Goal: Task Accomplishment & Management: Manage account settings

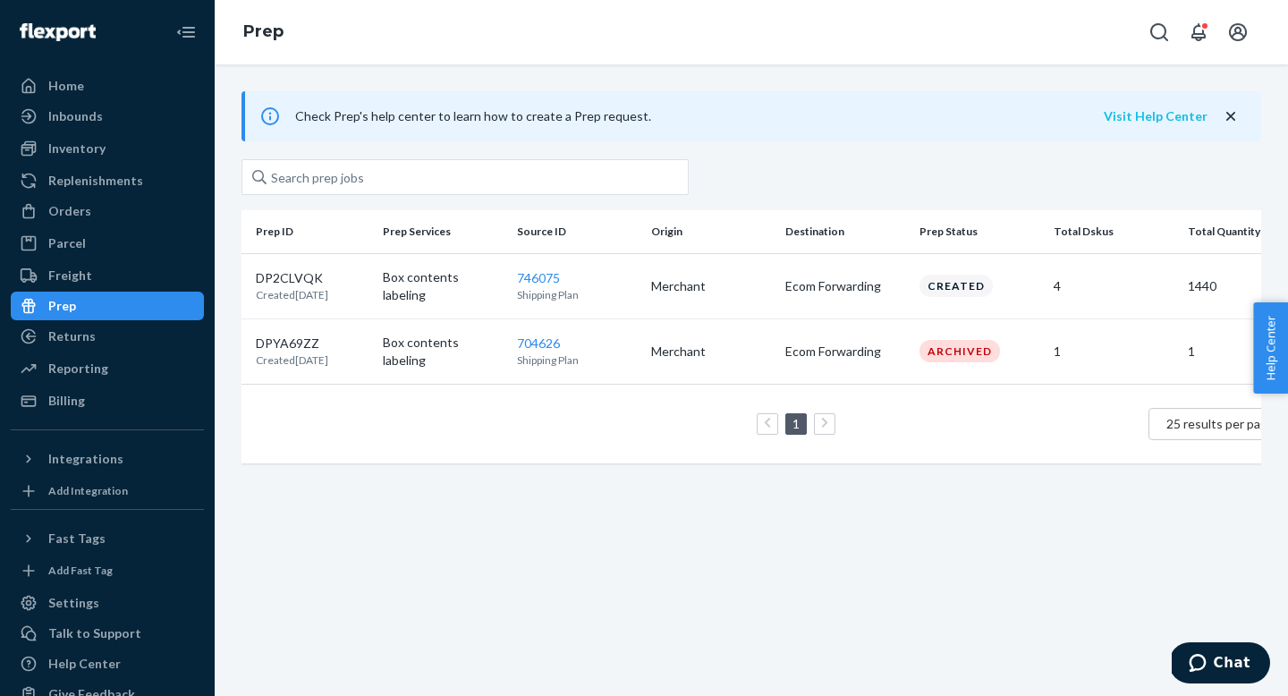
click at [1172, 116] on button "Visit Help Center" at bounding box center [1156, 116] width 104 height 18
click at [1206, 668] on icon "Chat" at bounding box center [1198, 663] width 18 height 18
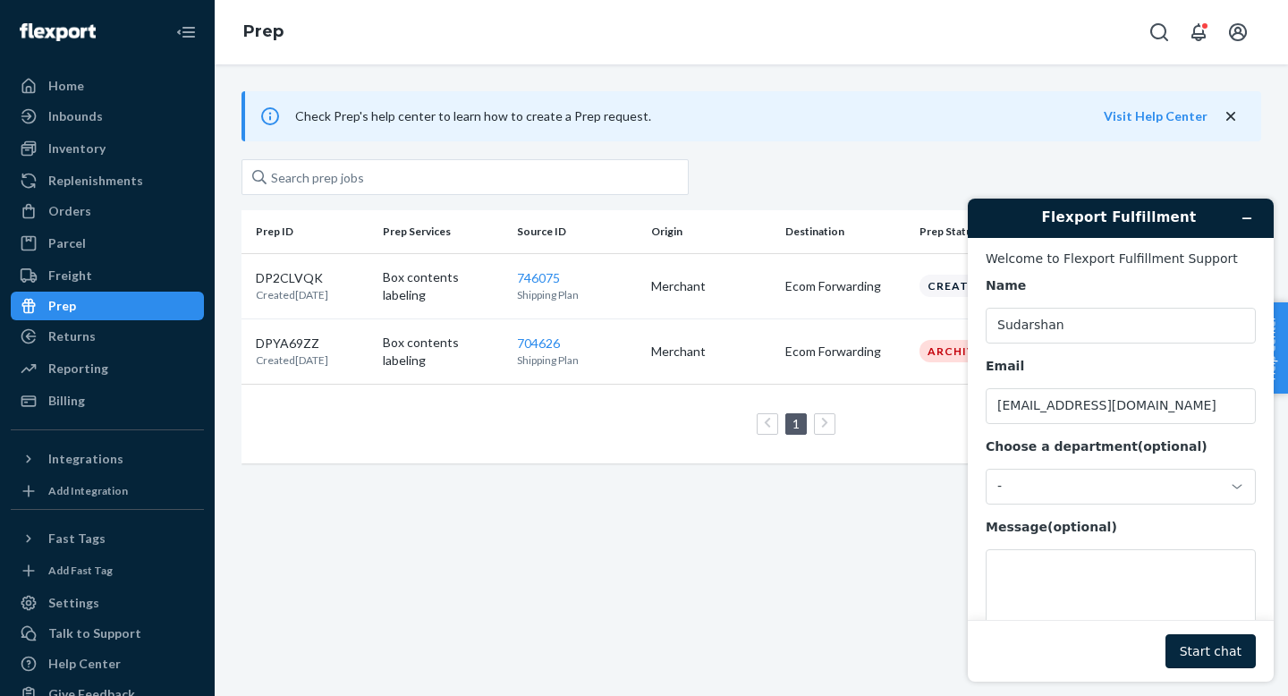
click at [1228, 643] on button "Start chat" at bounding box center [1210, 651] width 90 height 34
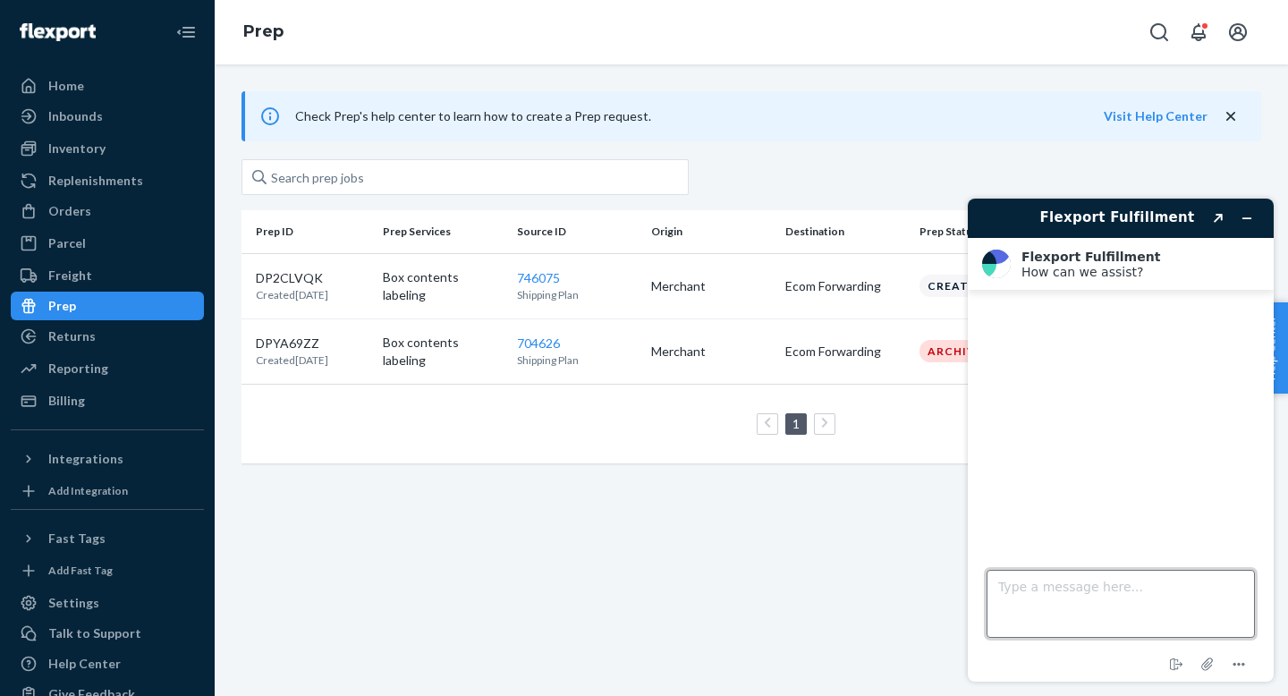
click at [1110, 593] on textarea "Type a message here..." at bounding box center [1120, 604] width 268 height 68
type textarea "Hello"
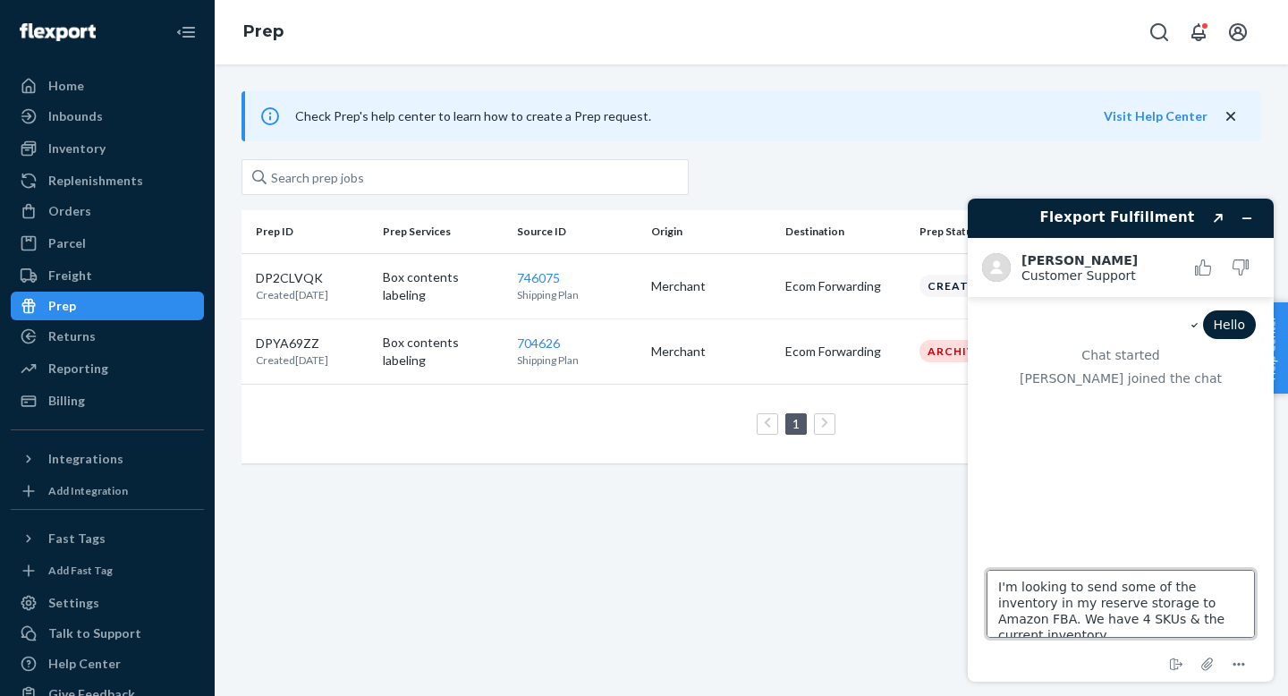
click at [1080, 630] on textarea "I'm looking to send some of the inventory in my reserve storage to Amazon FBA. …" at bounding box center [1120, 604] width 268 height 68
click at [1086, 613] on textarea "I'm looking to send some of the inventory in my reserve storage to Amazon FBA. …" at bounding box center [1120, 604] width 268 height 68
click at [1234, 620] on textarea "I'm looking to send some of the inventory in my reserve storage to Amazon FBA. …" at bounding box center [1120, 604] width 268 height 68
type textarea "I'm looking to send some of the inventory in my reserve storage to Amazon FBA. …"
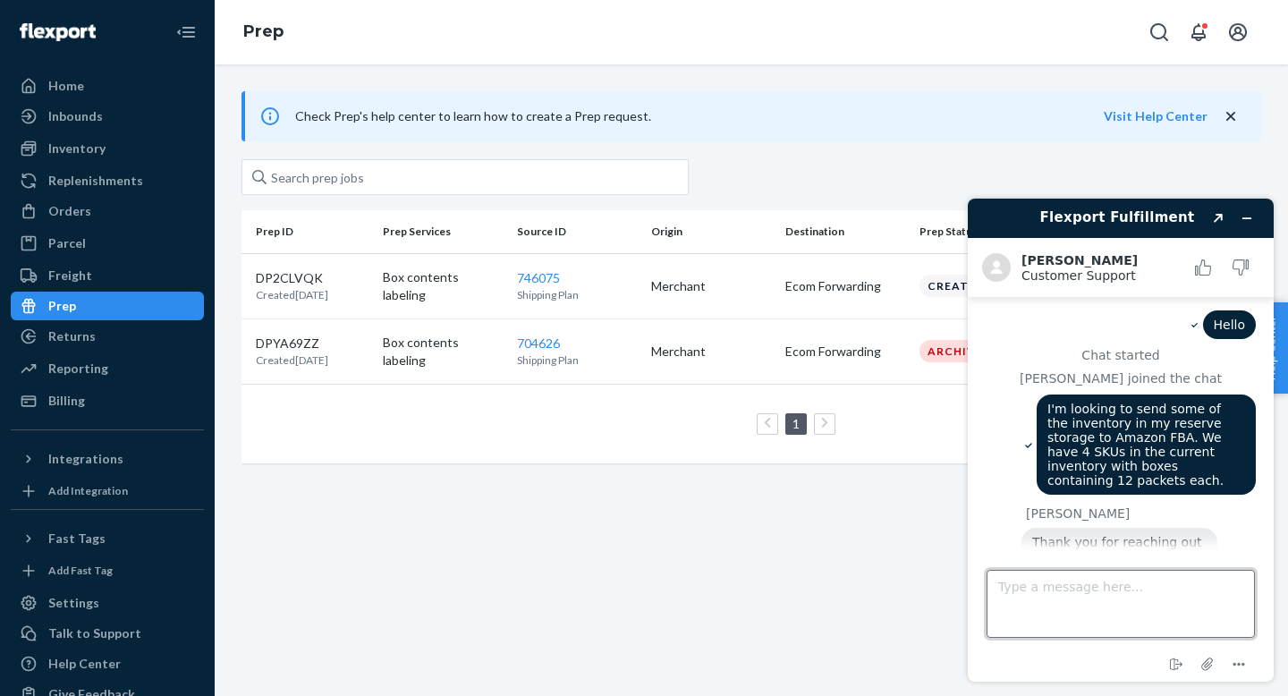
scroll to position [31, 0]
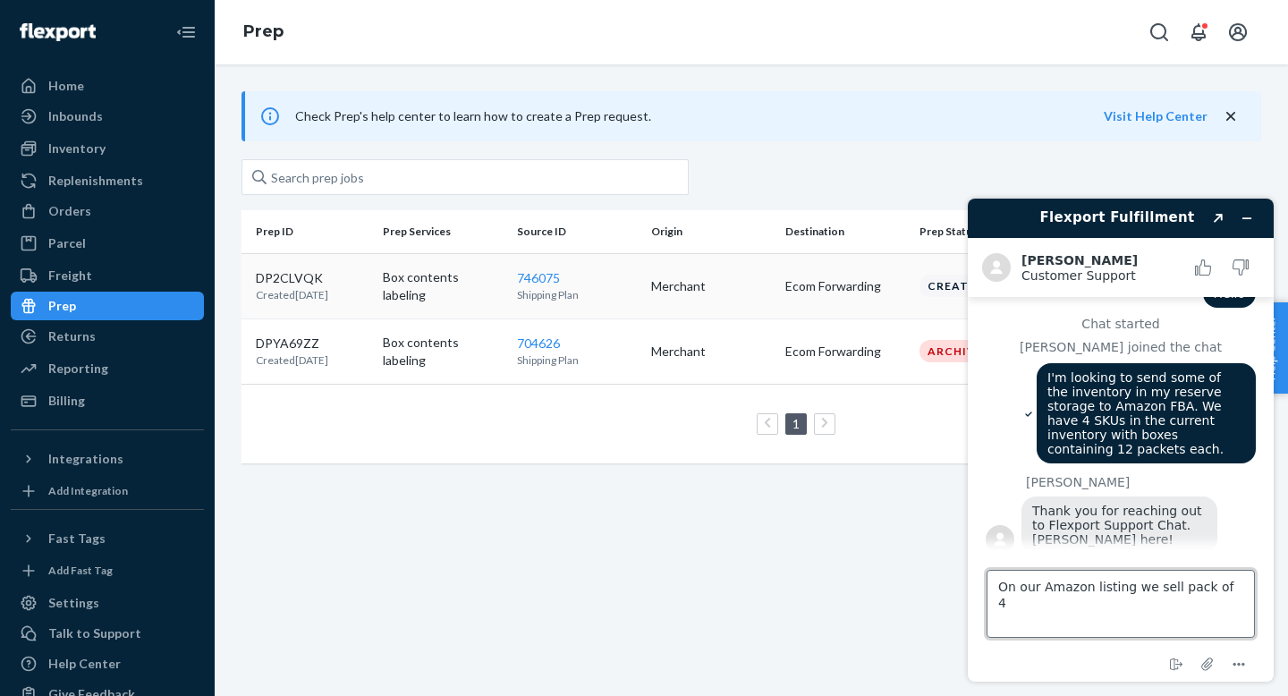
type textarea "On our Amazon listing we sell pack of 4s"
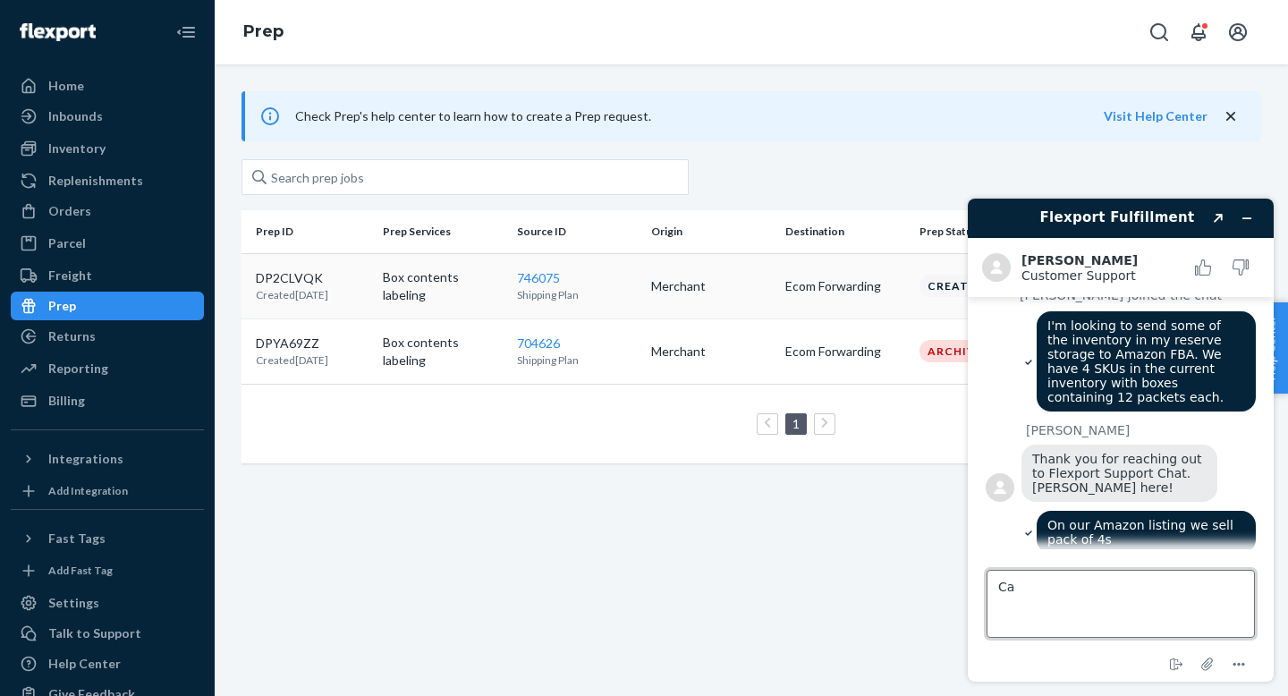
type textarea "C"
type textarea "Does your prep service allows to make pack of 4s?"
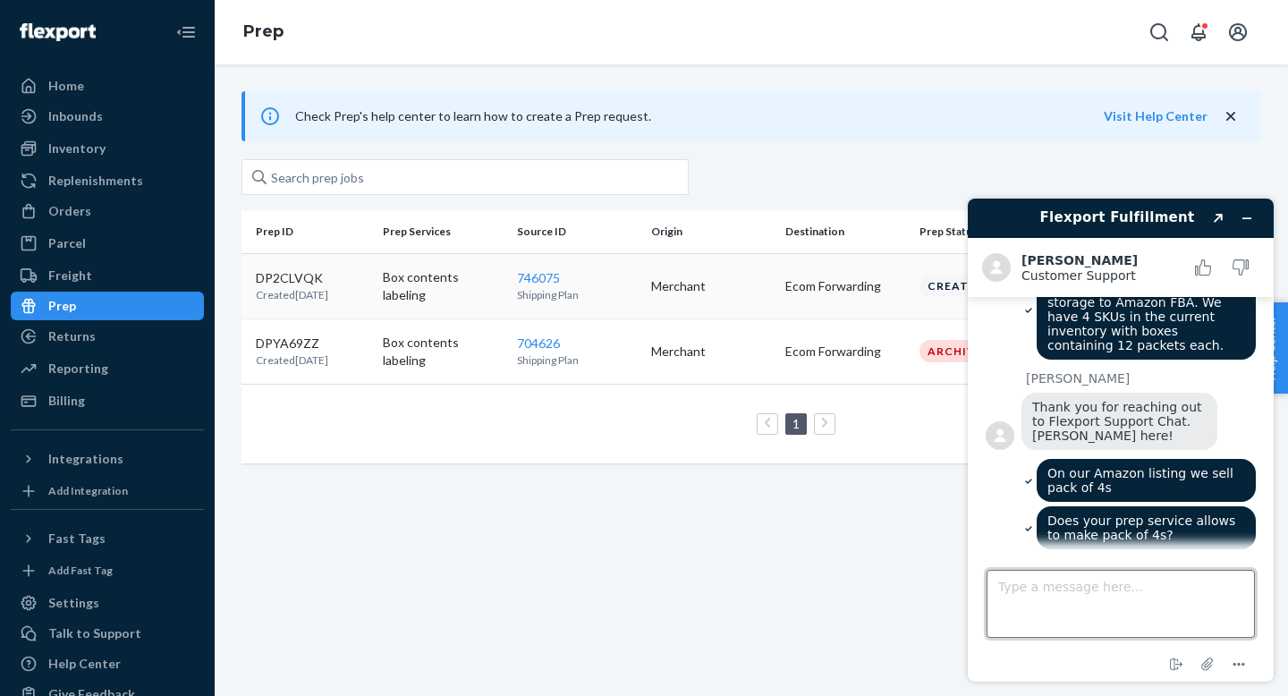
scroll to position [131, 0]
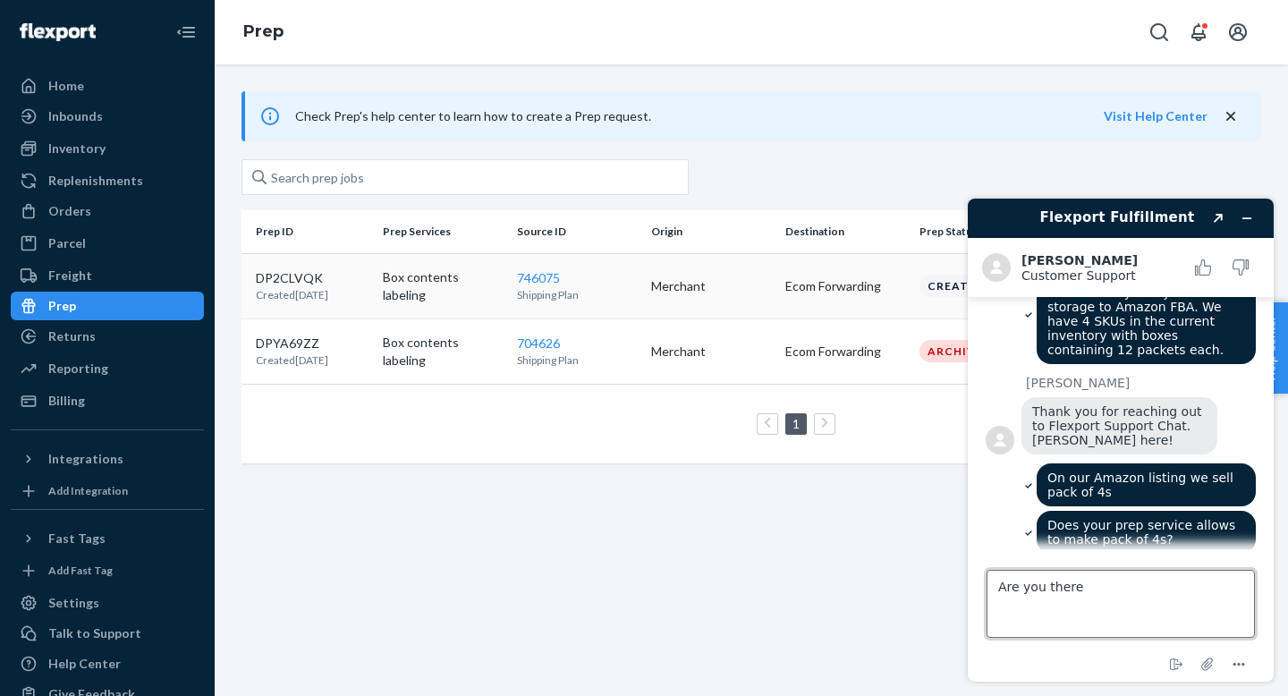
type textarea "Are you there?"
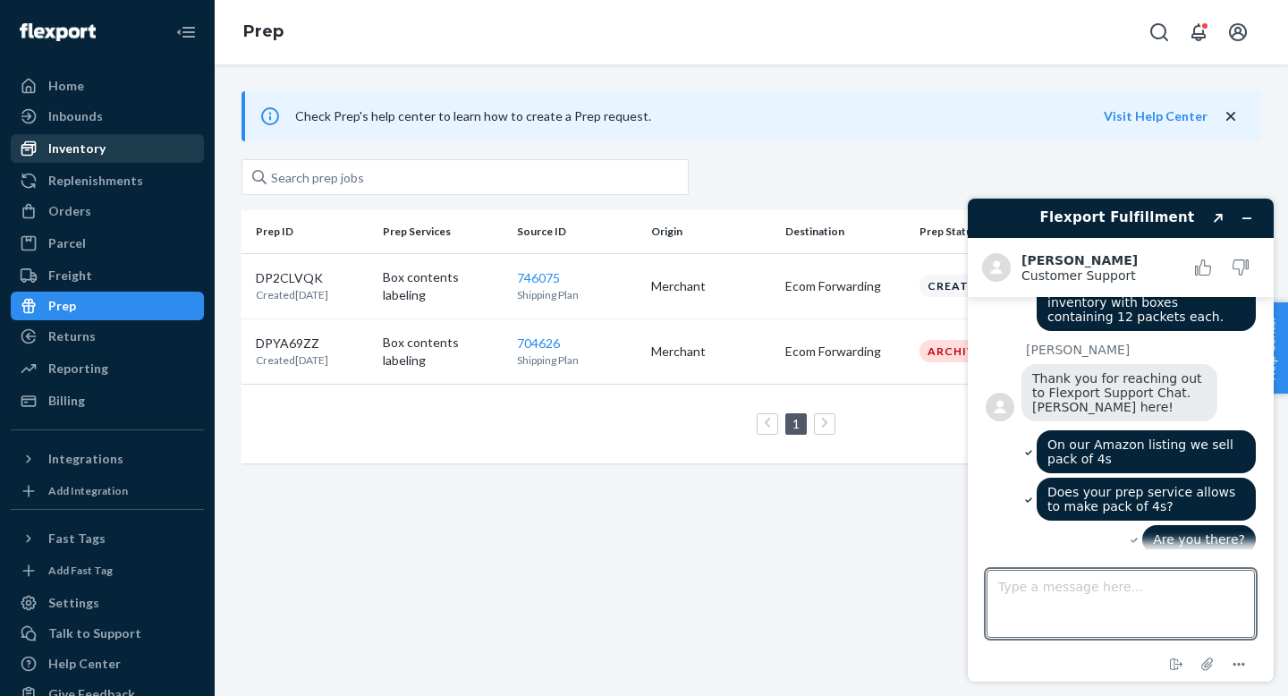
click at [62, 161] on link "Inventory" at bounding box center [107, 148] width 193 height 29
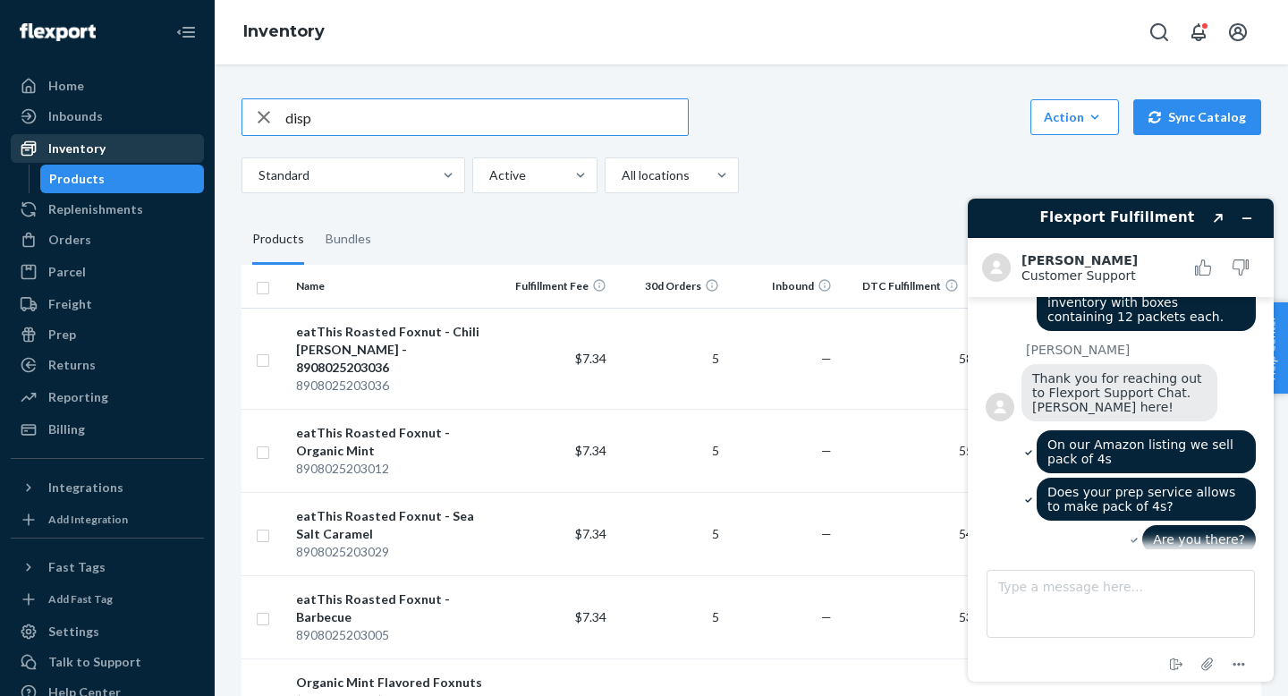
type input "disp"
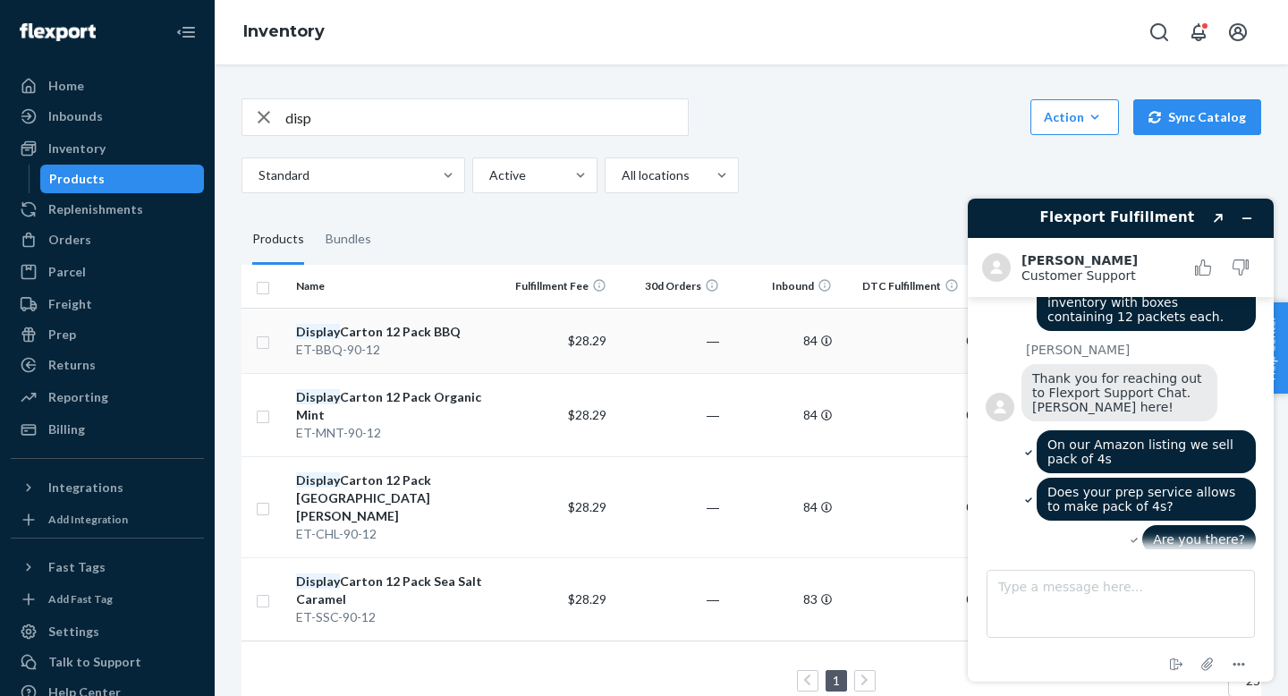
click at [404, 339] on div "Display Carton 12 Pack BBQ" at bounding box center [395, 332] width 198 height 18
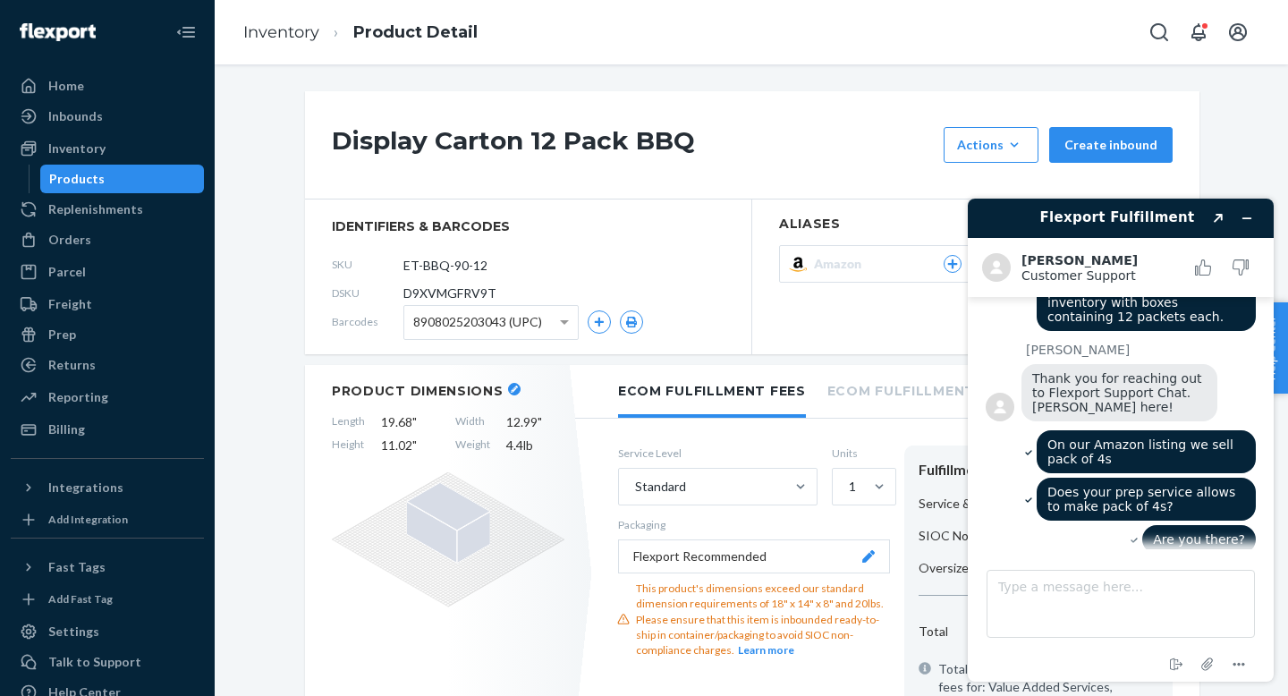
click at [1023, 120] on div "Display Carton 12 Pack BBQ Actions Hide Set up as a bundle Create inbound" at bounding box center [752, 145] width 894 height 108
click at [1019, 143] on icon "button" at bounding box center [1015, 144] width 8 height 4
click at [723, 176] on div "Display Carton 12 Pack BBQ Actions Hide Set up as a bundle Create inbound" at bounding box center [752, 145] width 894 height 108
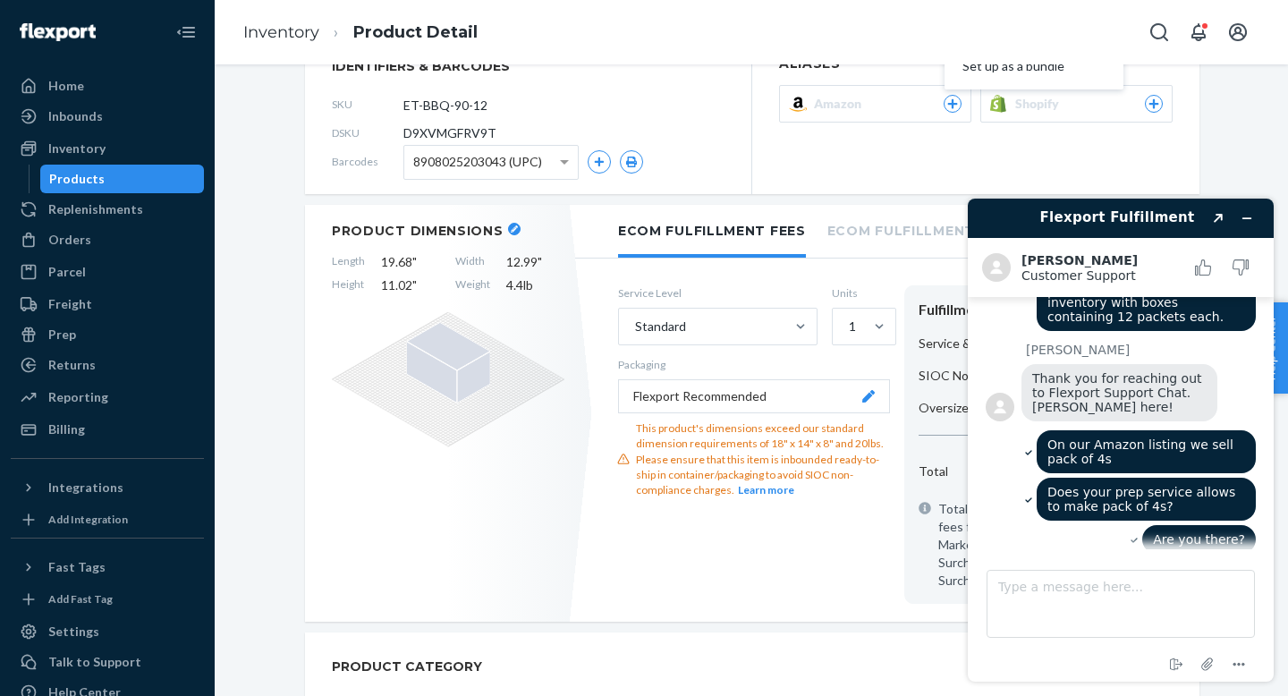
scroll to position [165, 0]
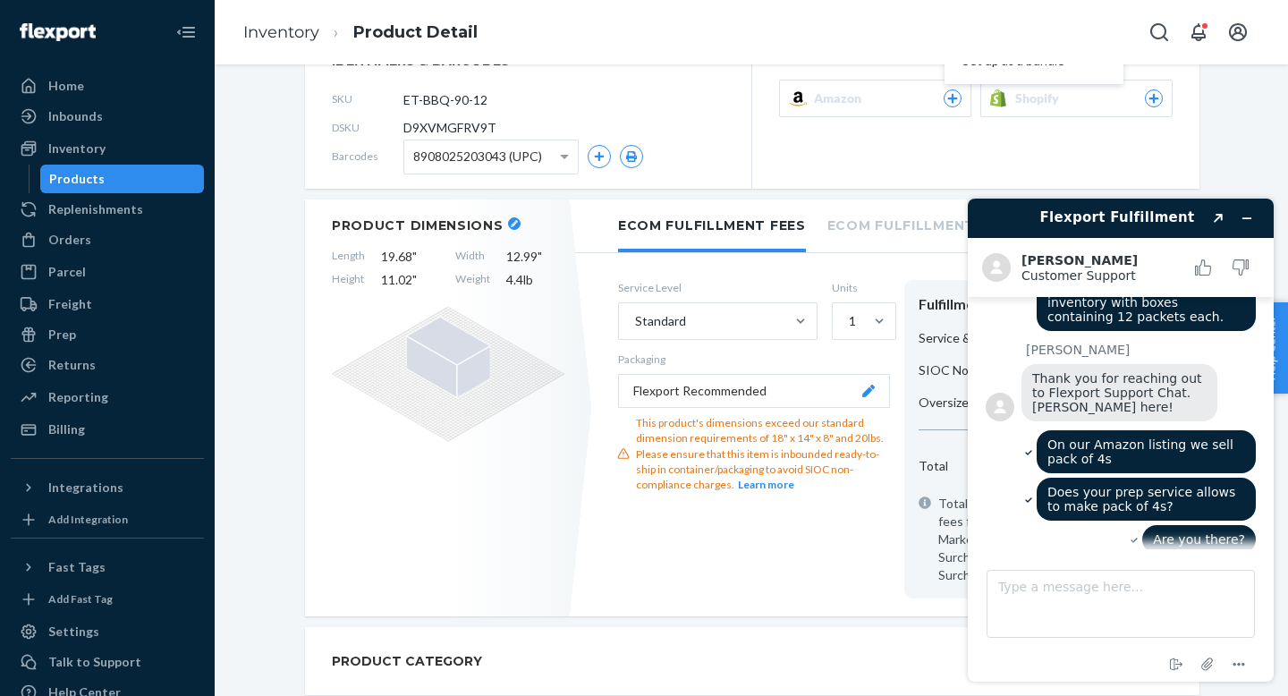
click at [855, 161] on section "Aliases Amazon Shopify" at bounding box center [975, 111] width 447 height 155
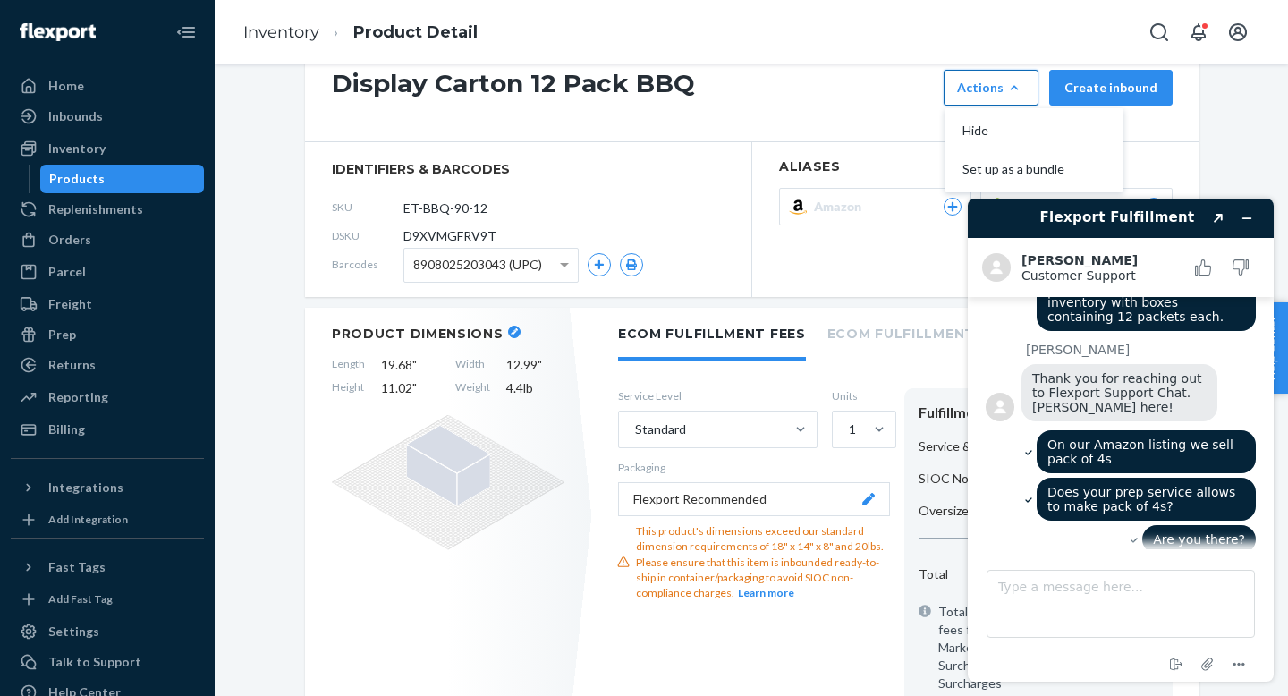
scroll to position [48, 0]
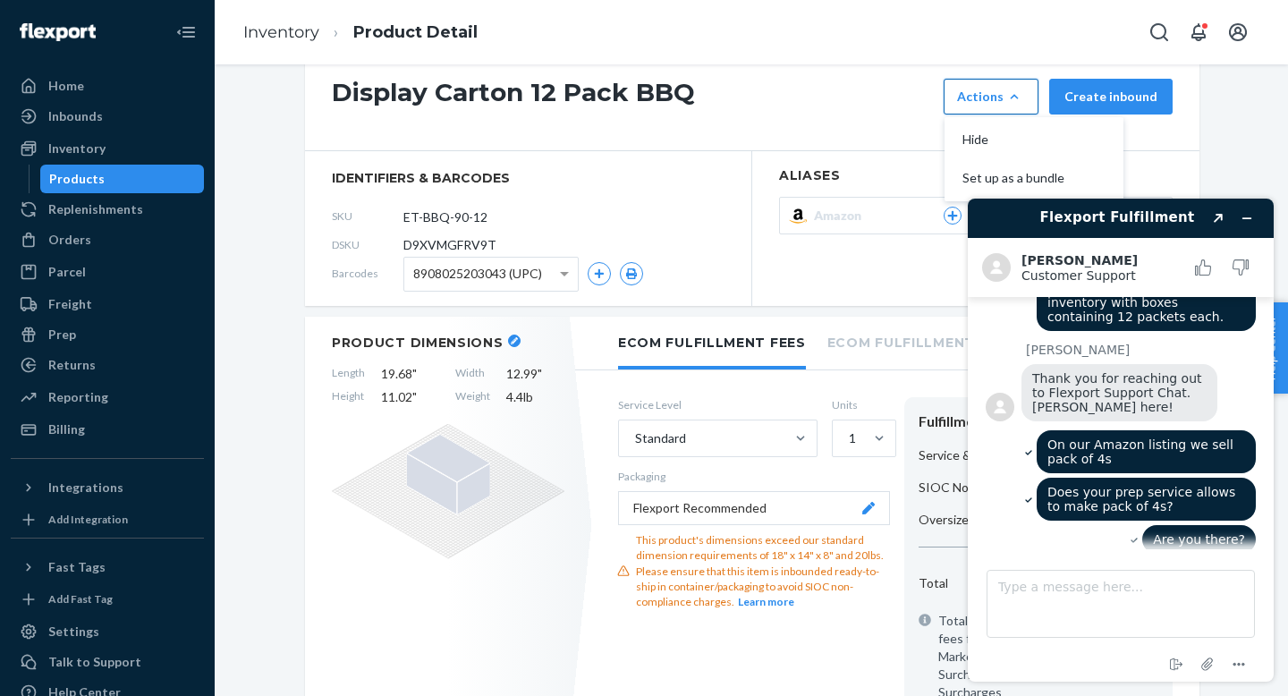
click at [950, 221] on icon at bounding box center [952, 215] width 16 height 11
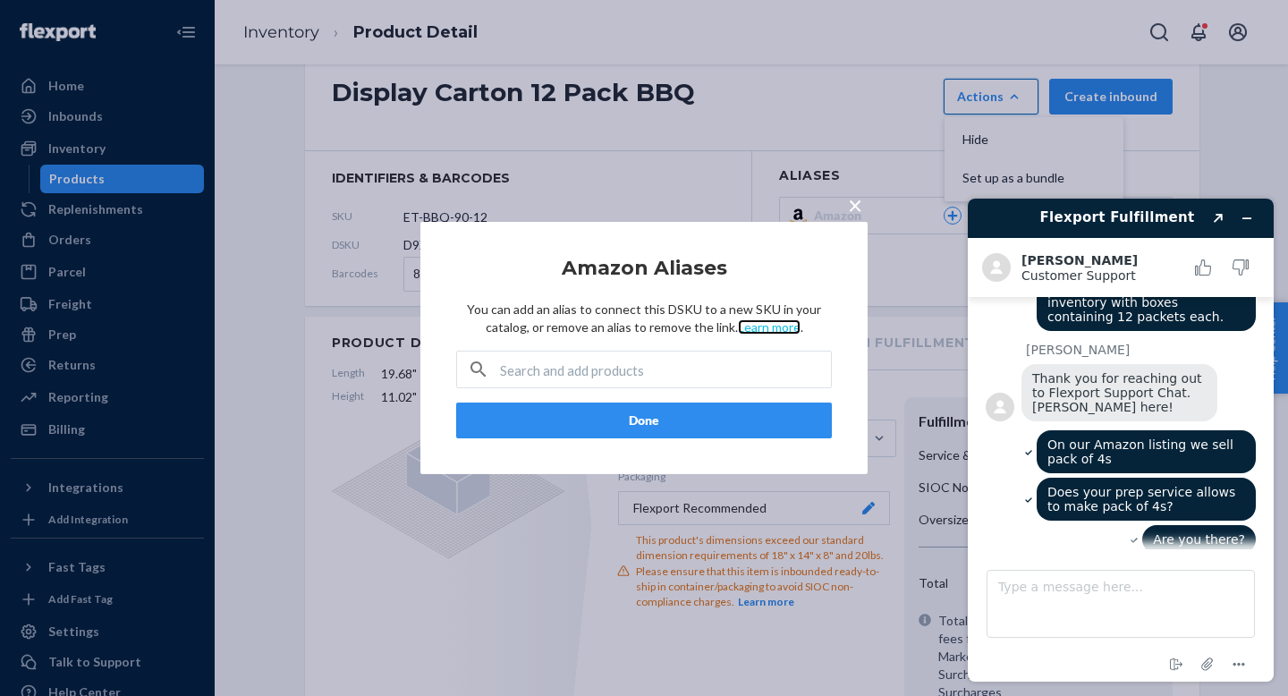
click at [773, 331] on link "Learn more" at bounding box center [769, 326] width 63 height 15
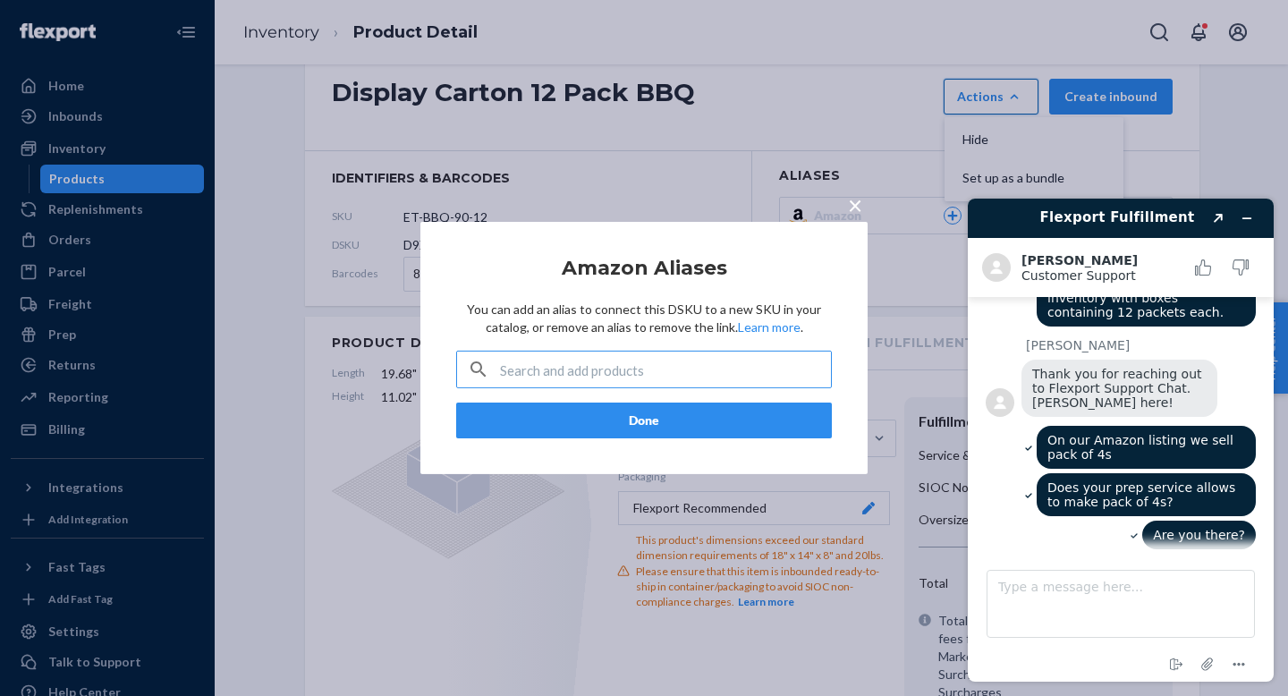
click at [675, 364] on input "text" at bounding box center [665, 369] width 331 height 36
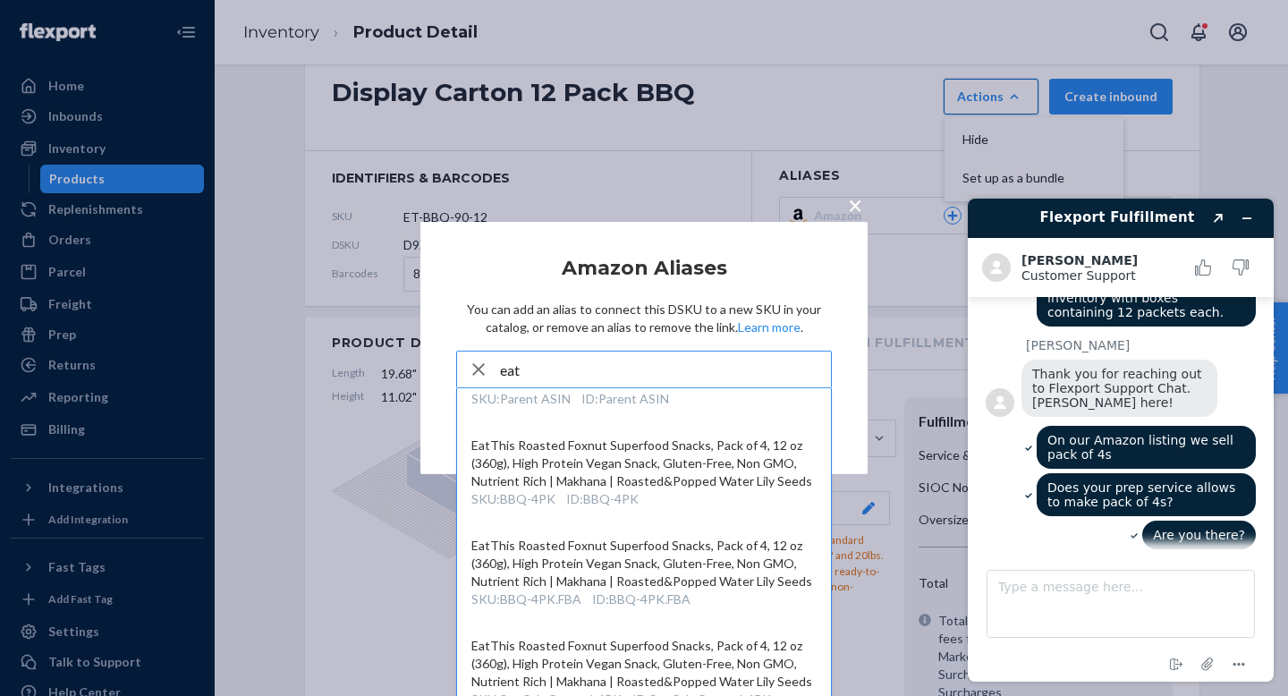
scroll to position [173, 0]
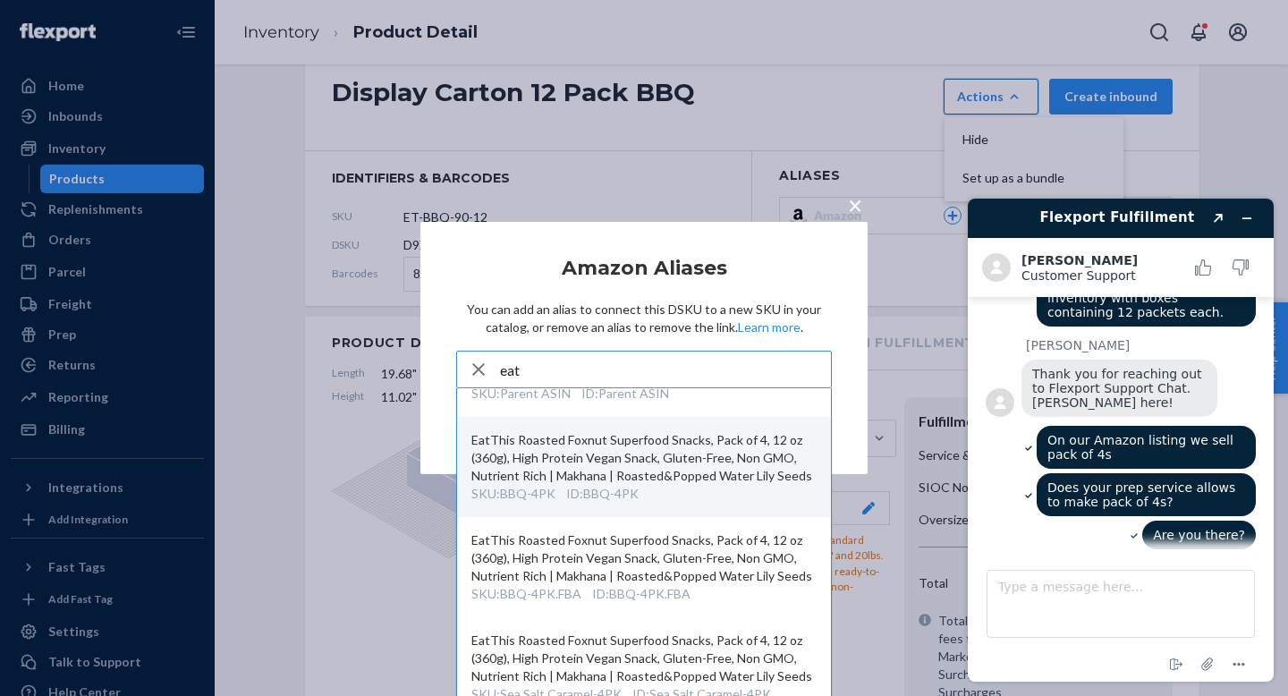
type input "eat"
click at [647, 478] on div "EatThis Roasted Foxnut Superfood Snacks, Pack of 4, 12 oz (360g), High Protein …" at bounding box center [643, 458] width 345 height 54
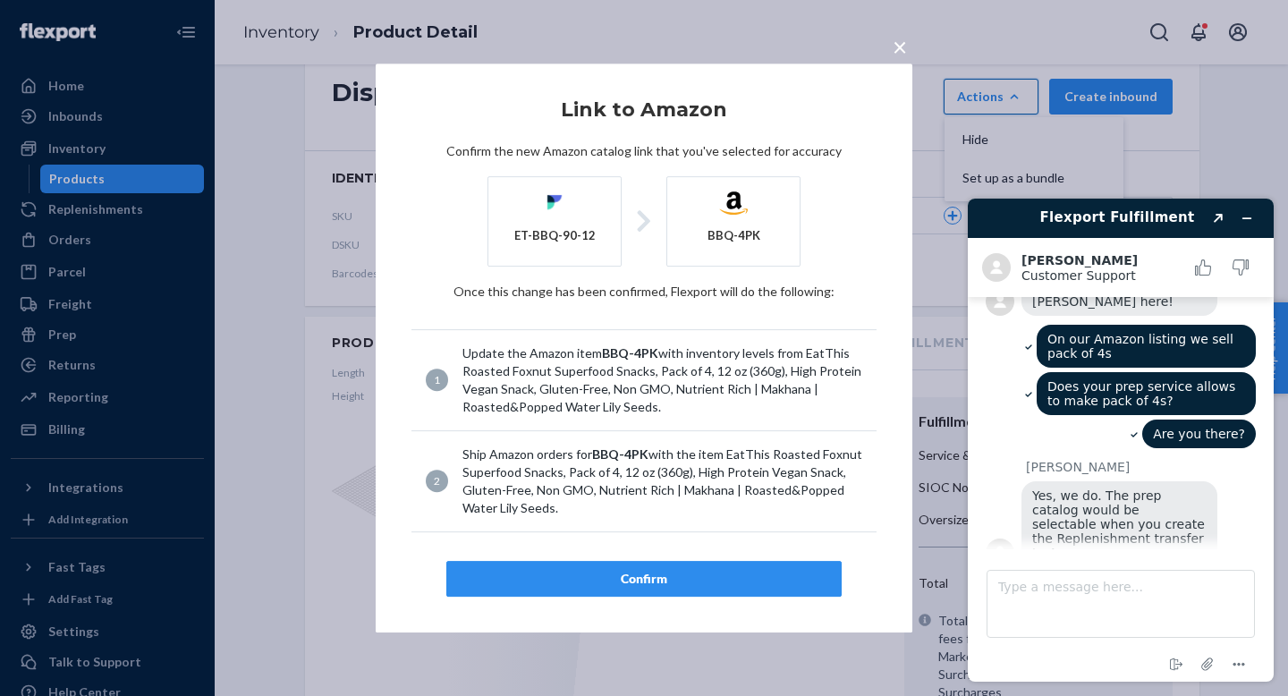
scroll to position [274, 0]
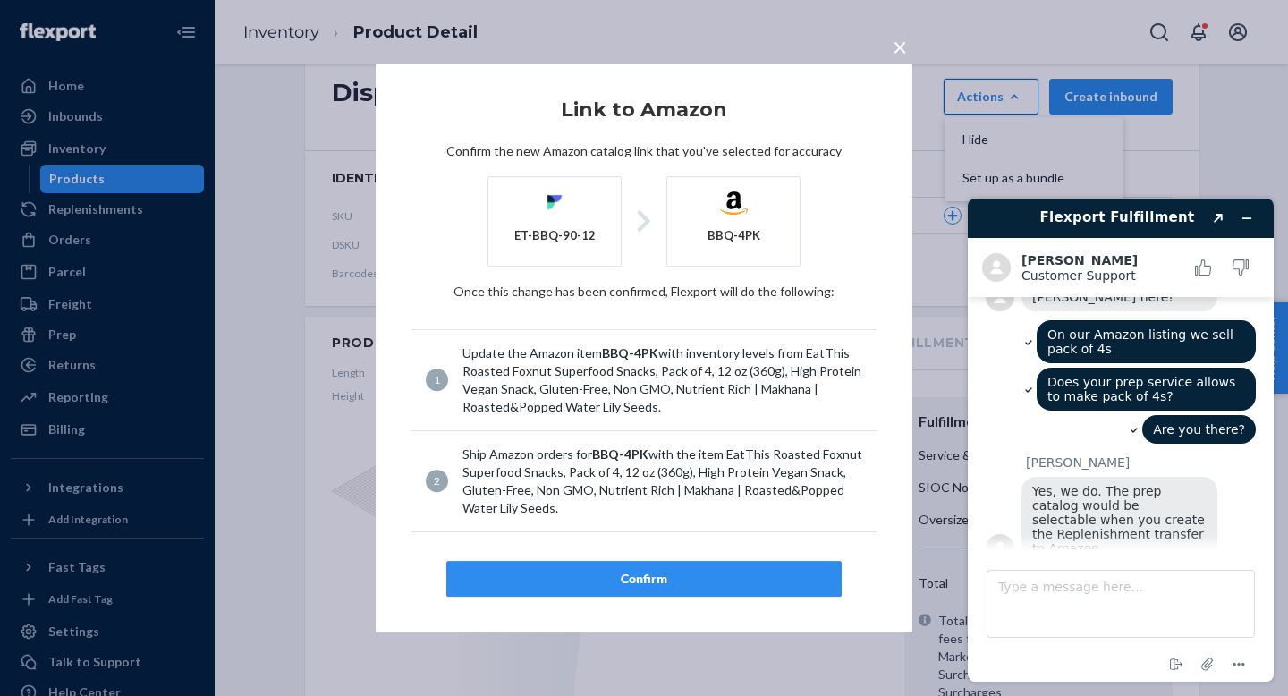
click at [901, 55] on span "×" at bounding box center [900, 46] width 14 height 30
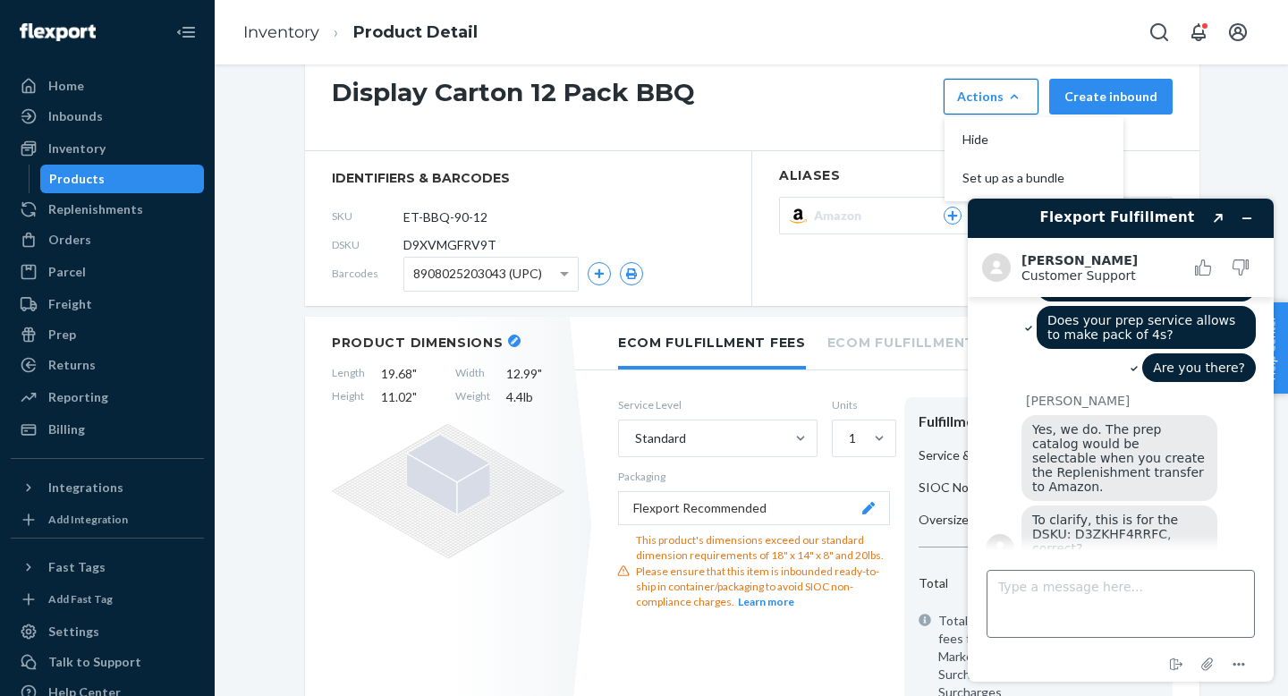
scroll to position [331, 0]
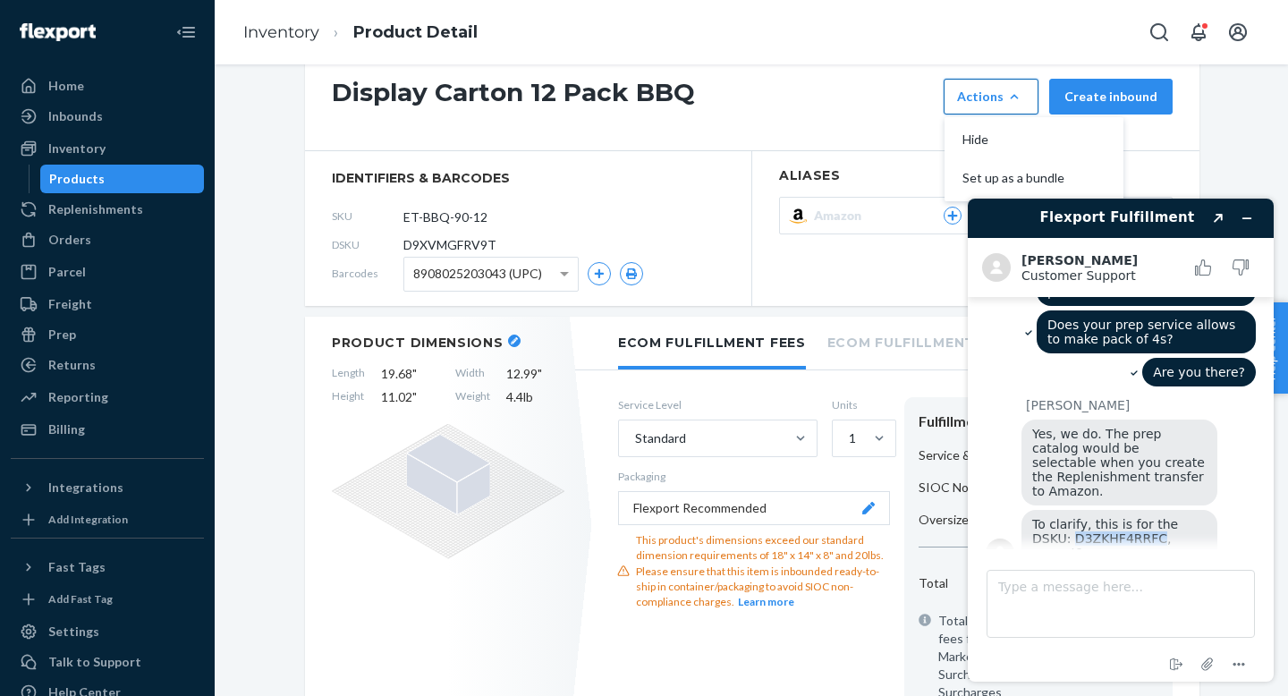
drag, startPoint x: 1073, startPoint y: 510, endPoint x: 1163, endPoint y: 513, distance: 89.5
click at [1163, 517] on span "To clarify, this is for the DSKU: D3ZKHF4RRFC, correct?" at bounding box center [1107, 538] width 150 height 43
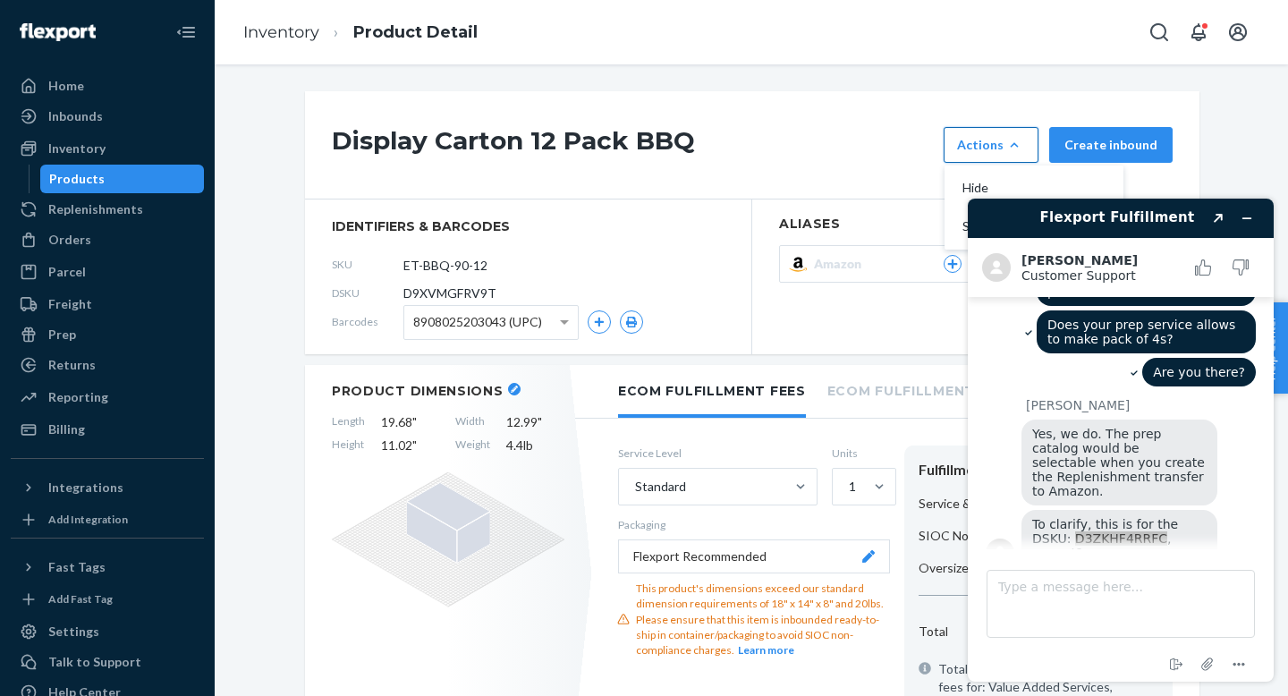
click at [442, 290] on span "D9XVMGFRV9T" at bounding box center [449, 293] width 93 height 18
copy span "D9XVMGFRV9T"
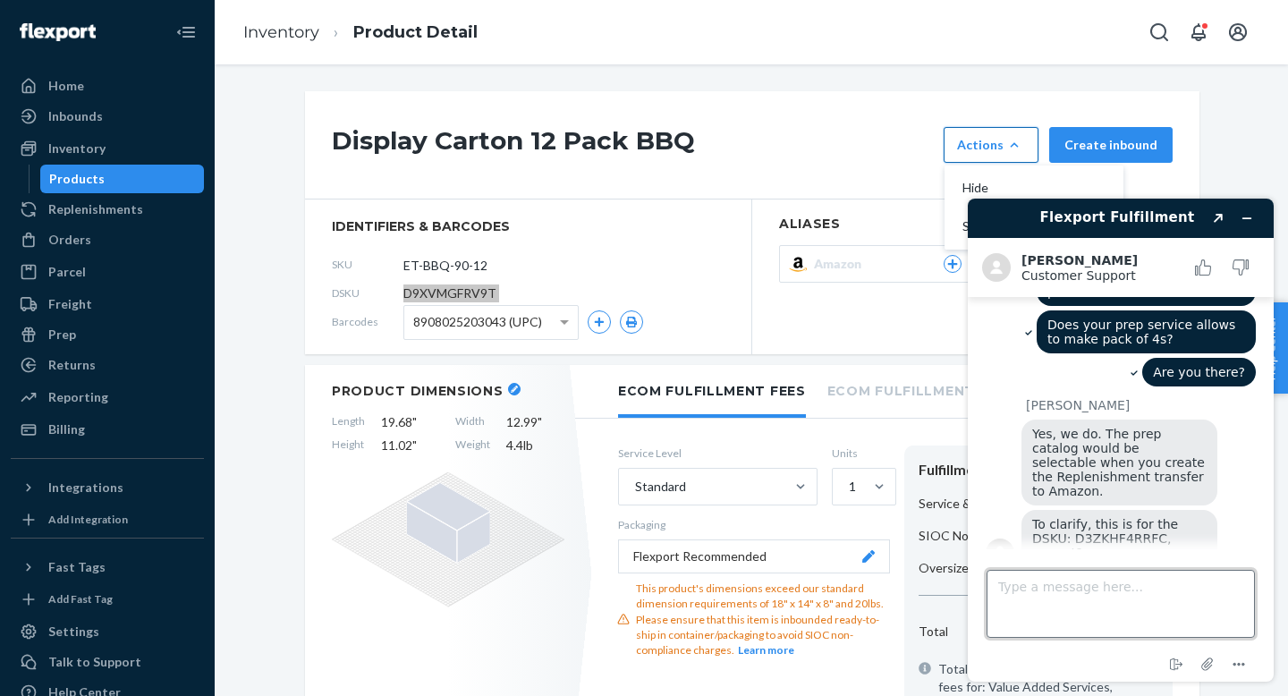
click at [1023, 587] on textarea "Type a message here..." at bounding box center [1120, 604] width 268 height 68
paste textarea "D9XVMGFRV9T"
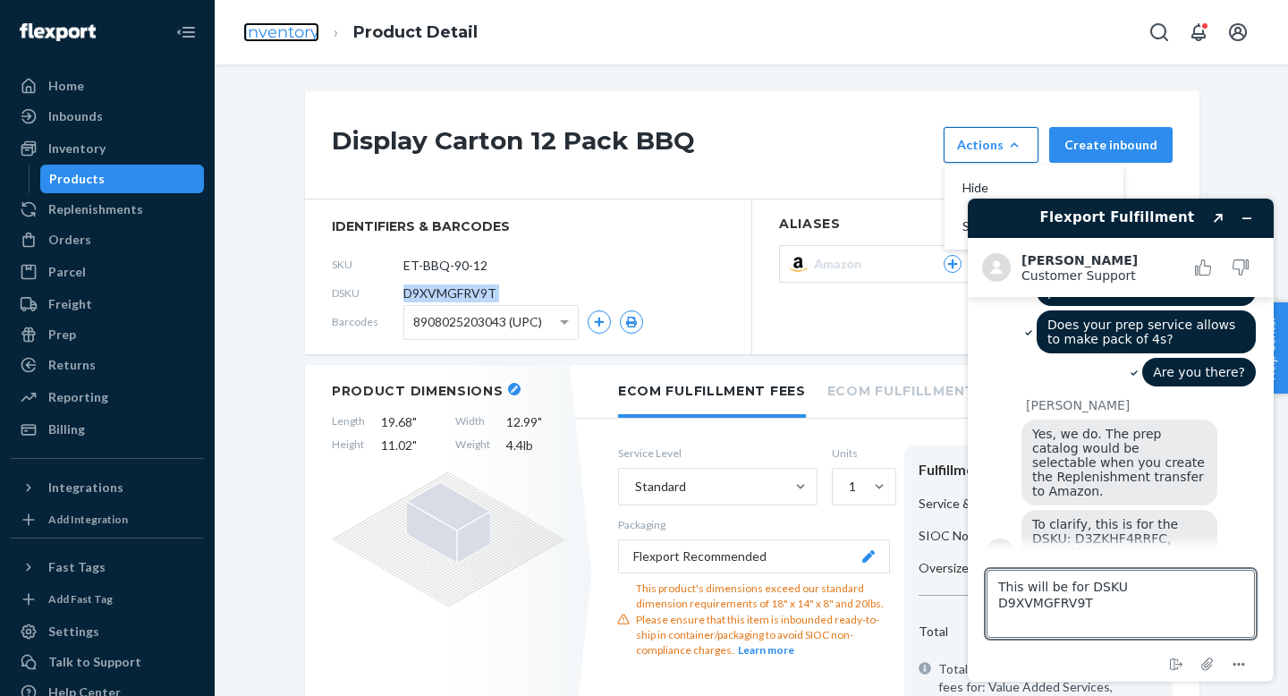
click at [302, 29] on link "Inventory" at bounding box center [281, 32] width 76 height 20
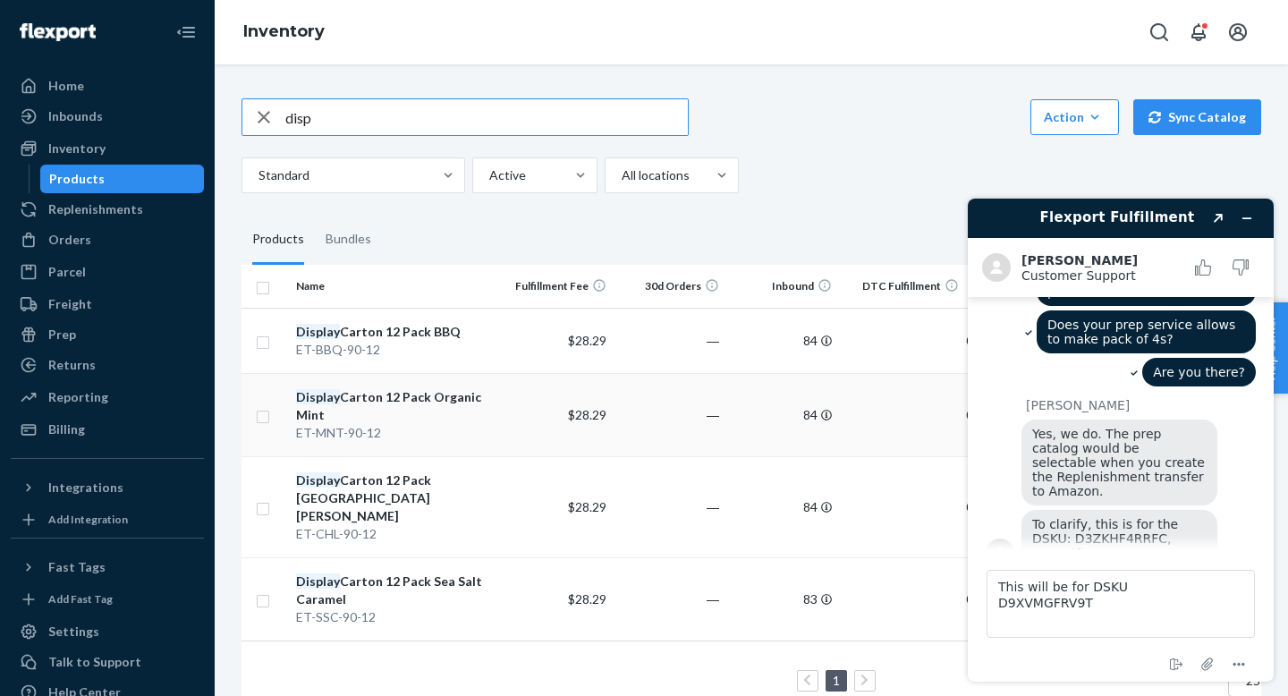
click at [416, 397] on div "Display Carton 12 Pack Organic Mint" at bounding box center [395, 406] width 198 height 36
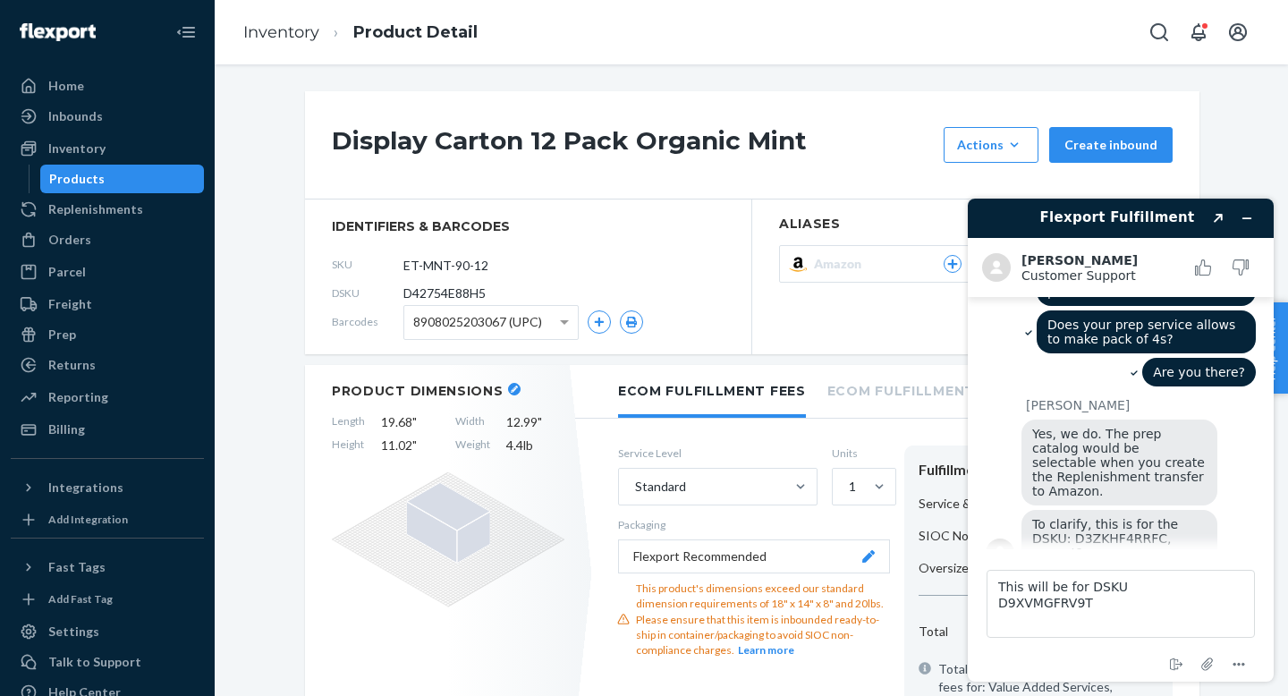
click at [441, 293] on span "D42754E88H5" at bounding box center [444, 293] width 82 height 18
copy span "D42754E88H5"
click at [1058, 628] on textarea "This will be for DSKU D9XVMGFRV9T" at bounding box center [1120, 604] width 268 height 68
paste textarea "D42754E88H5"
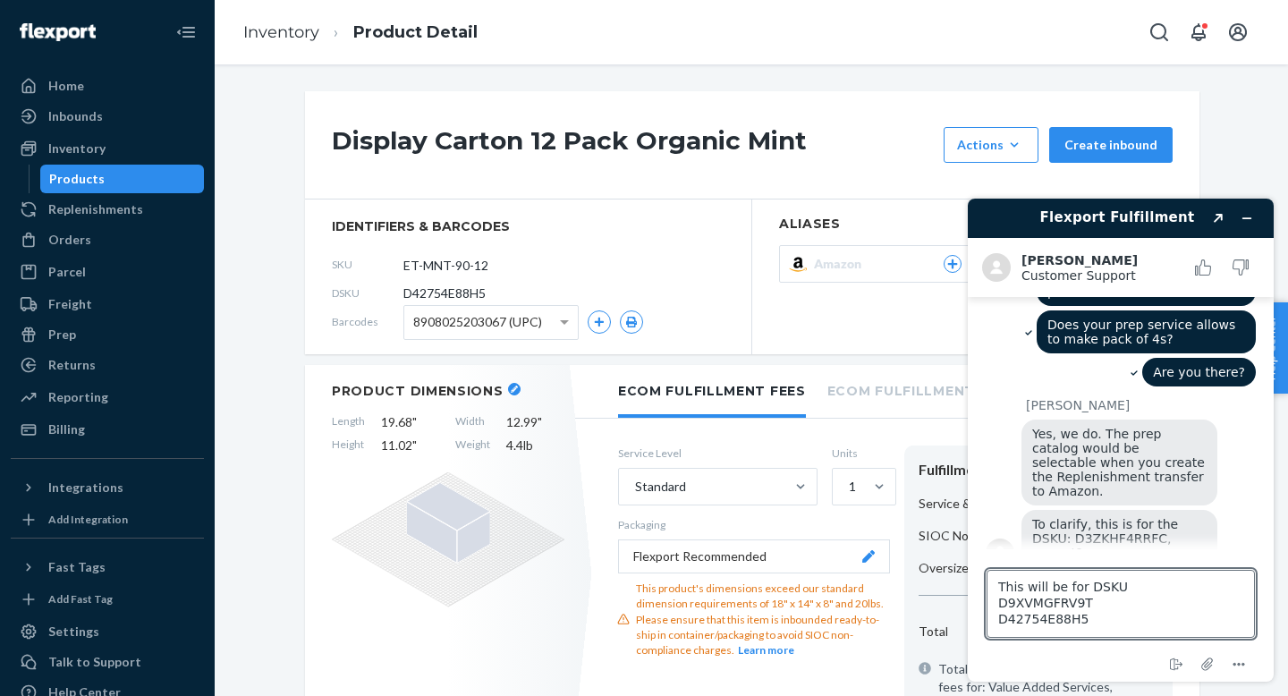
click at [296, 42] on li "Inventory" at bounding box center [281, 32] width 76 height 23
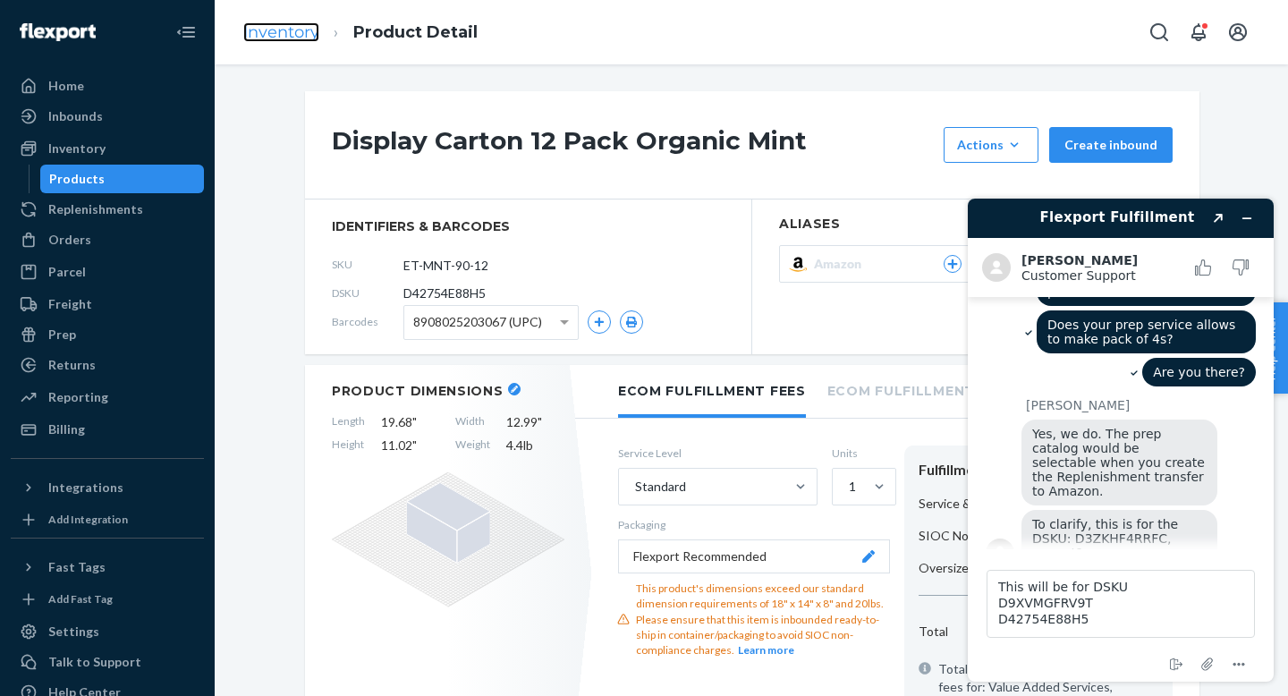
click at [294, 40] on link "Inventory" at bounding box center [281, 32] width 76 height 20
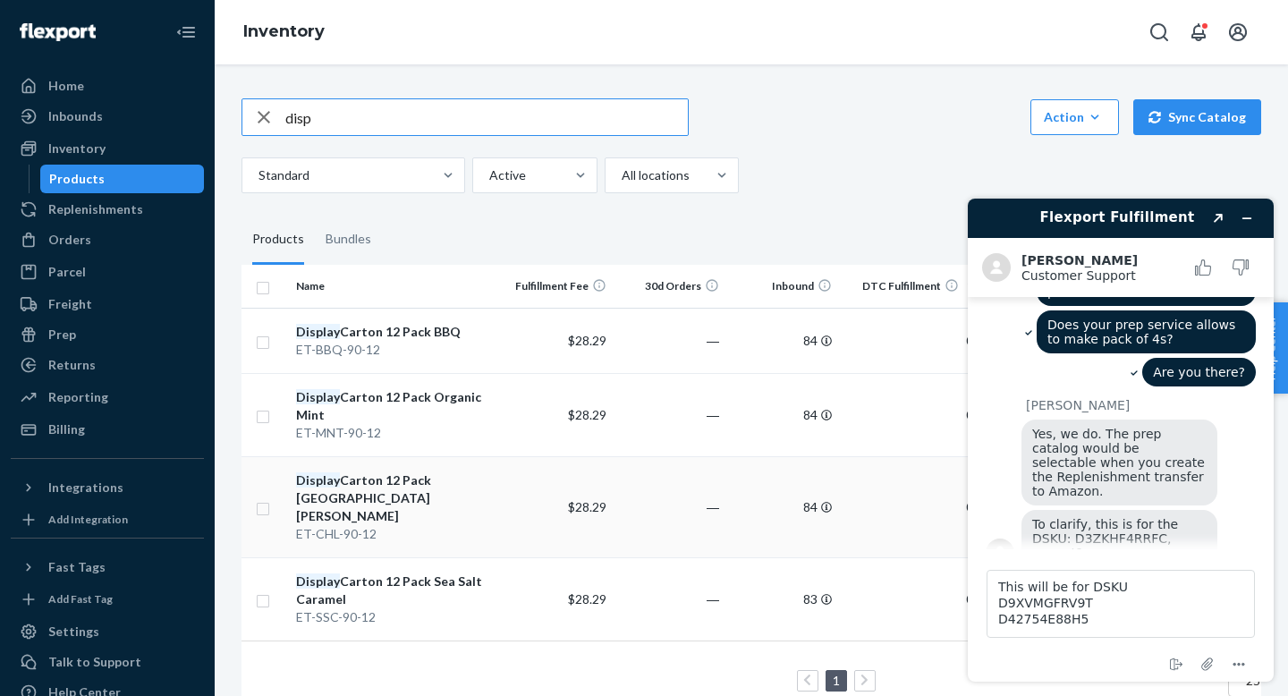
click at [385, 474] on div "Display Carton 12 Pack Chile Limon" at bounding box center [395, 498] width 198 height 54
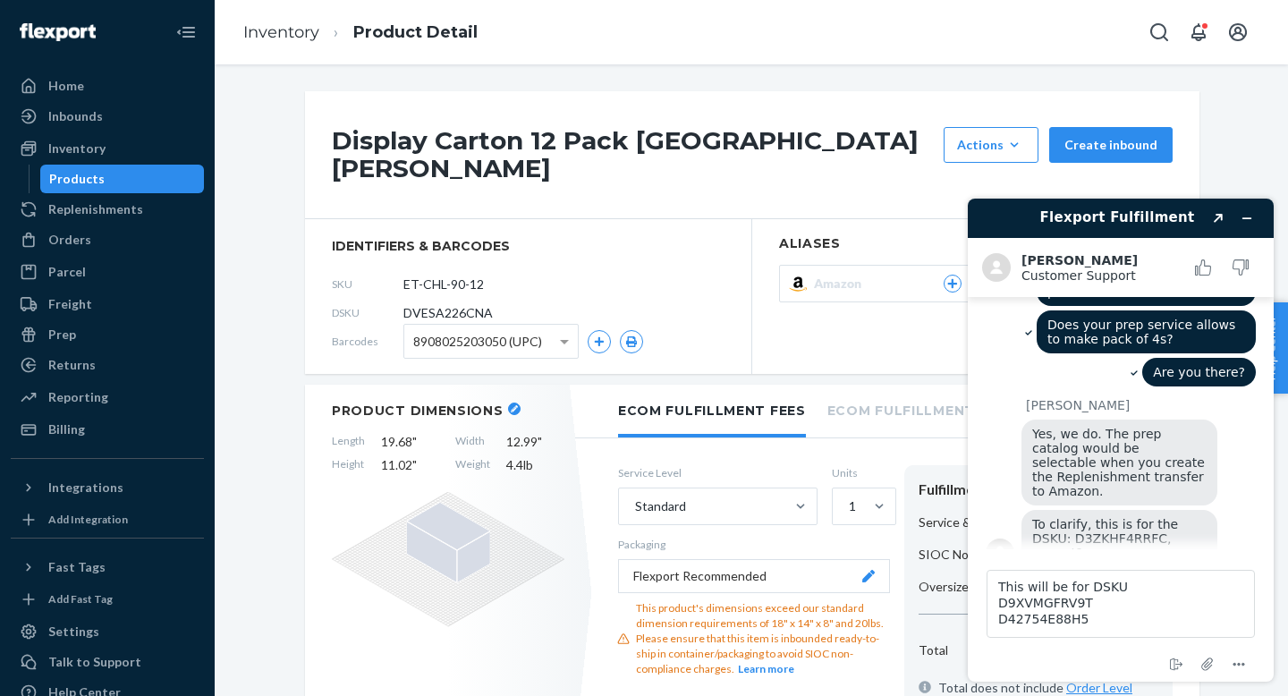
click at [437, 304] on span "DVESA226CNA" at bounding box center [447, 313] width 89 height 18
copy span "DVESA226CNA"
click at [1113, 618] on textarea "This will be for DSKU D9XVMGFRV9T D42754E88H5" at bounding box center [1120, 604] width 268 height 68
paste textarea "DVESA226CNA"
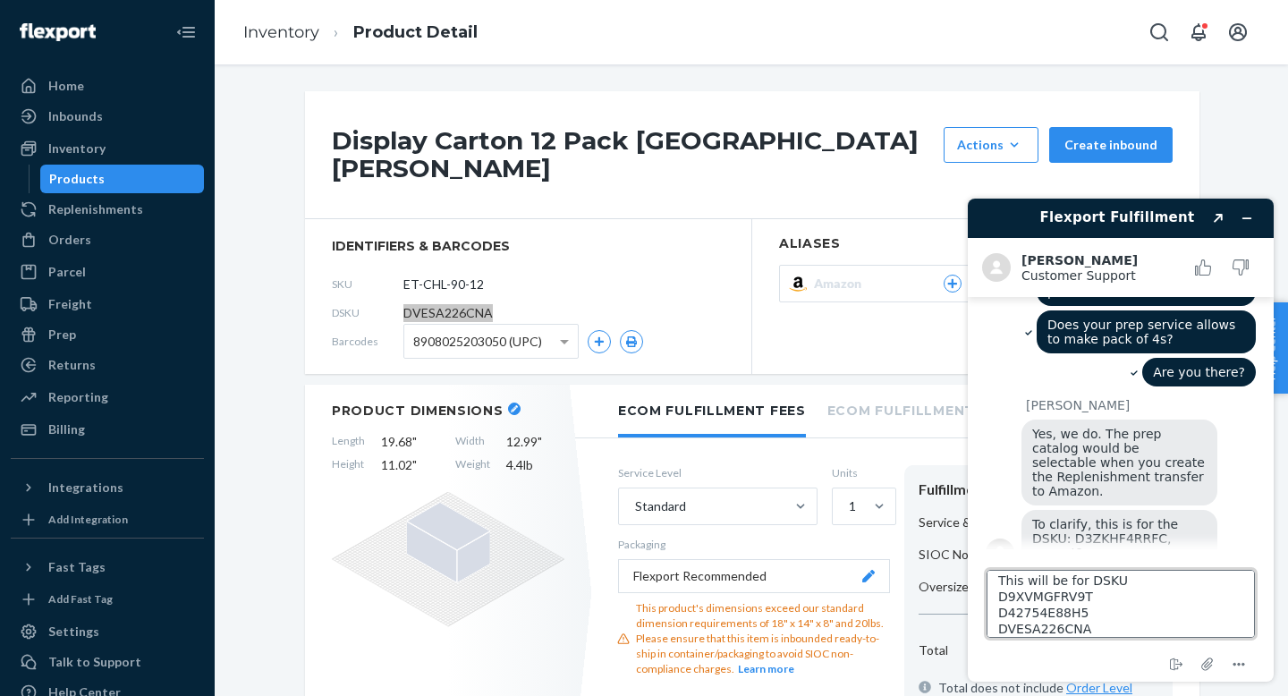
scroll to position [22, 0]
click at [303, 34] on link "Inventory" at bounding box center [281, 32] width 76 height 20
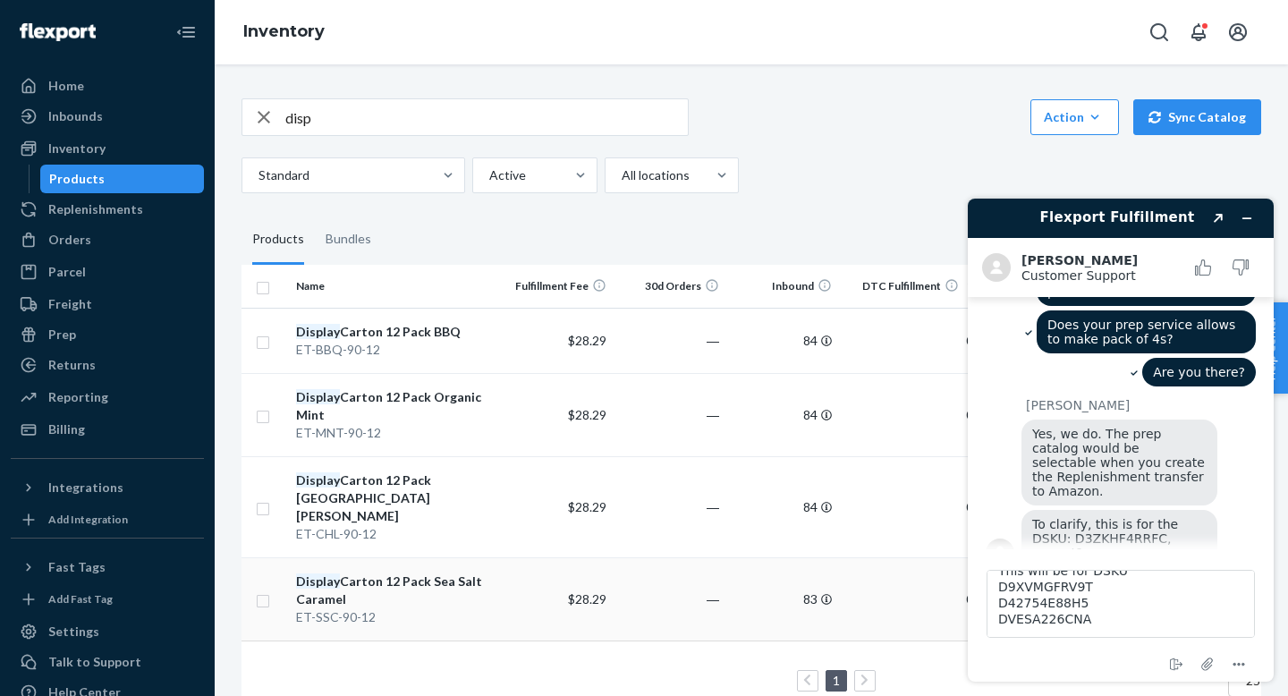
click at [421, 572] on div "Display Carton 12 Pack Sea Salt Caramel" at bounding box center [395, 590] width 198 height 36
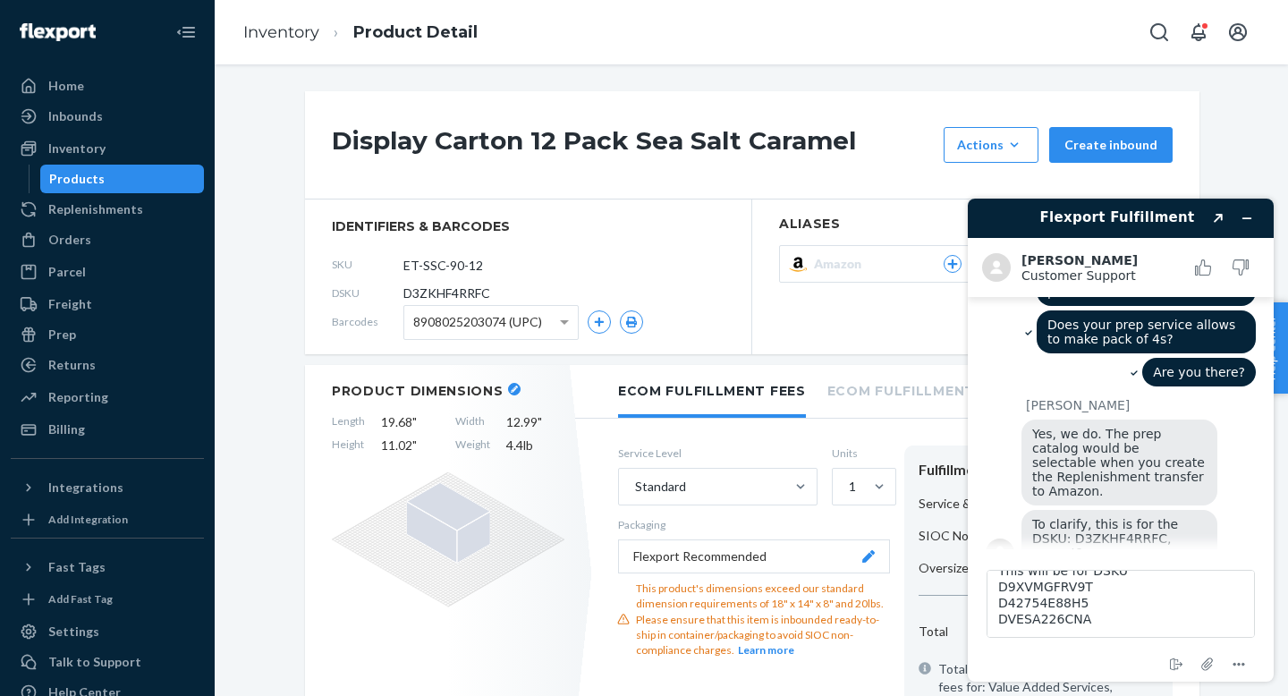
click at [436, 291] on span "D3ZKHF4RRFC" at bounding box center [446, 293] width 87 height 18
copy span "D3ZKHF4RRFC"
click at [1003, 628] on textarea "This will be for DSKU D9XVMGFRV9T D42754E88H5 DVESA226CNA" at bounding box center [1120, 604] width 268 height 68
paste textarea "D3ZKHF4RRFC"
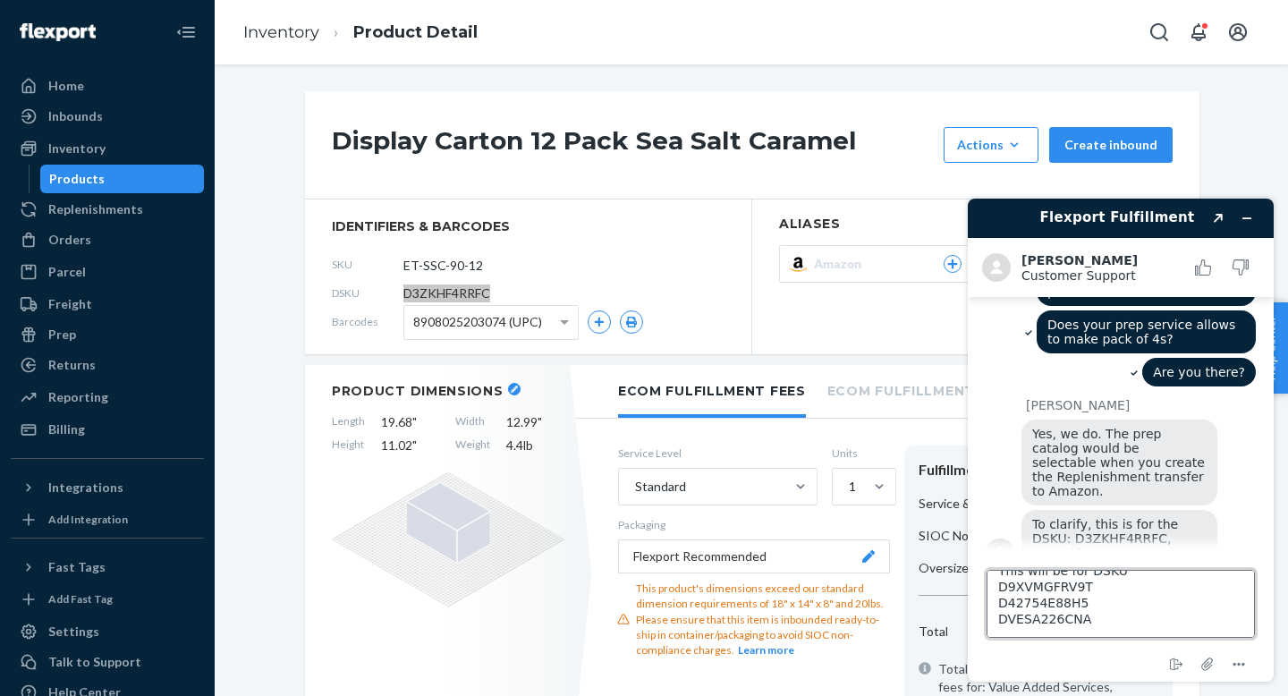
type textarea "This will be for DSKU D9XVMGFRV9T D42754E88H5 DVESA226CNA D3ZKHF4RRFC"
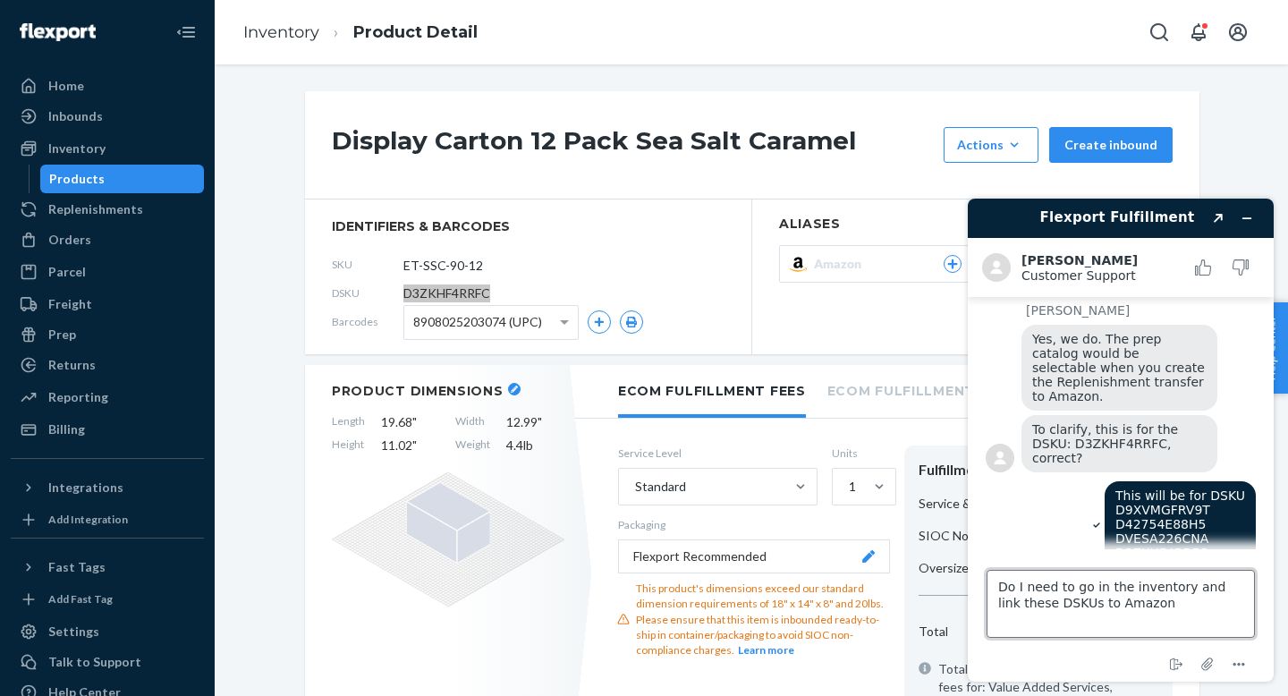
type textarea "Do I need to go in the inventory and link these DSKUs to Amazon?"
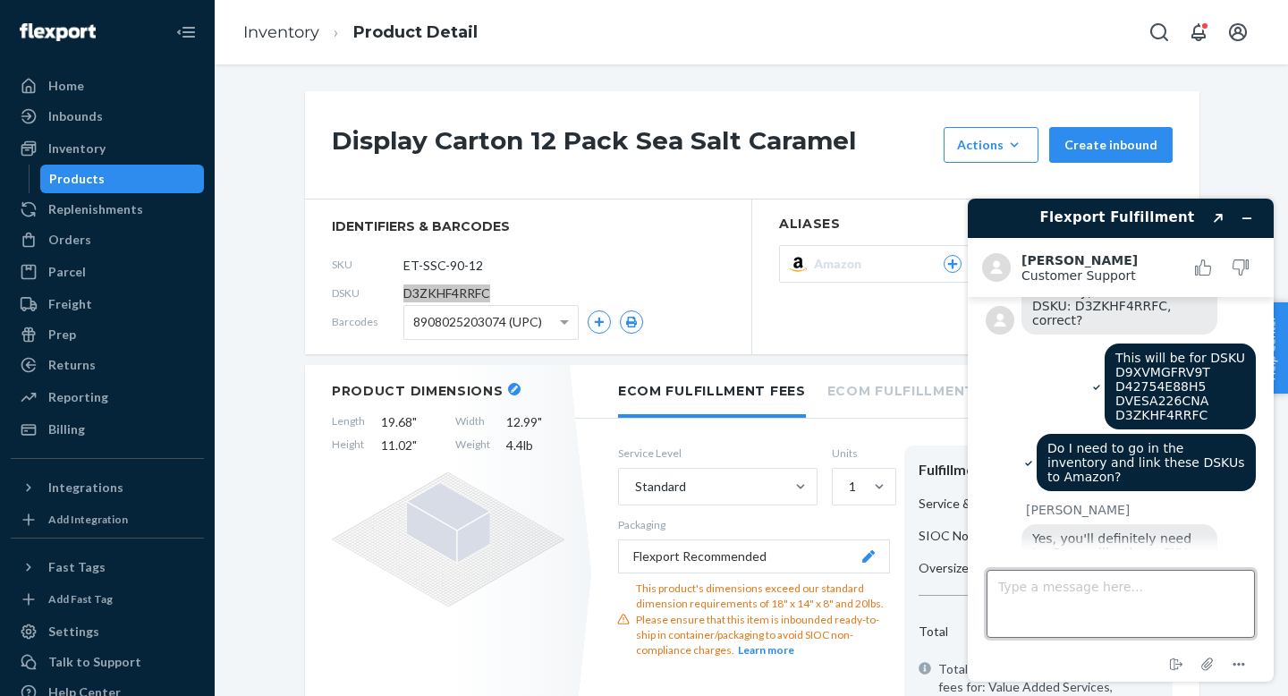
scroll to position [568, 0]
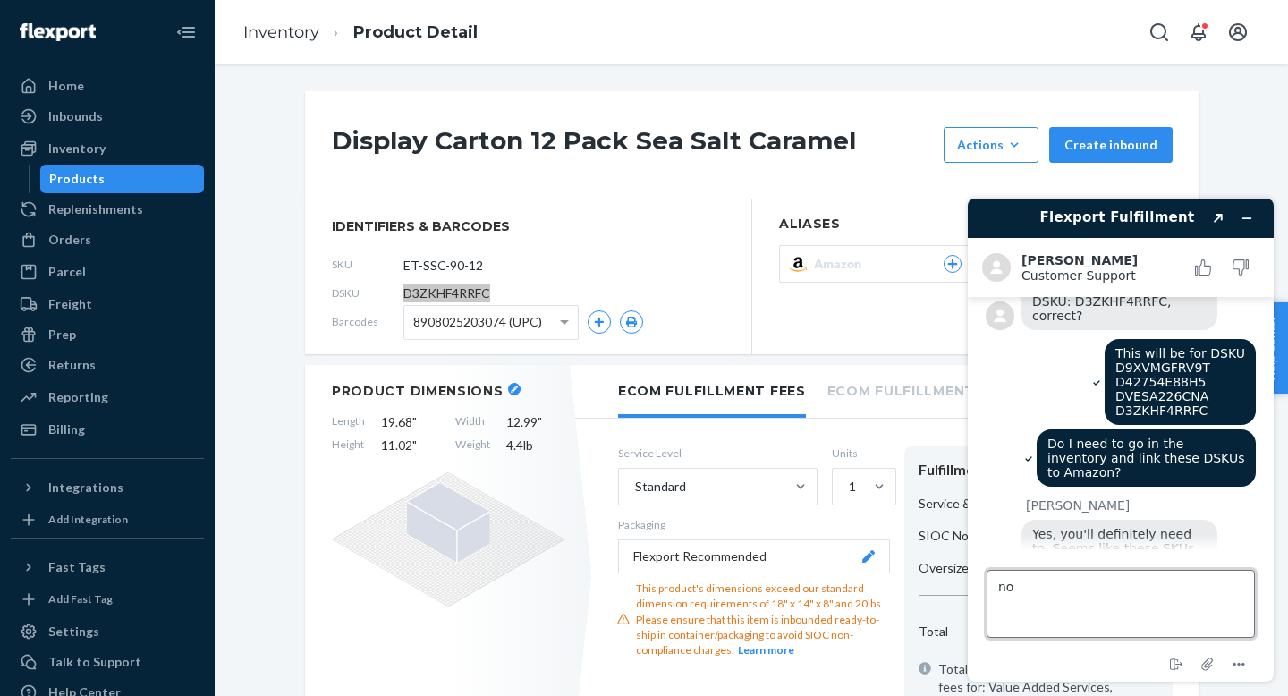
type textarea "n"
type textarea "No, how do I add ASINs?"
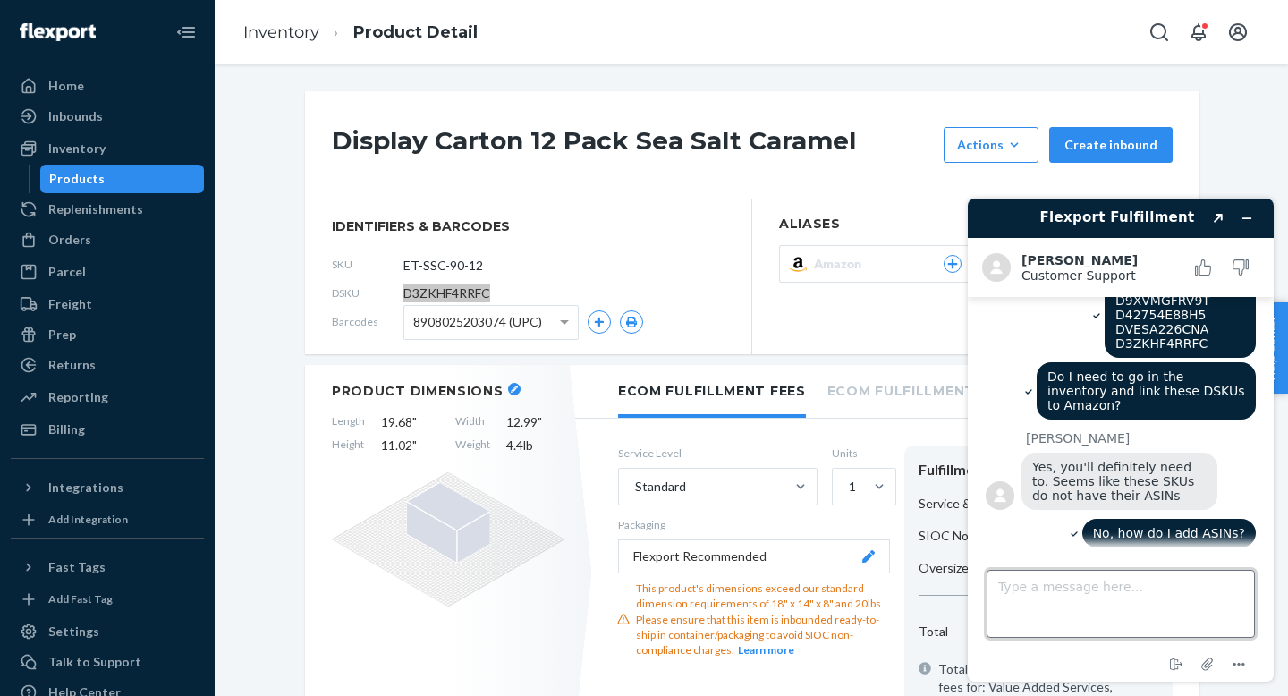
scroll to position [778, 0]
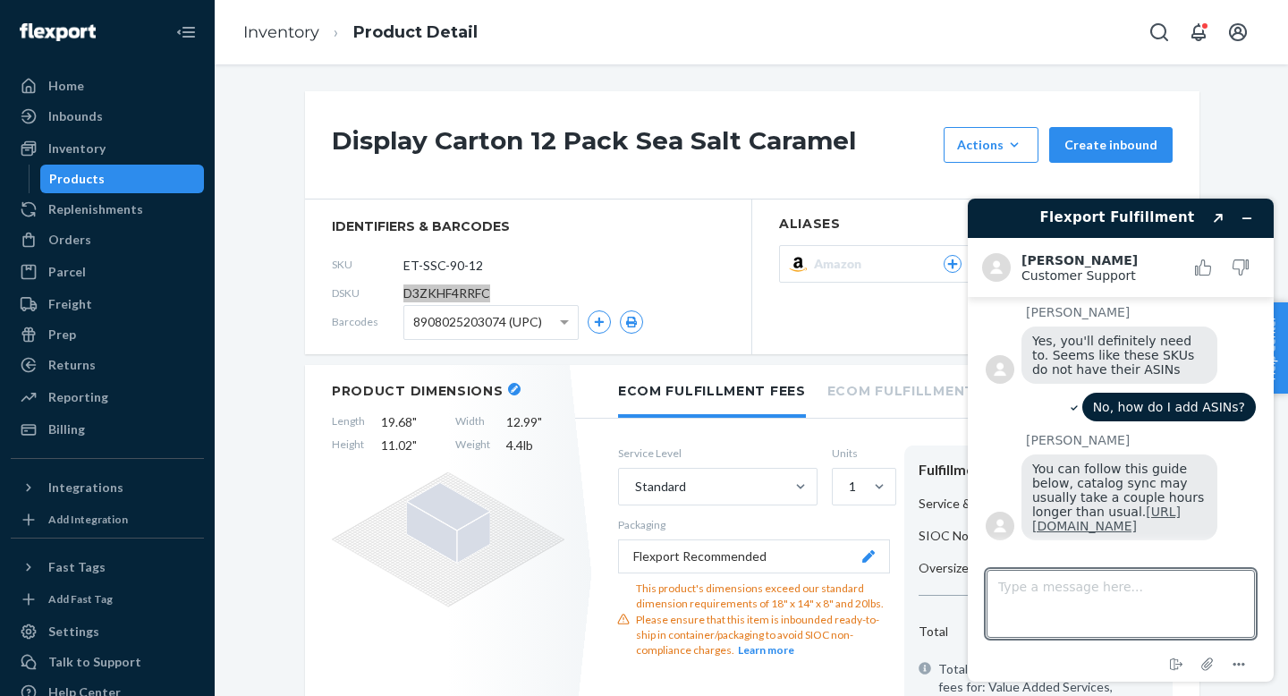
click at [1079, 508] on link "https://support.portal.flexport.com/hc/en-us/articles/12605249129623-Product-is…" at bounding box center [1106, 518] width 148 height 29
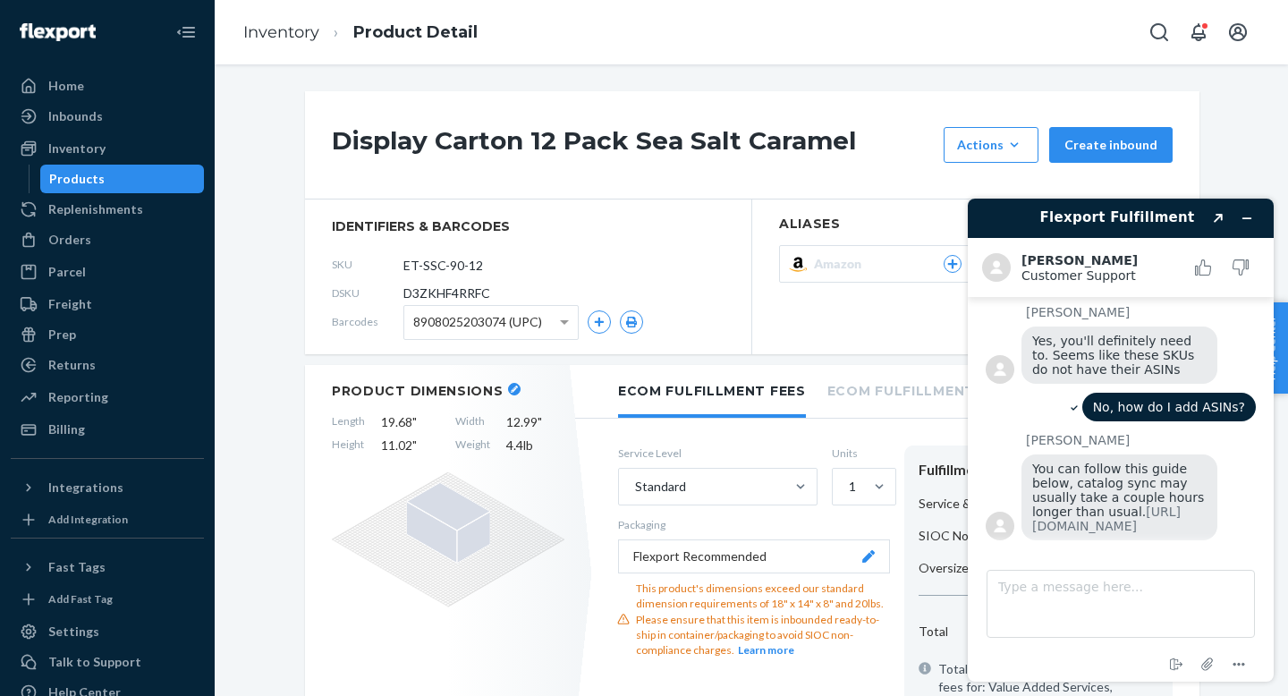
click at [626, 275] on div "SKU ET-SSC-90-12" at bounding box center [528, 264] width 393 height 29
click at [123, 217] on div "Replenishments" at bounding box center [95, 209] width 95 height 18
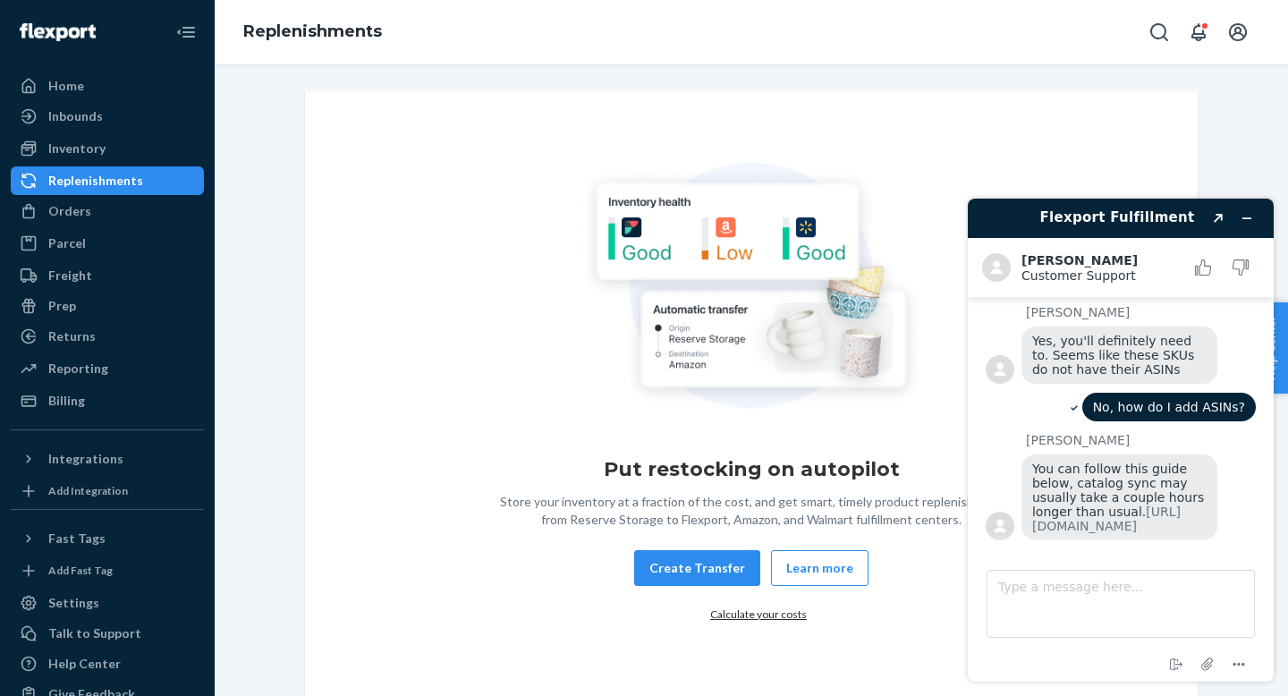
scroll to position [4, 0]
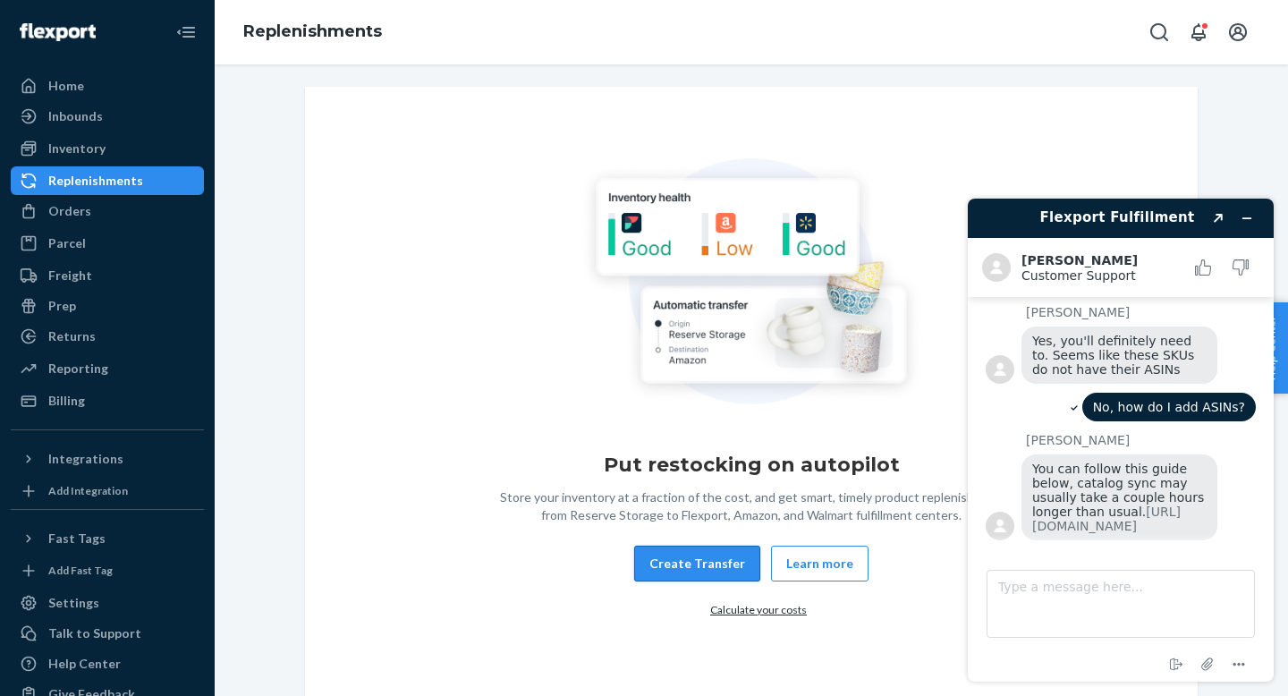
click at [706, 569] on button "Create Transfer" at bounding box center [697, 564] width 126 height 36
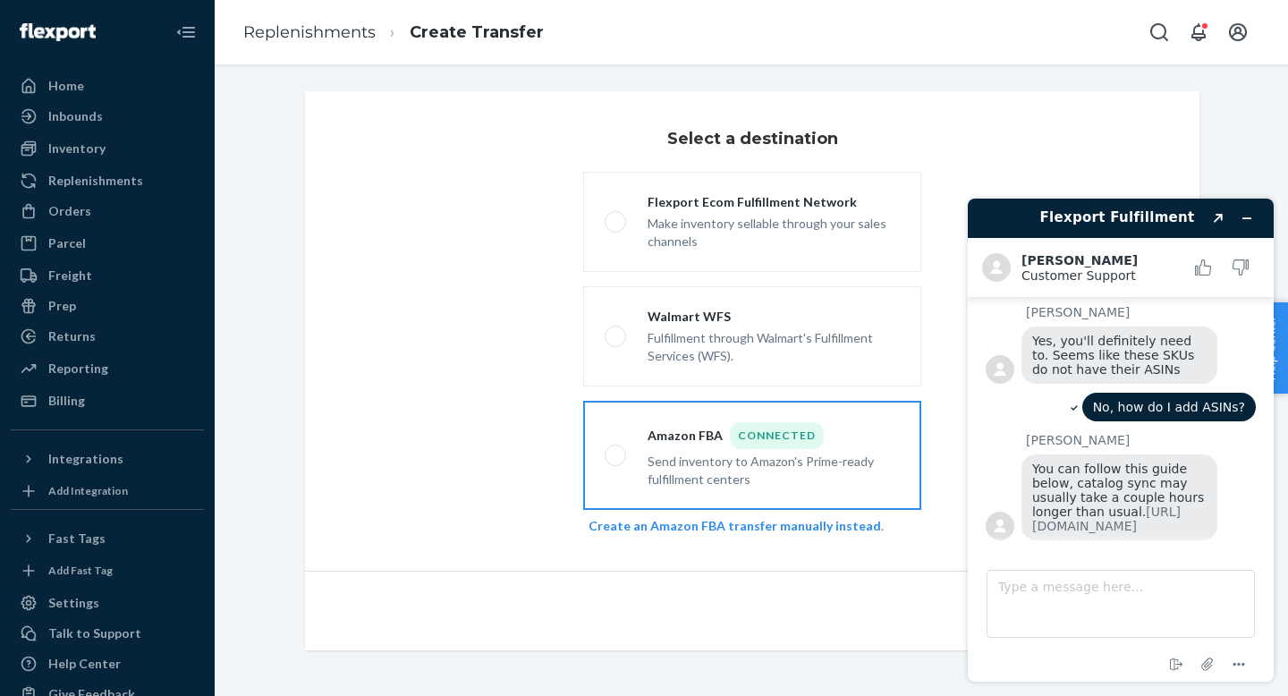
click at [710, 472] on div "Send inventory to Amazon's Prime-ready fulfillment centers" at bounding box center [773, 468] width 252 height 39
click at [616, 461] on input "Amazon FBA Connected Send inventory to Amazon's Prime-ready fulfillment centers" at bounding box center [611, 456] width 12 height 12
radio input "true"
click at [1245, 223] on icon "Minimize widget" at bounding box center [1246, 218] width 13 height 13
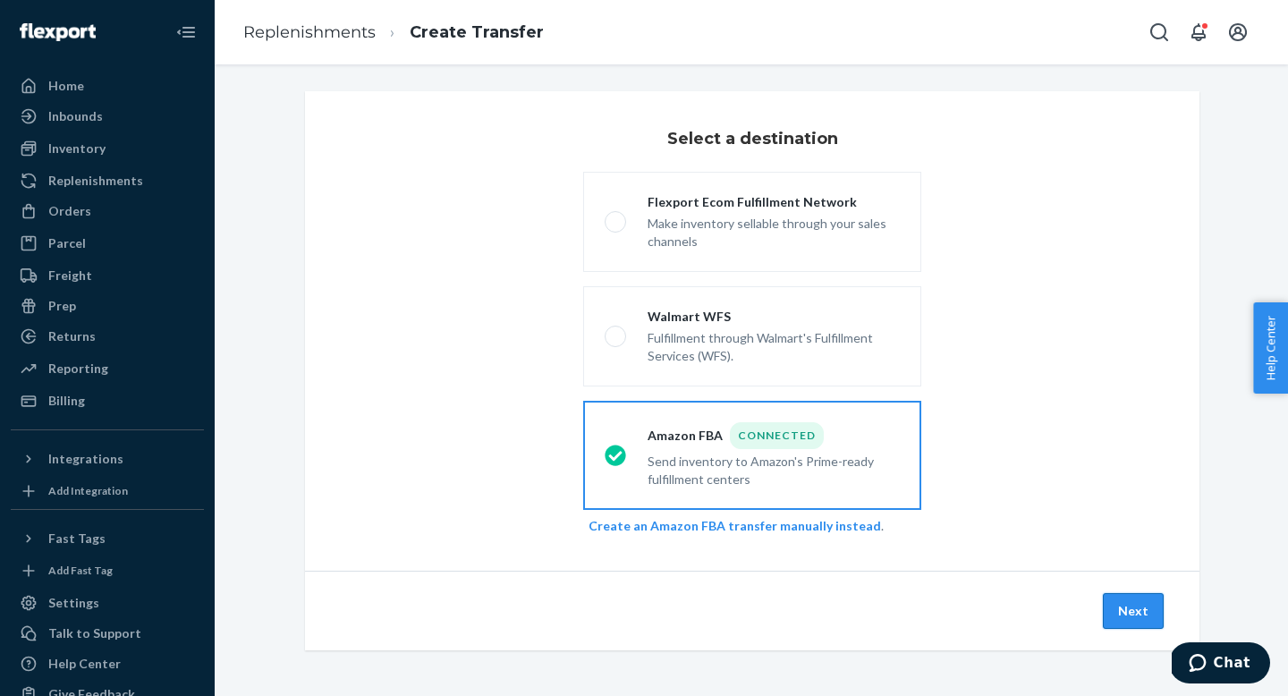
click at [1146, 601] on button "Next" at bounding box center [1133, 611] width 61 height 36
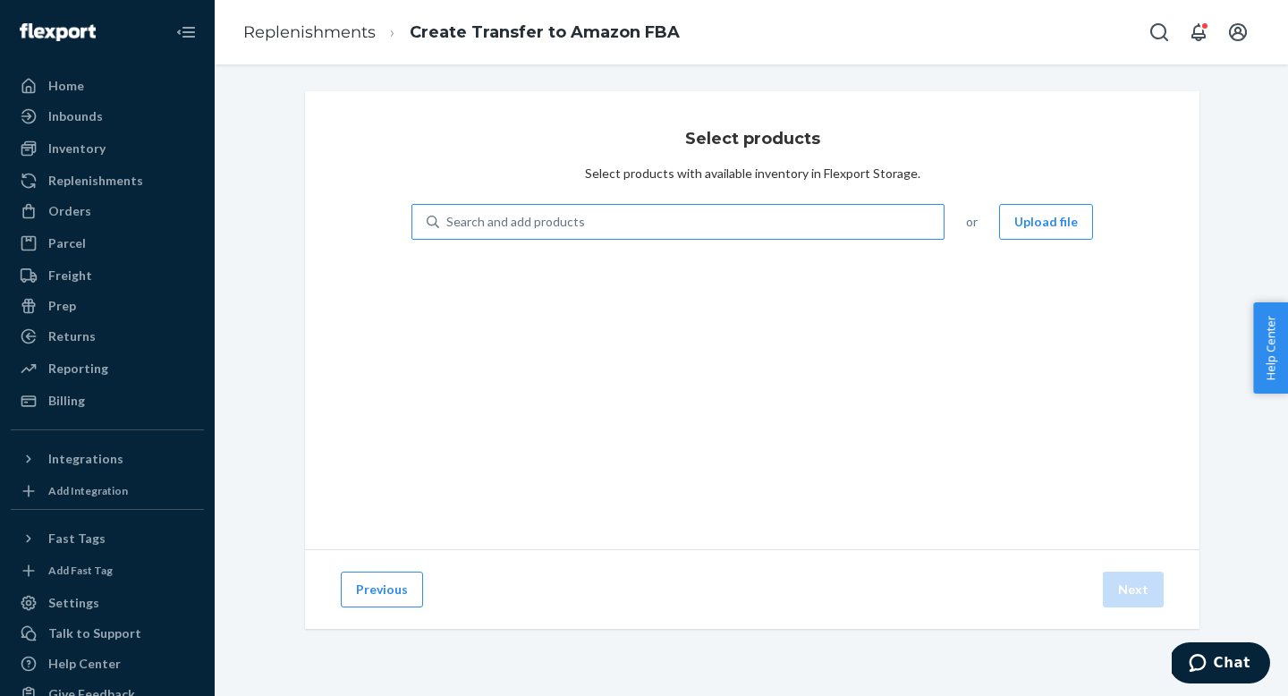
click at [773, 224] on div "Search and add products" at bounding box center [691, 222] width 504 height 32
click at [448, 224] on input "Search and add products" at bounding box center [447, 222] width 2 height 18
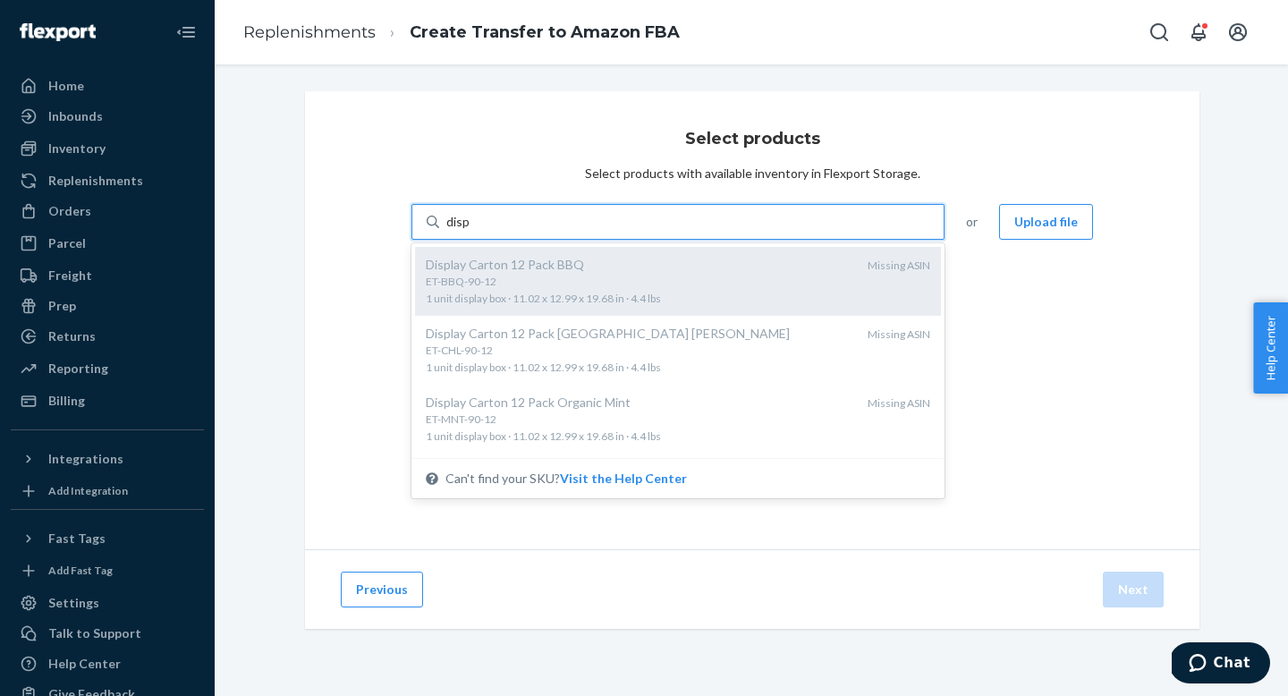
click at [535, 289] on div "ET-BBQ-90-12 1 unit display box · 11.02 x 12.99 x 19.68 in · 4.4 lbs" at bounding box center [639, 290] width 427 height 33
click at [470, 231] on input "disp" at bounding box center [458, 222] width 24 height 18
click at [712, 283] on div "ET-BBQ-90-12" at bounding box center [639, 281] width 427 height 15
click at [470, 231] on input "disp" at bounding box center [458, 222] width 24 height 18
click at [712, 283] on div "ET-BBQ-90-12" at bounding box center [639, 281] width 427 height 15
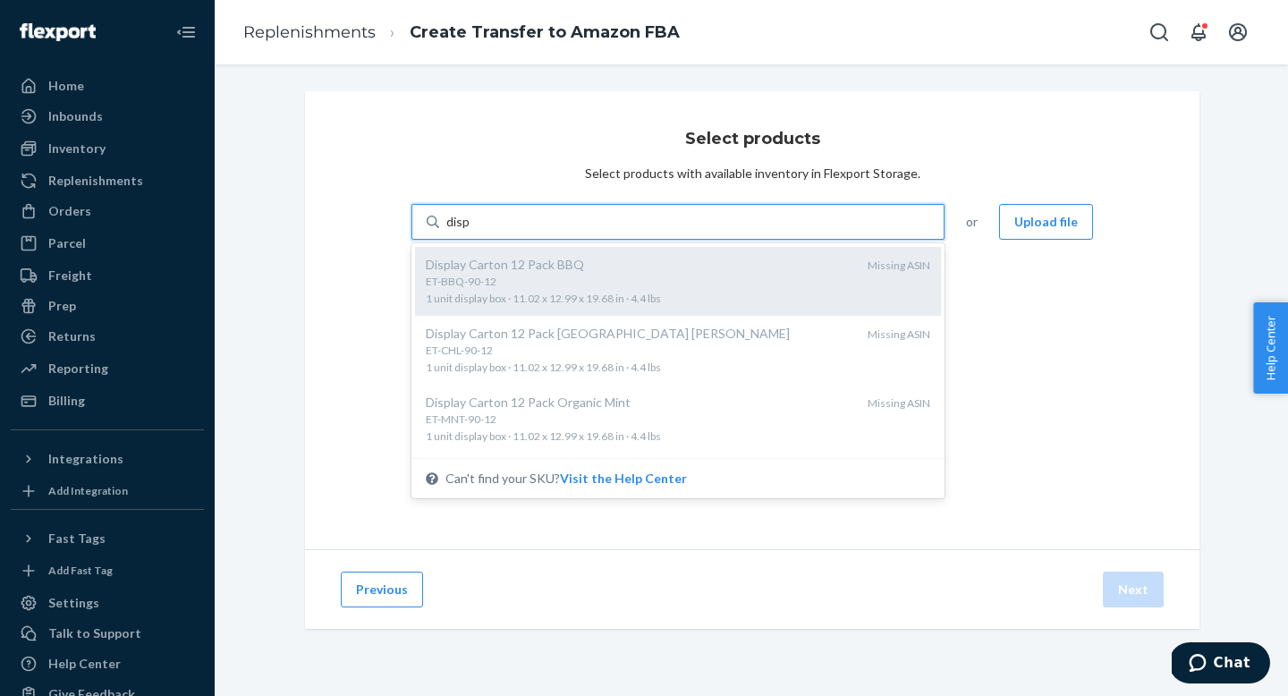
click at [470, 231] on input "disp" at bounding box center [458, 222] width 24 height 18
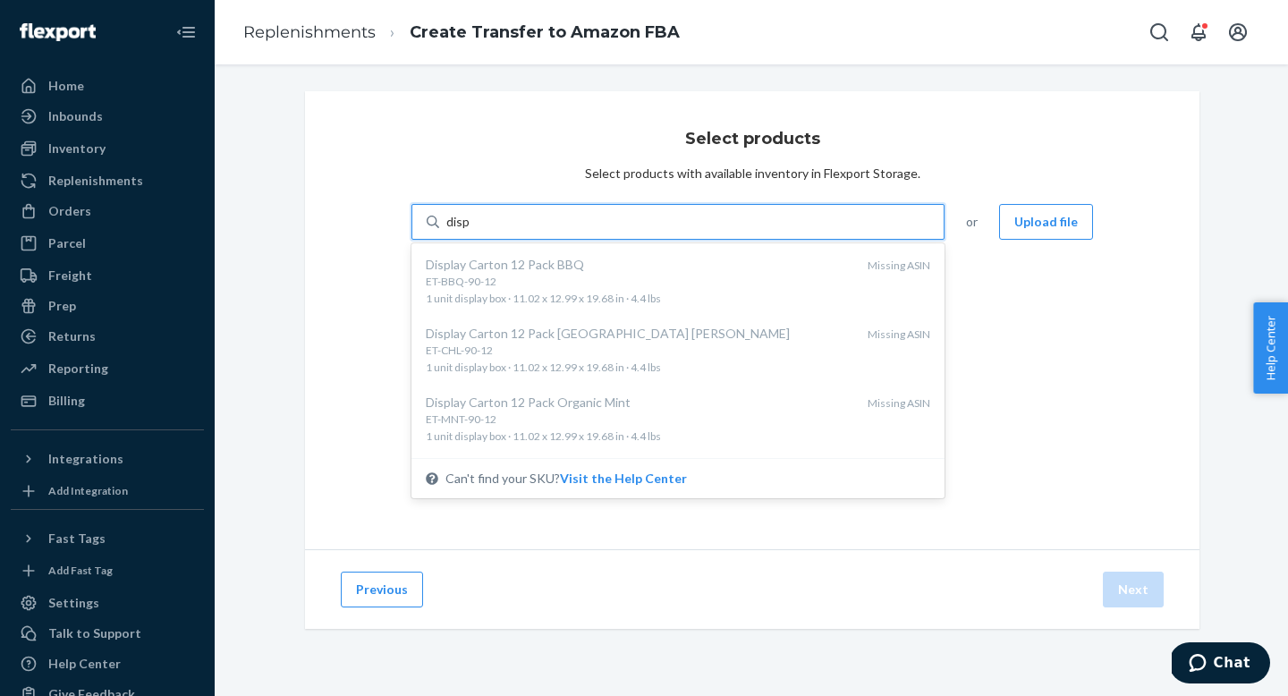
type input "disp"
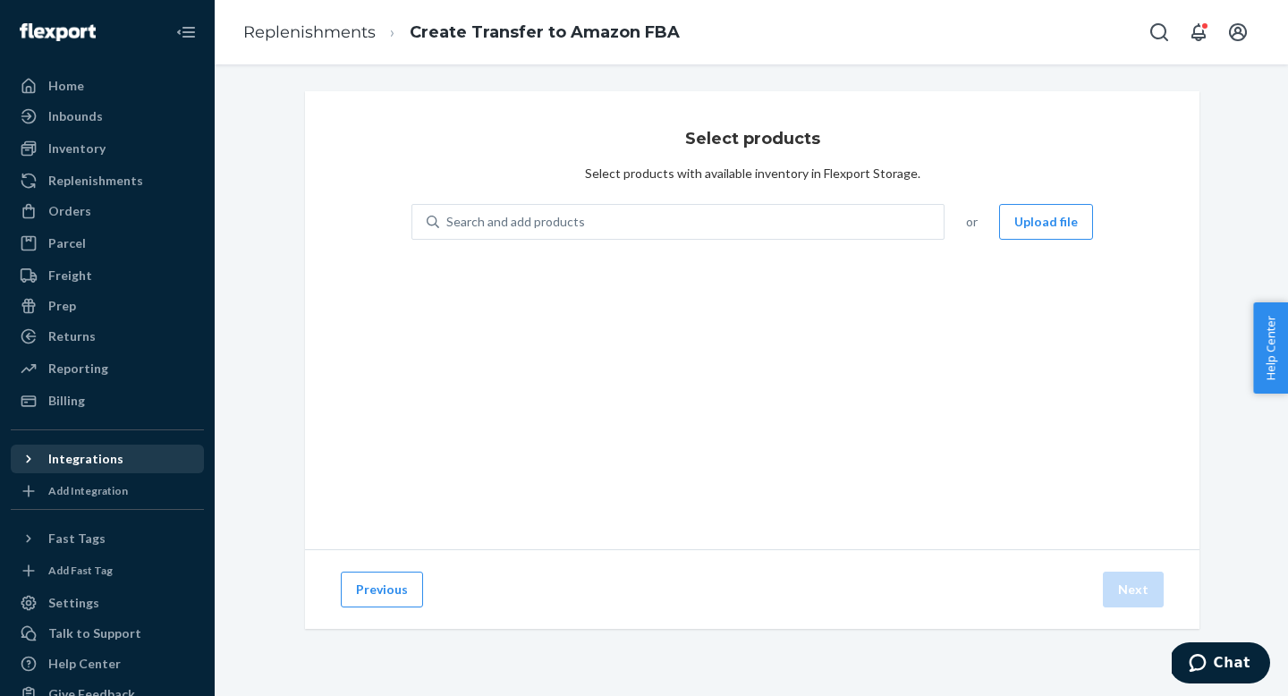
click at [99, 468] on div "Integrations" at bounding box center [108, 458] width 190 height 25
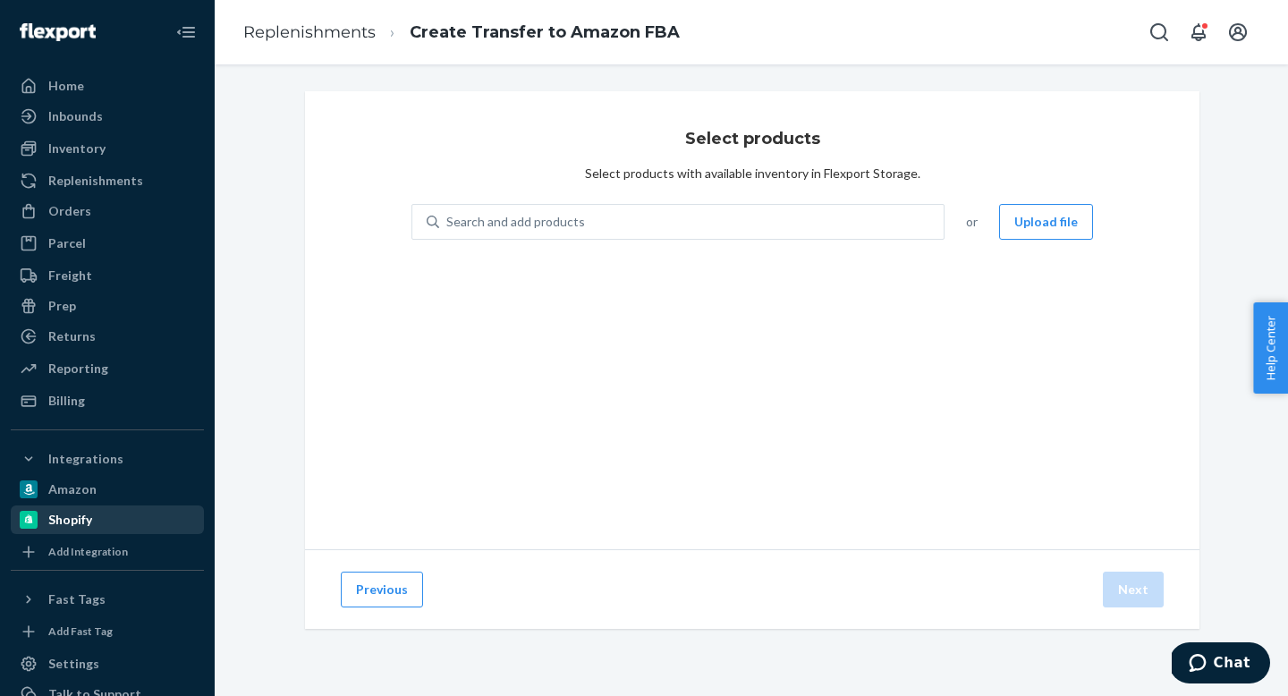
click at [64, 505] on link "Shopify" at bounding box center [107, 519] width 193 height 29
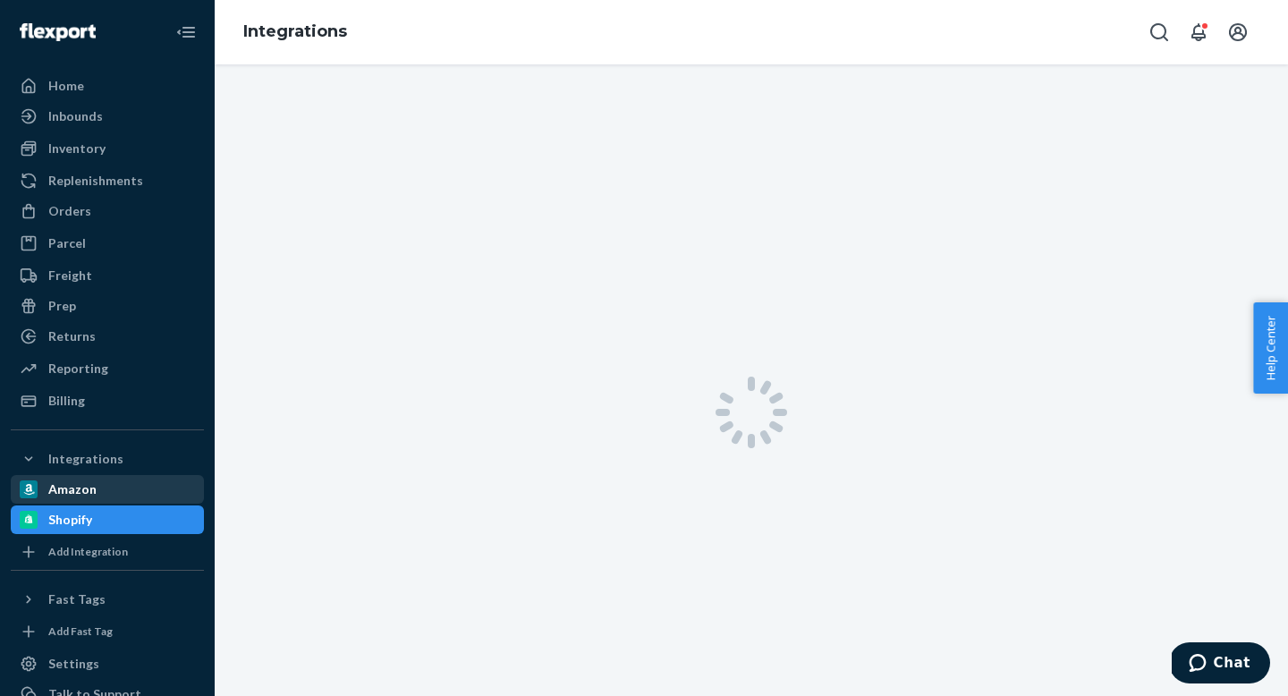
click at [88, 486] on div "Amazon" at bounding box center [72, 489] width 48 height 18
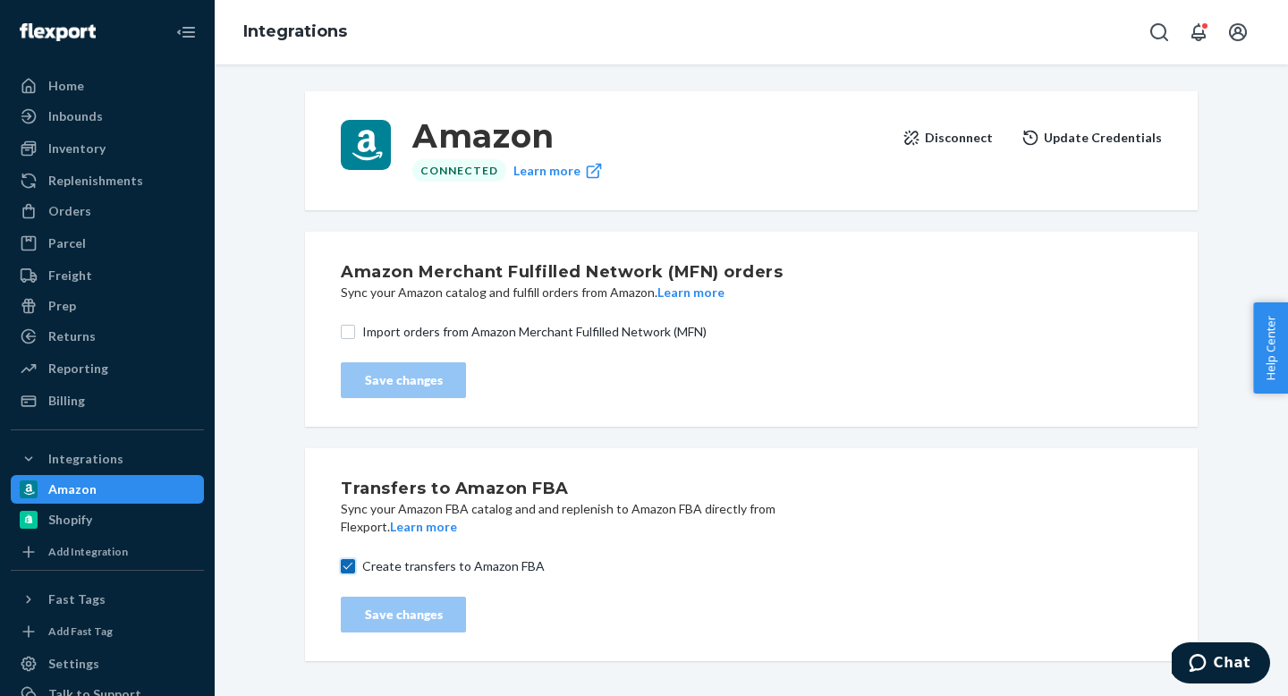
click at [350, 571] on input "Create transfers to Amazon FBA" at bounding box center [348, 566] width 14 height 14
click at [350, 562] on input "Create transfers to Amazon FBA" at bounding box center [348, 566] width 14 height 14
checkbox input "true"
click at [1200, 669] on icon "Chat" at bounding box center [1197, 663] width 17 height 18
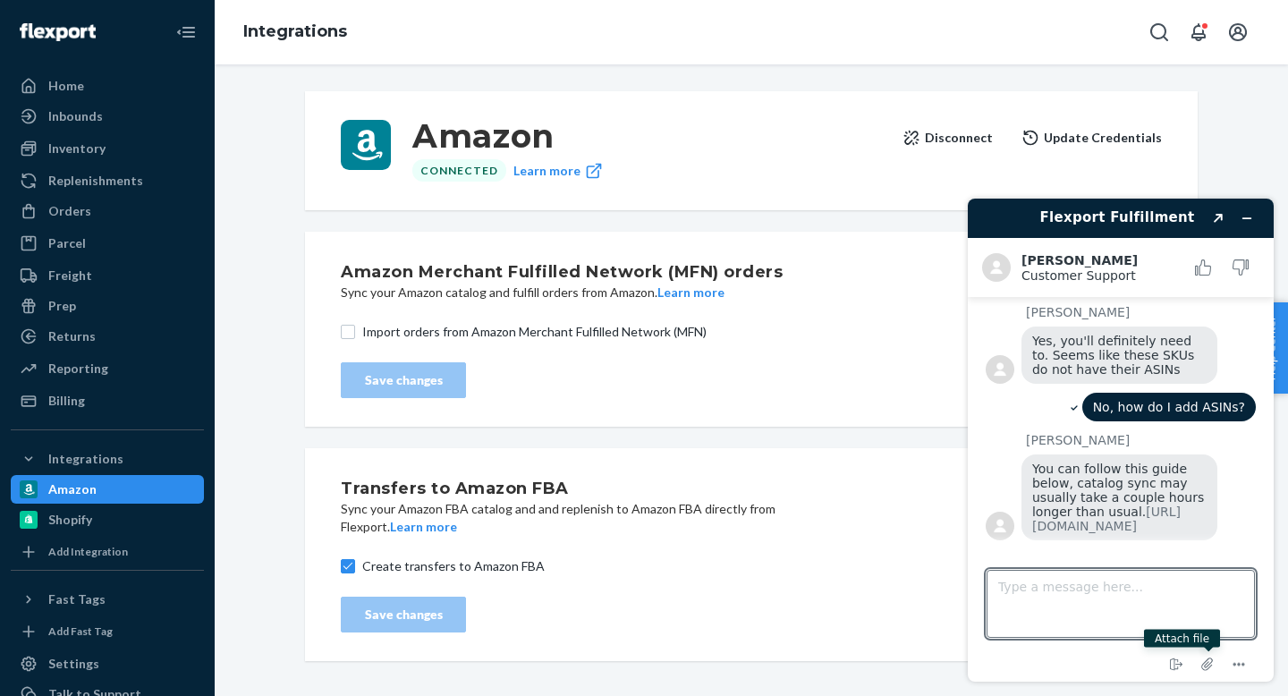
click at [1128, 604] on textarea "Type a message here..." at bounding box center [1120, 604] width 268 height 68
type textarea "I checked that"
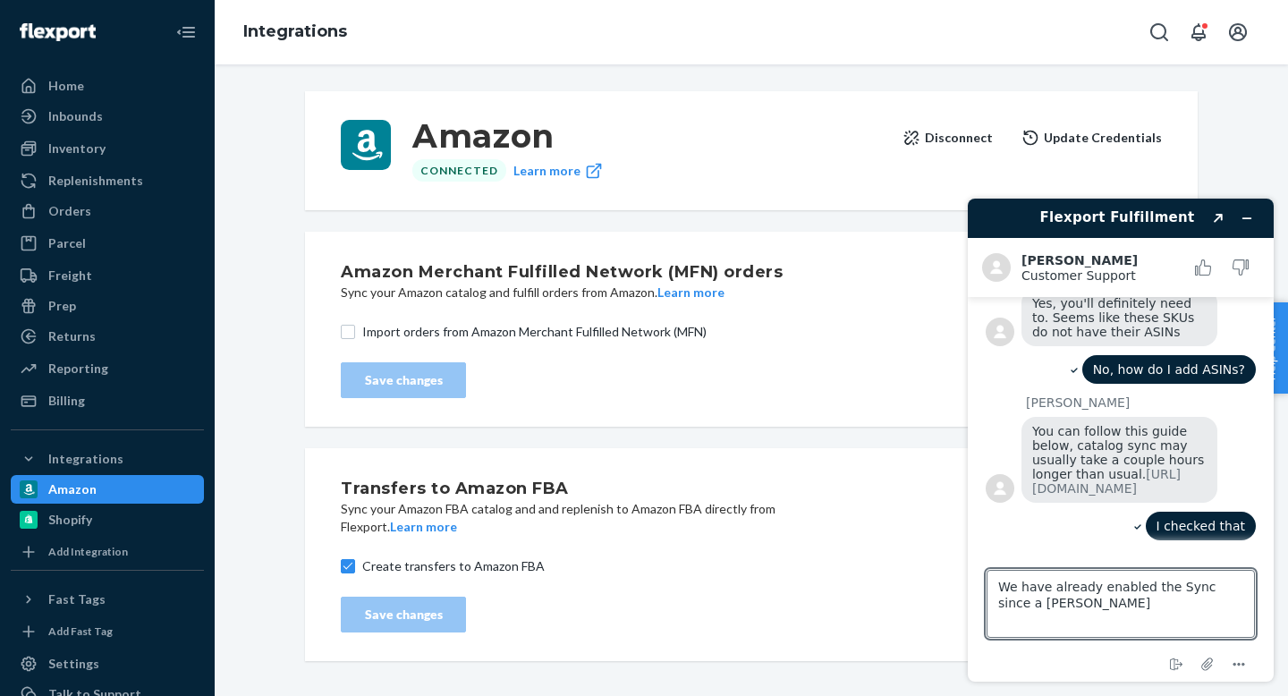
type textarea "We have already enabled the Sync since a long time"
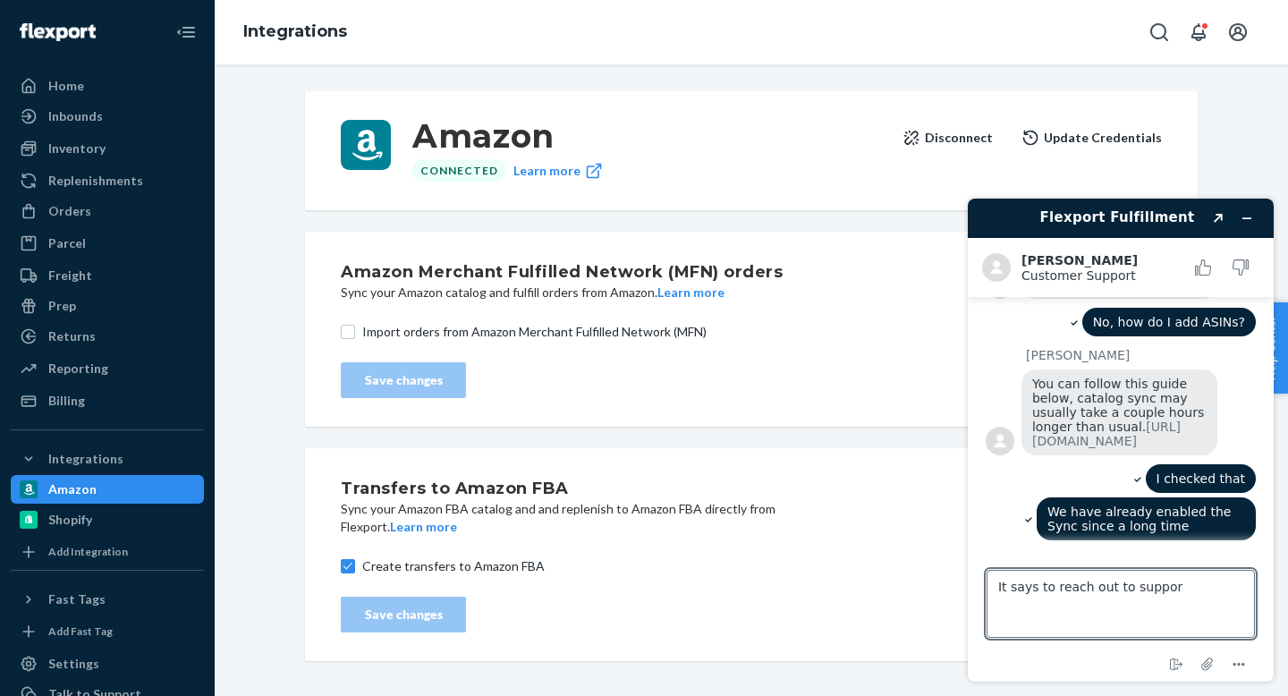
type textarea "It says to reach out to support"
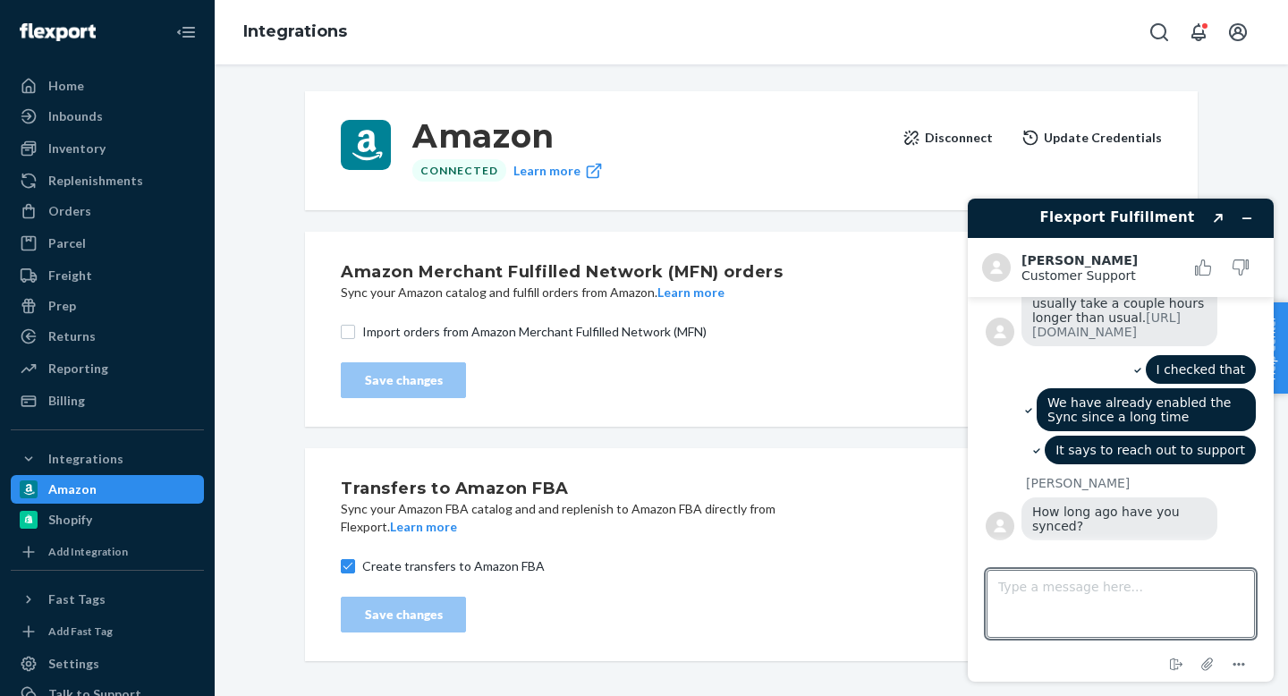
scroll to position [972, 0]
type textarea "Been a couple of months"
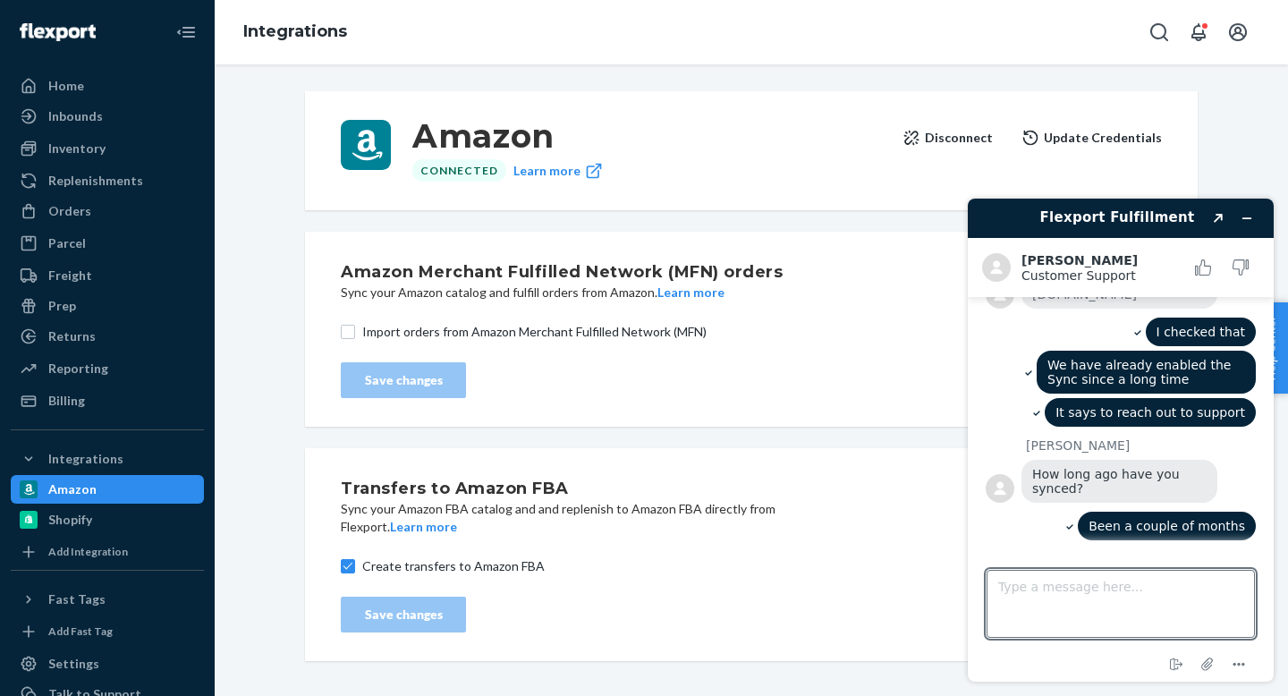
scroll to position [1014, 0]
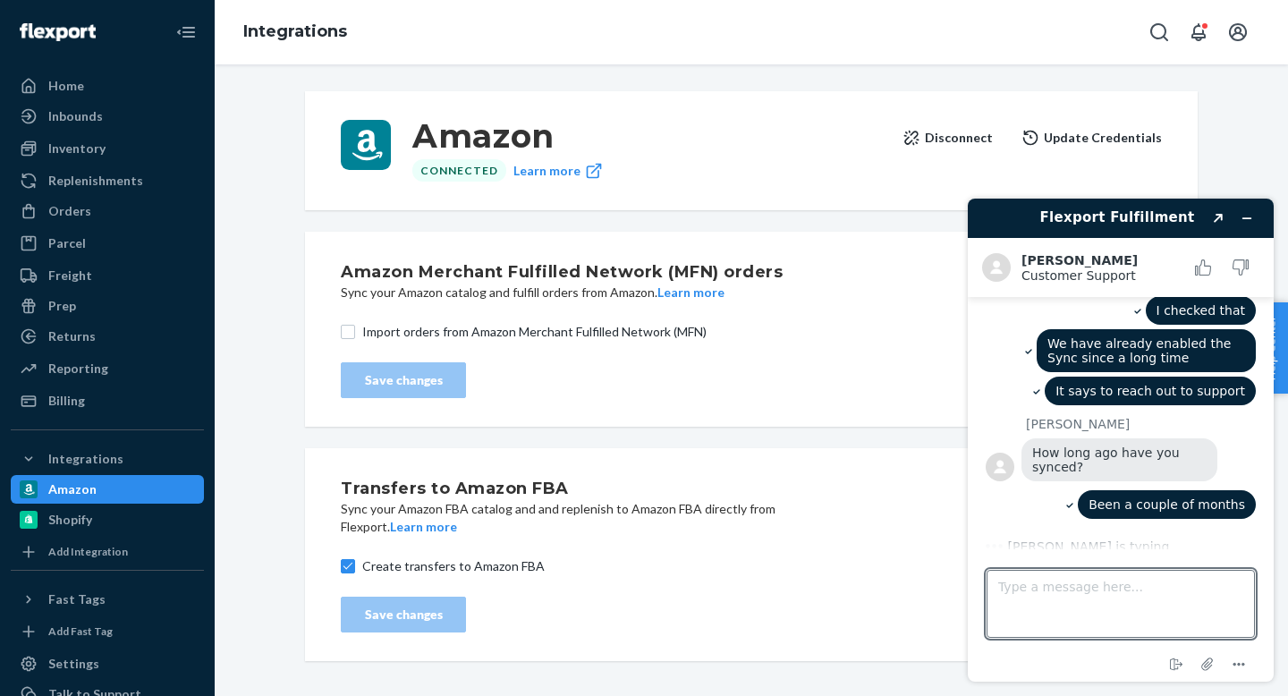
click at [1153, 136] on button "Update Credentials" at bounding box center [1091, 138] width 140 height 36
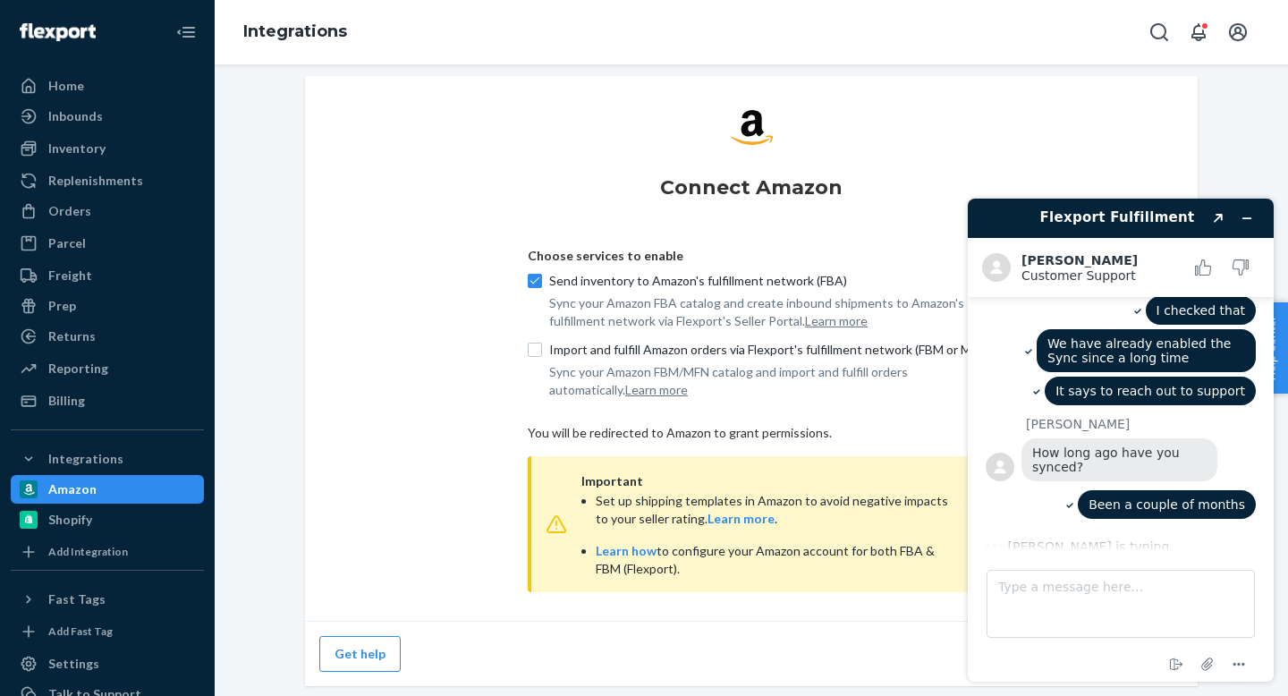
scroll to position [1010, 0]
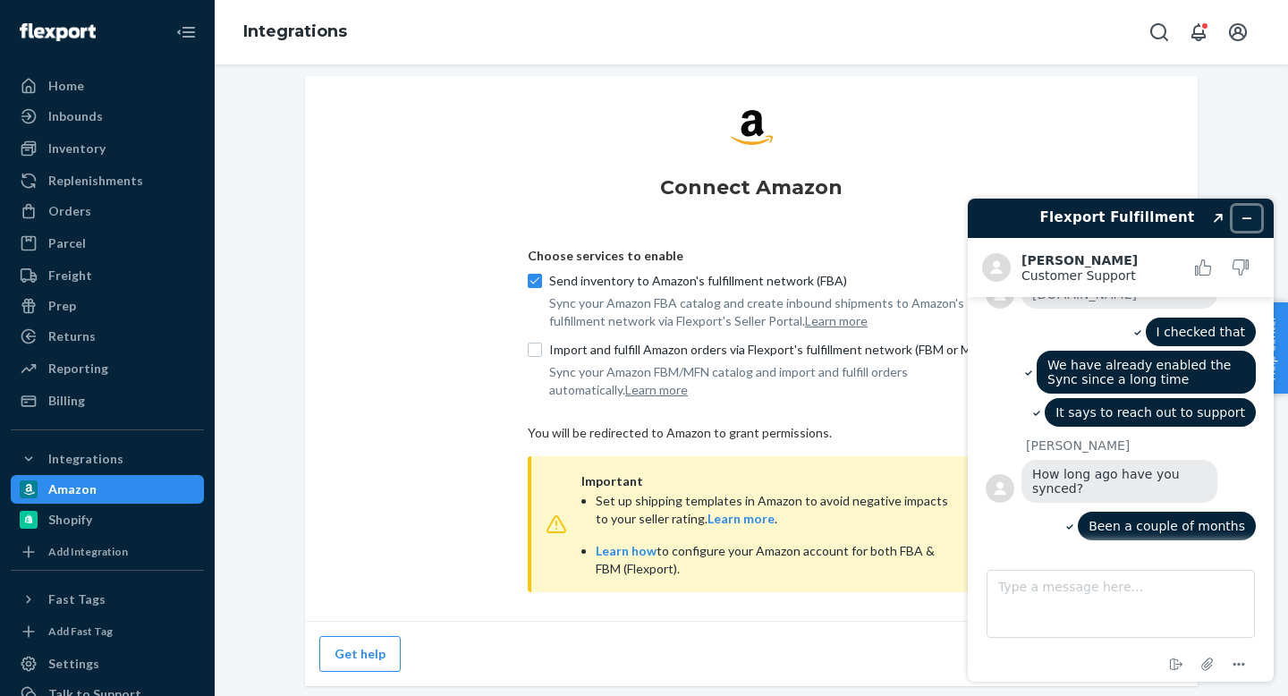
click at [1257, 216] on button "Minimize widget" at bounding box center [1246, 218] width 29 height 25
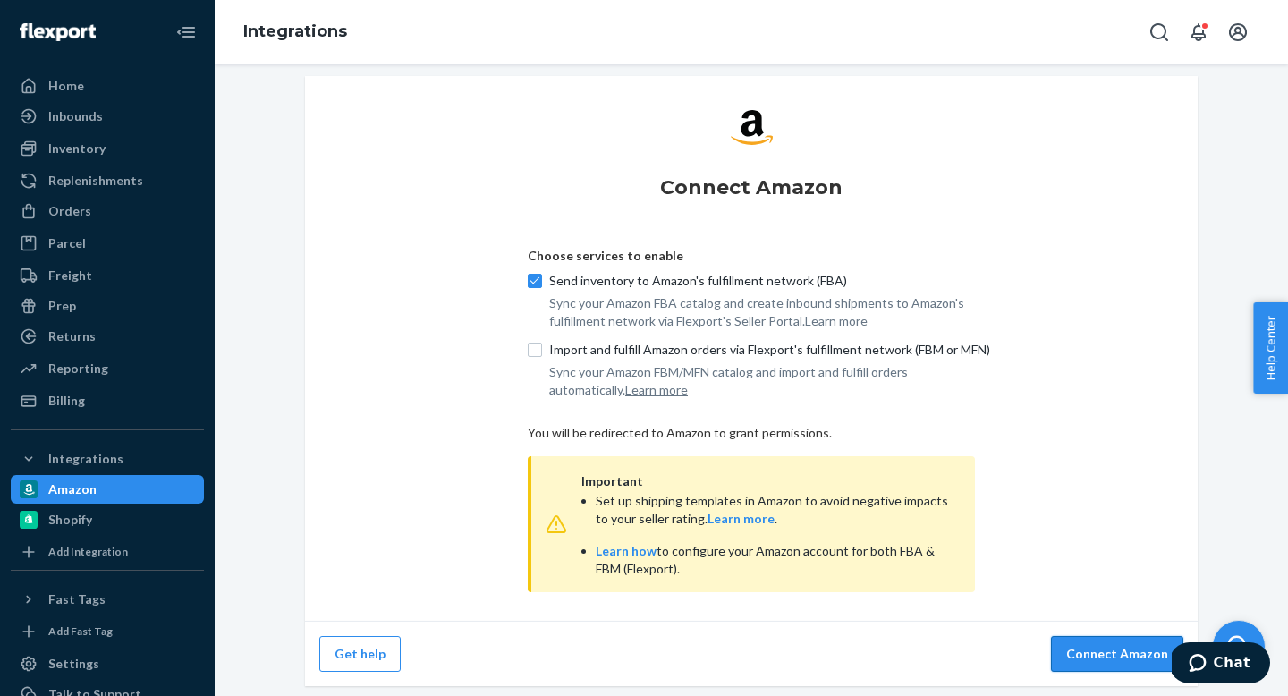
click at [1075, 644] on button "Connect Amazon" at bounding box center [1117, 654] width 132 height 36
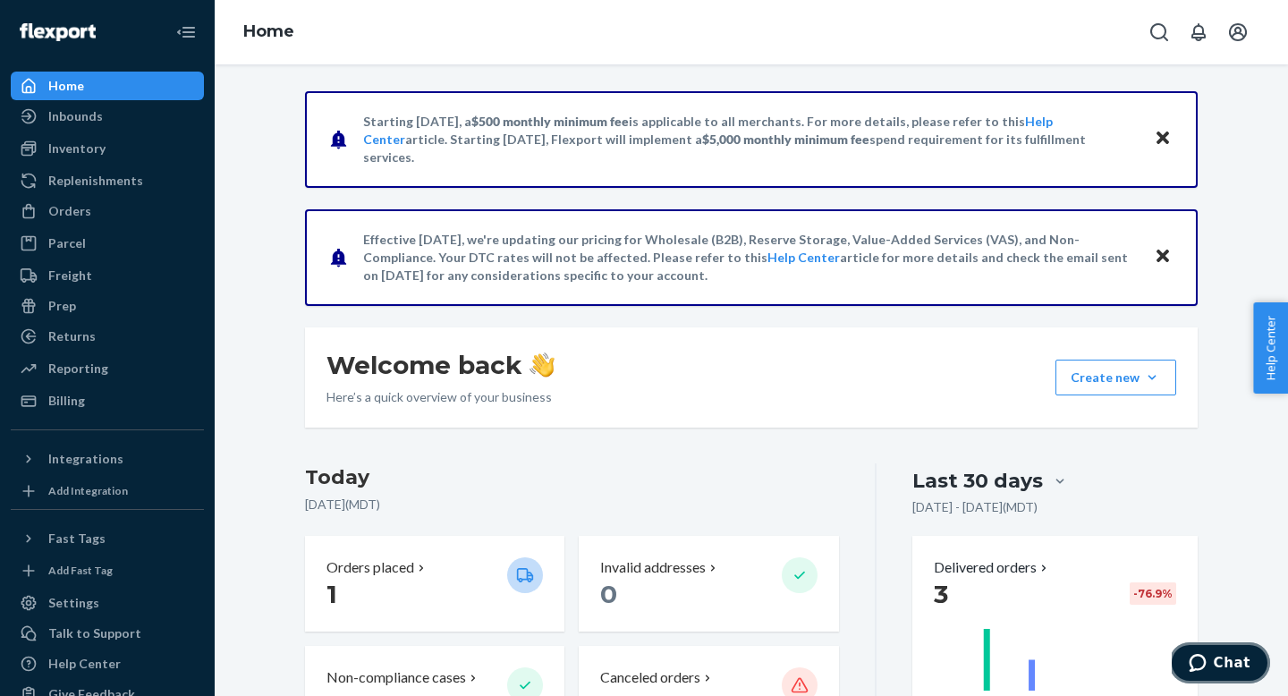
click at [1214, 663] on span "Chat" at bounding box center [1201, 663] width 25 height 18
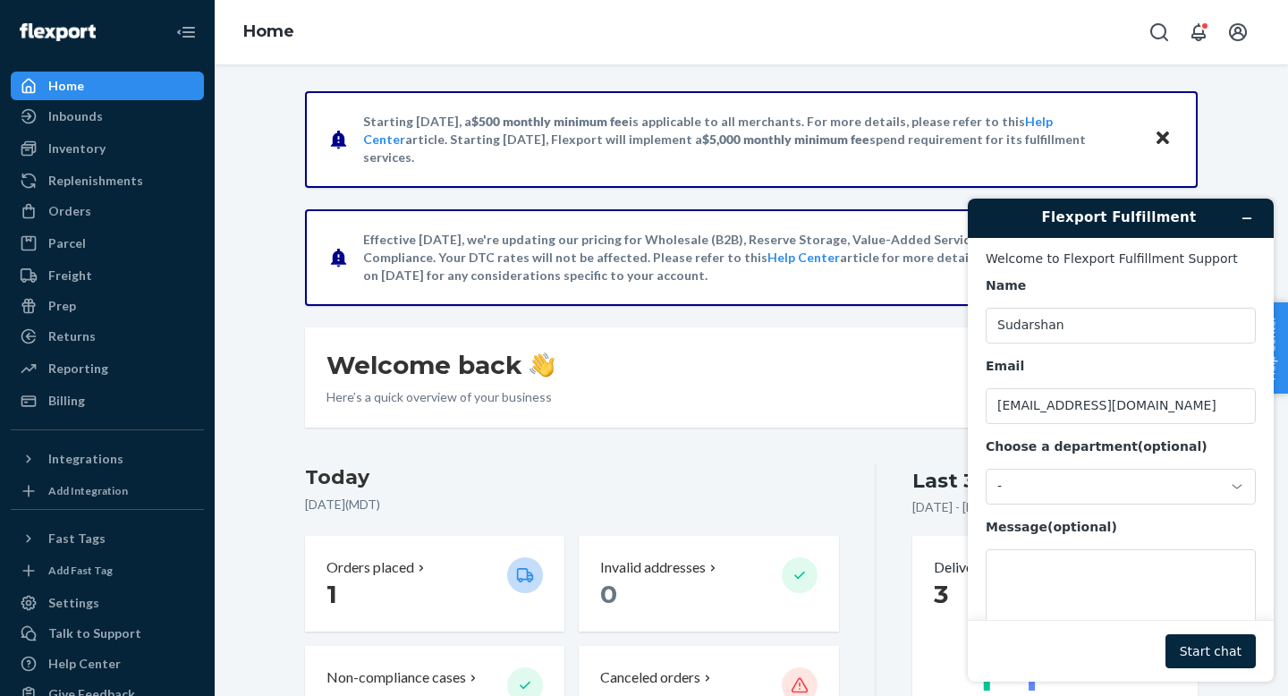
click at [1216, 659] on button "Start chat" at bounding box center [1210, 651] width 90 height 34
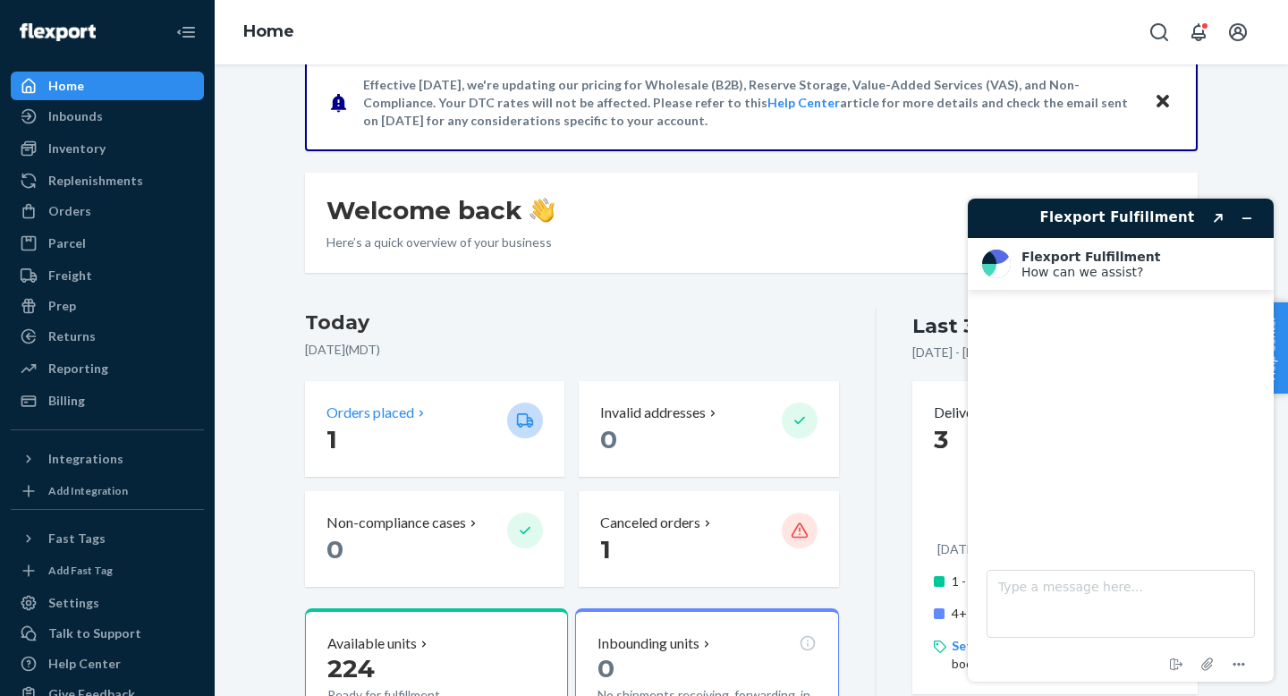
scroll to position [153, 0]
click at [437, 436] on p "1" at bounding box center [409, 441] width 166 height 32
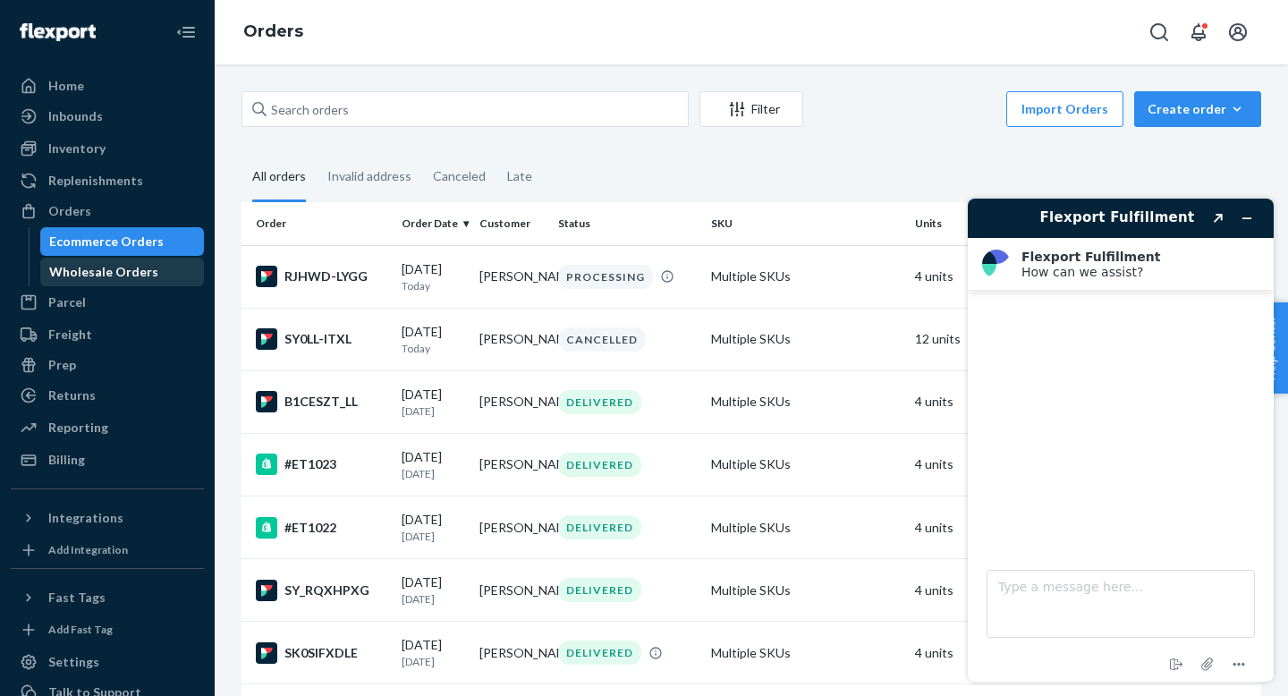
click at [135, 268] on div "Wholesale Orders" at bounding box center [103, 272] width 109 height 18
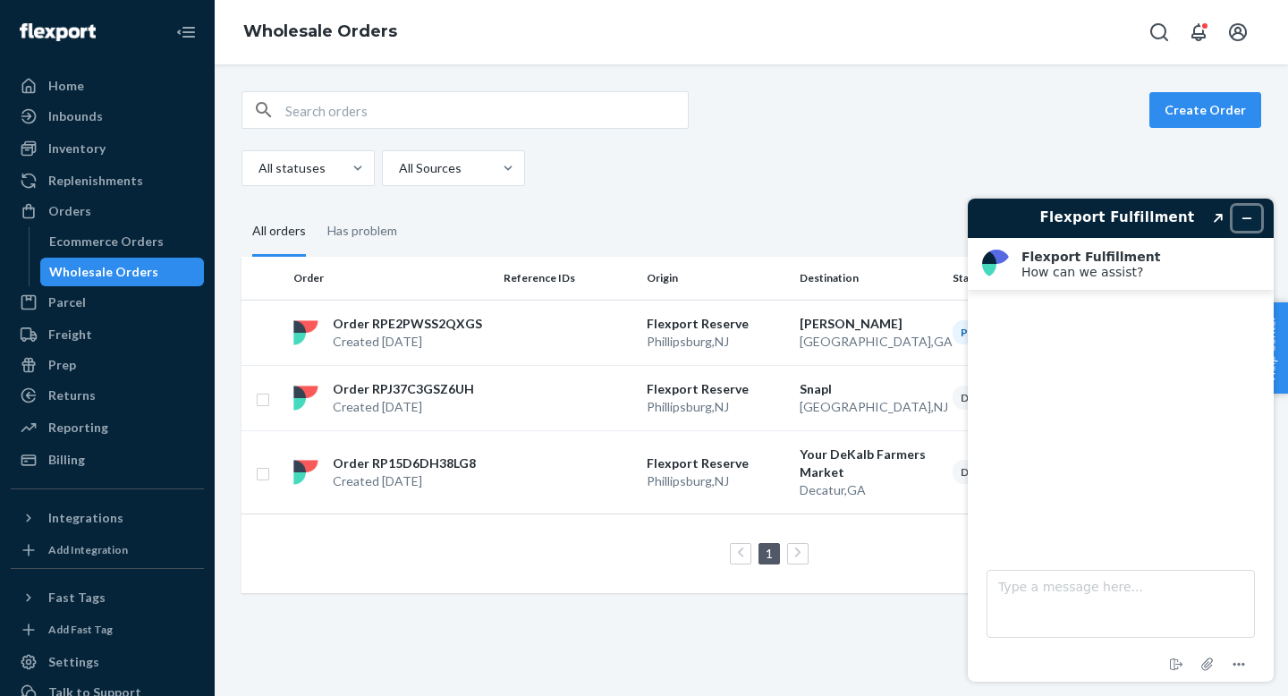
click at [1248, 223] on icon "Minimize widget" at bounding box center [1246, 218] width 13 height 13
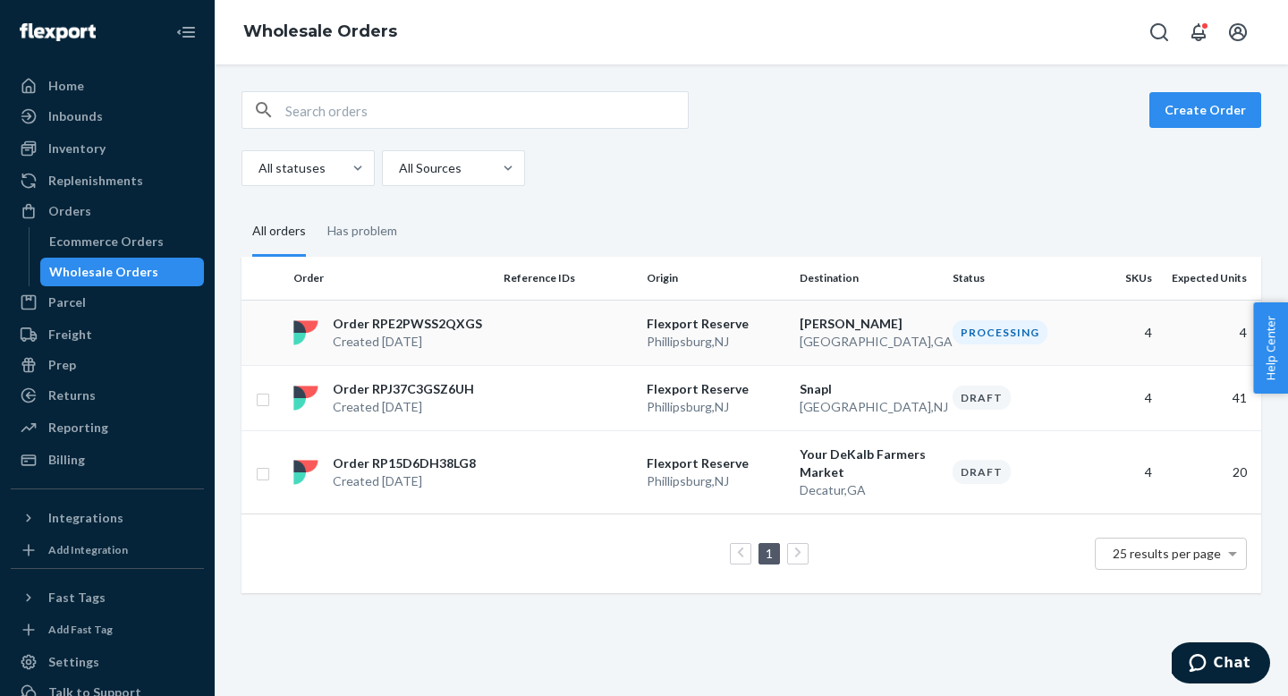
click at [817, 329] on p "[PERSON_NAME]" at bounding box center [869, 324] width 139 height 18
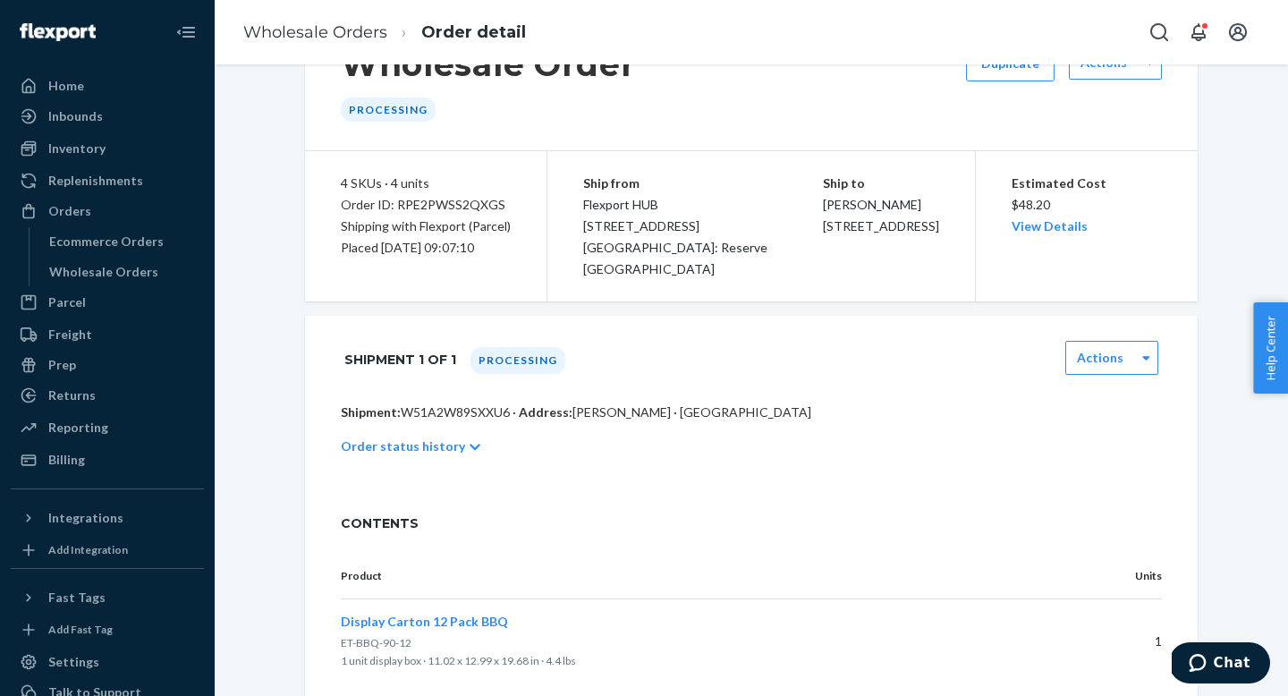
scroll to position [78, 0]
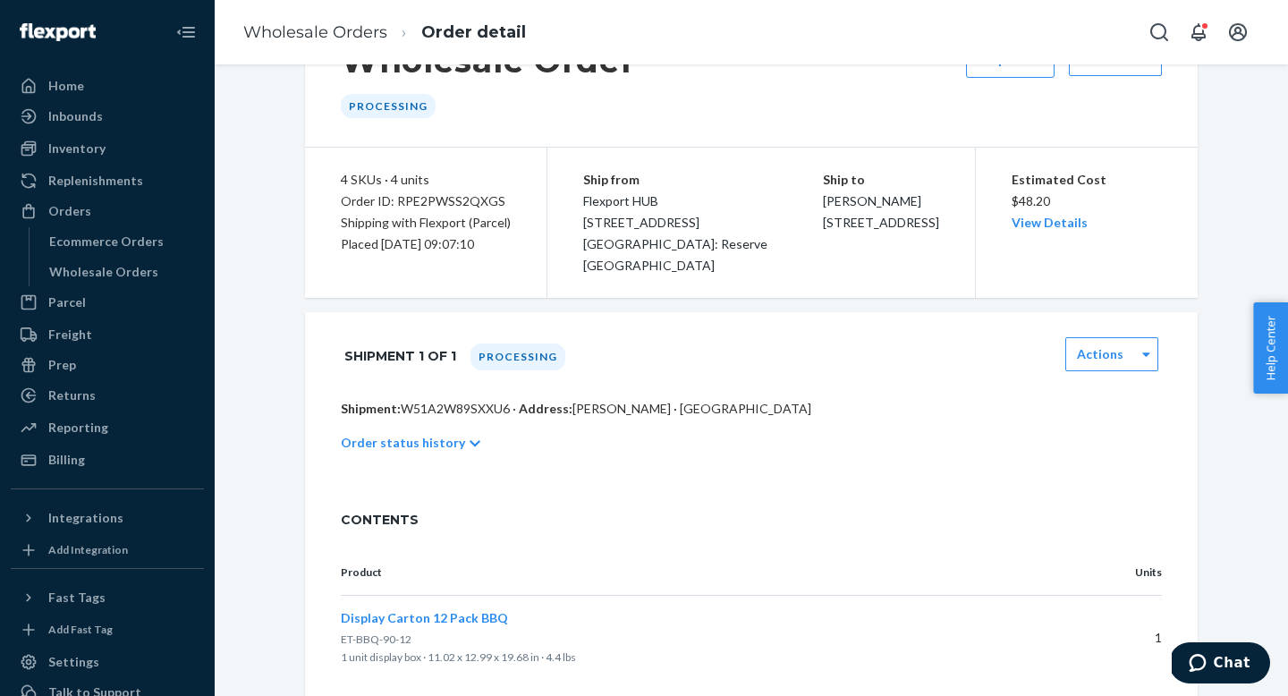
click at [470, 444] on icon at bounding box center [475, 444] width 11 height 6
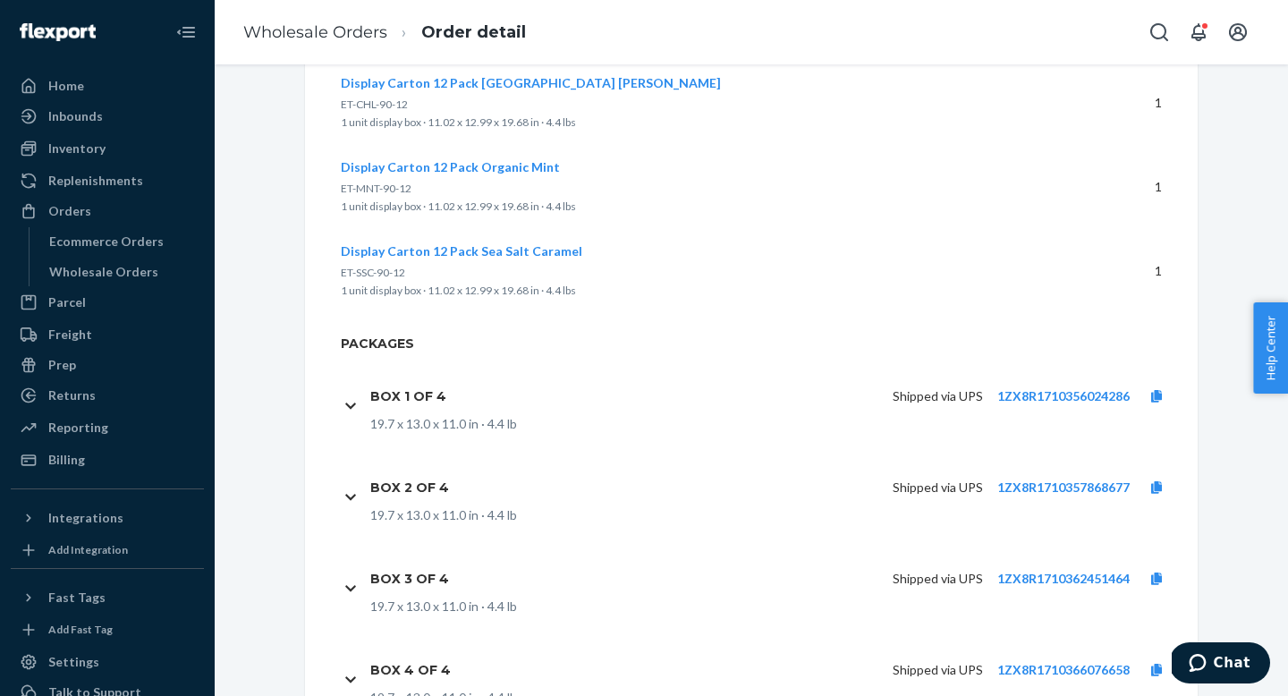
scroll to position [1026, 0]
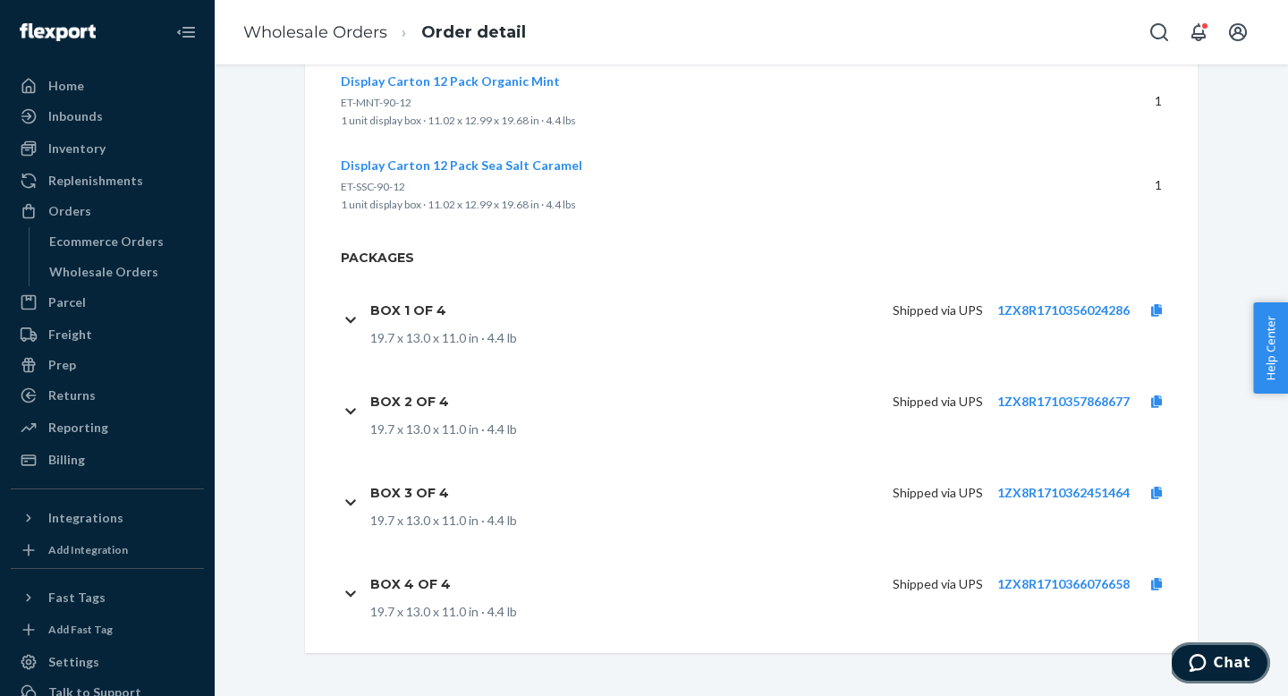
click at [1225, 664] on span "Chat" at bounding box center [1232, 663] width 37 height 16
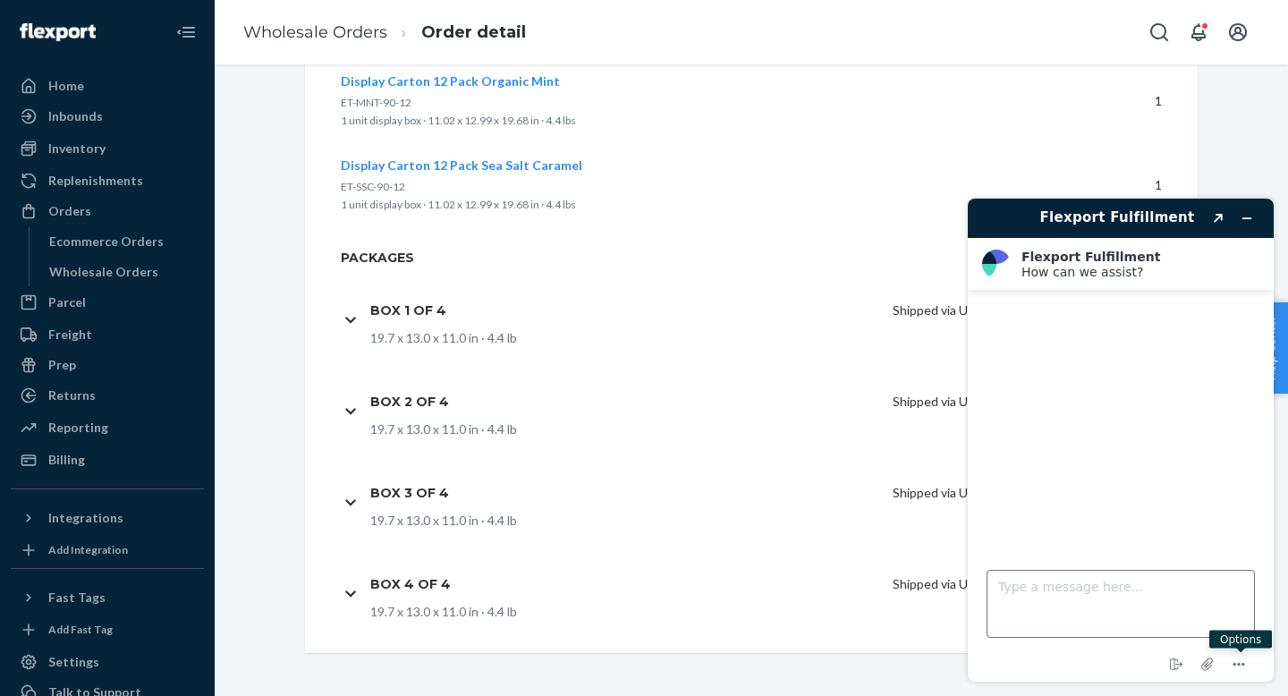
click at [1146, 605] on textarea "Type a message here..." at bounding box center [1120, 604] width 268 height 68
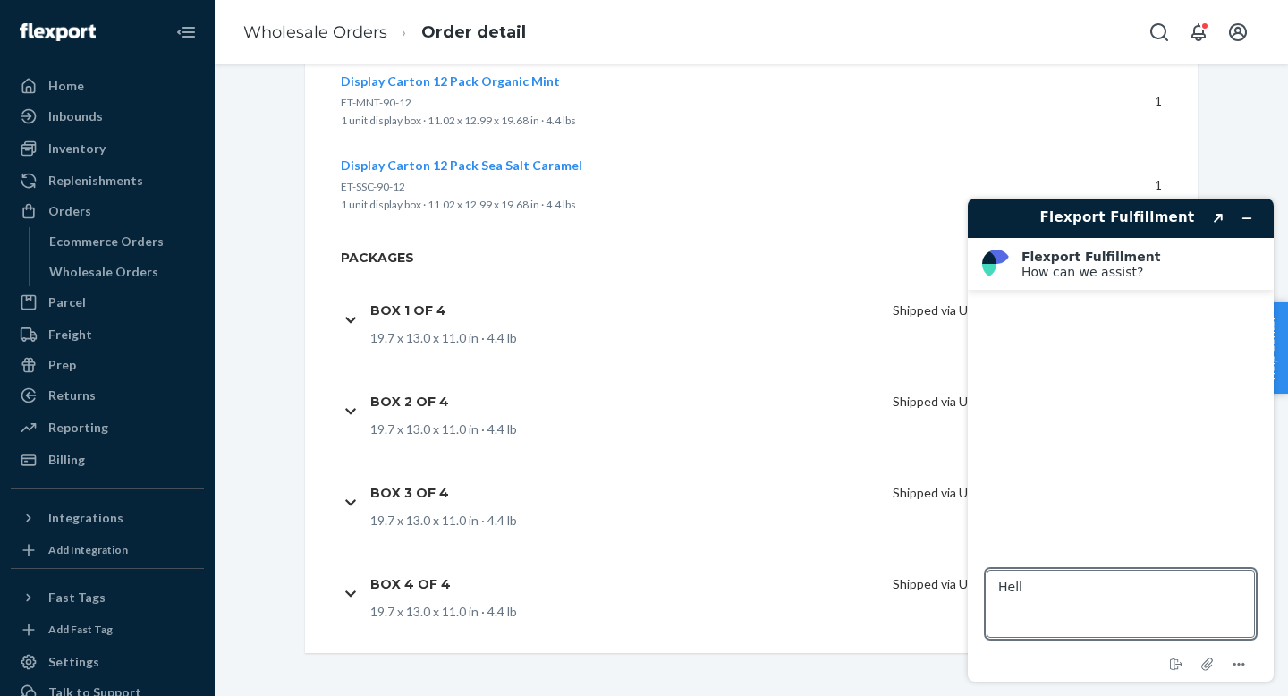
type textarea "Hello"
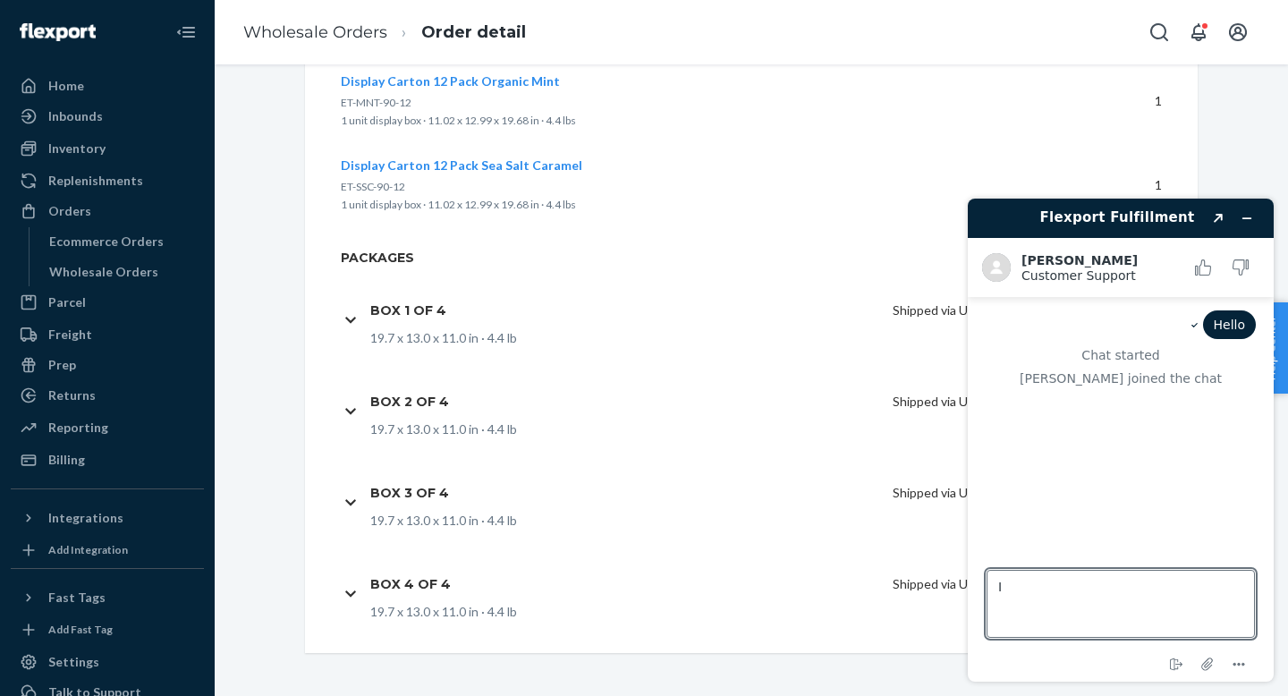
type textarea "I"
type textarea "S"
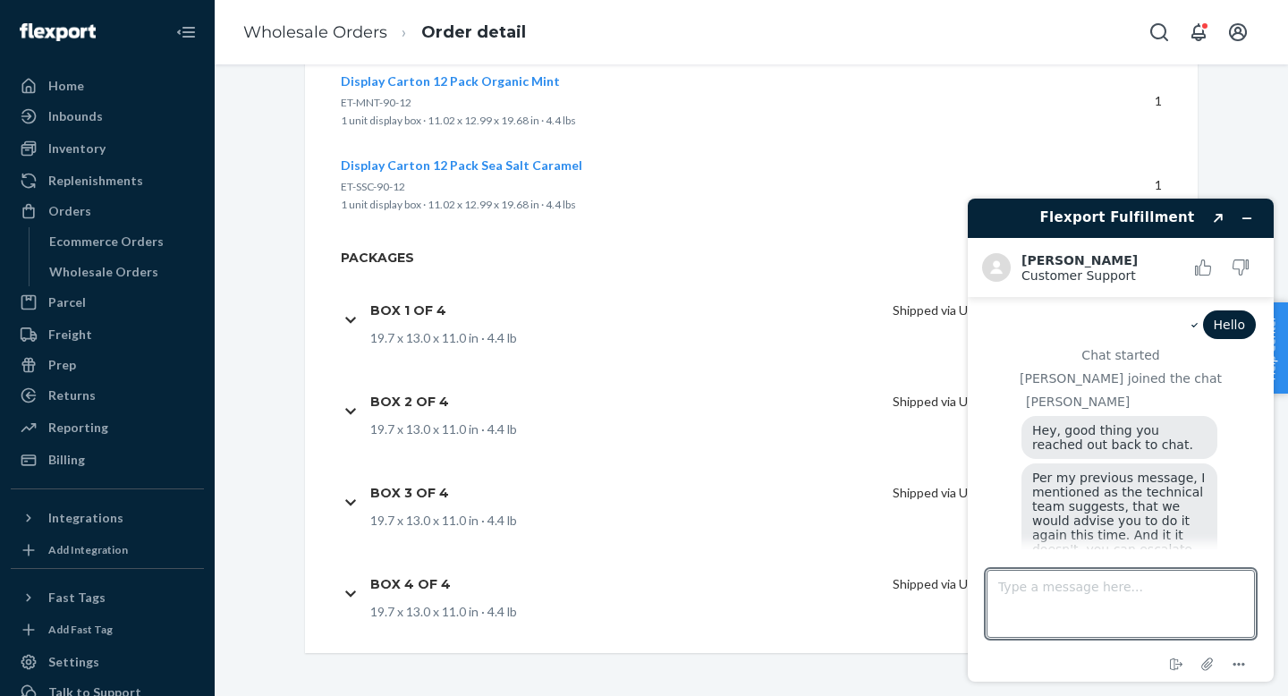
scroll to position [81, 0]
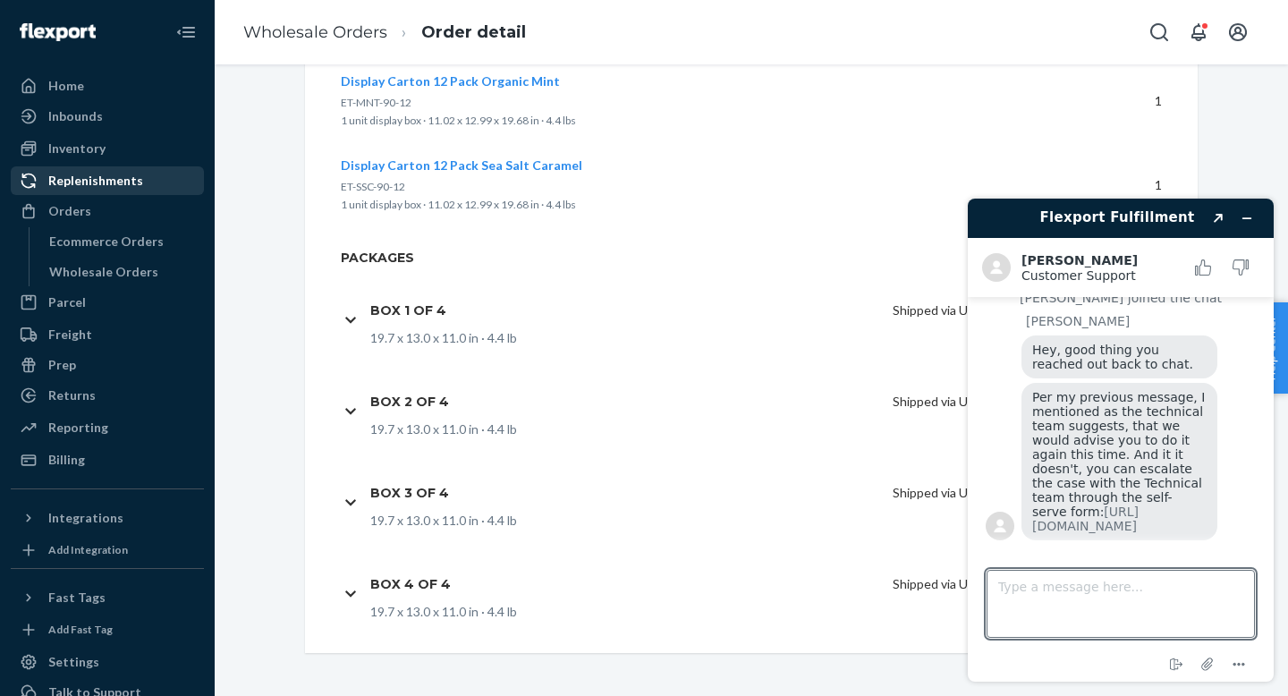
click at [122, 193] on link "Replenishments" at bounding box center [107, 180] width 193 height 29
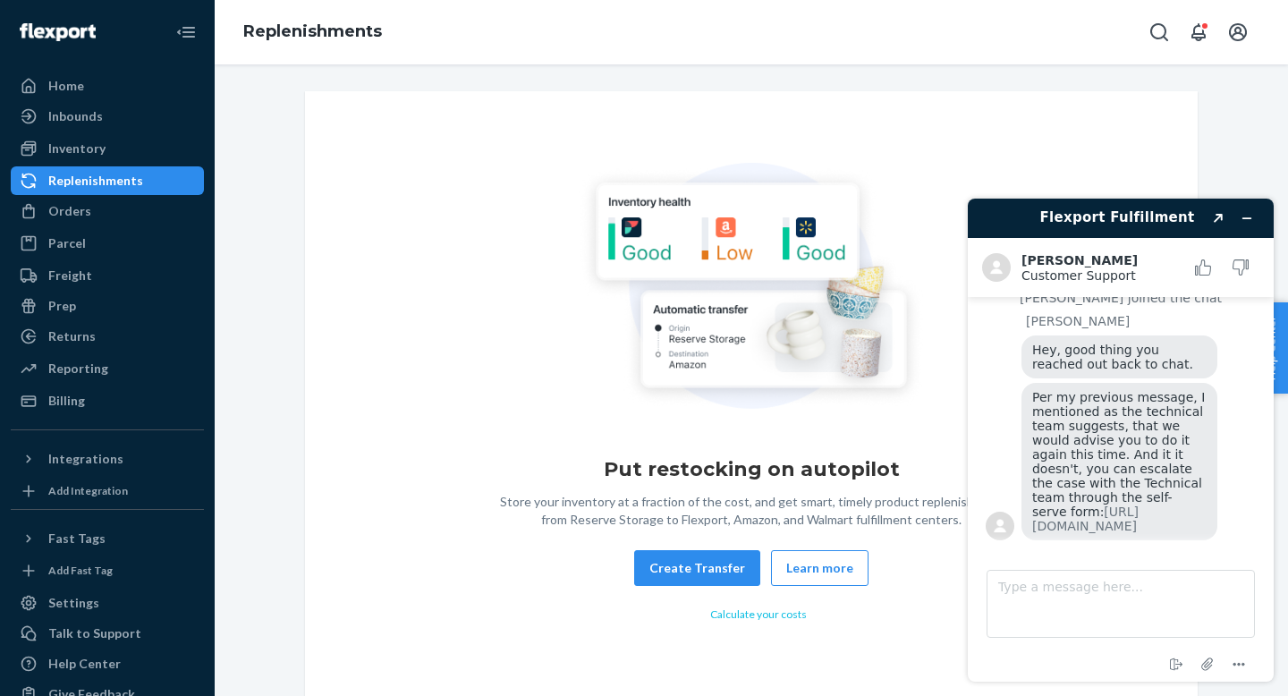
scroll to position [4, 0]
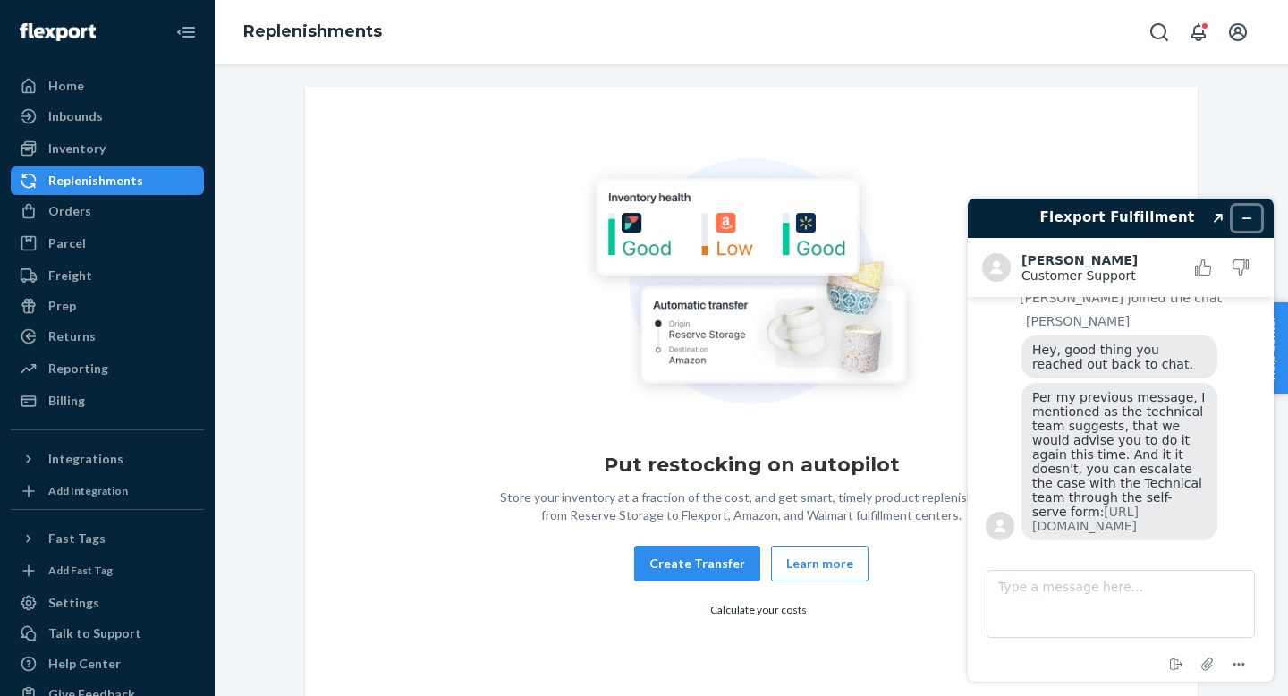
click at [1244, 224] on button "Minimize widget" at bounding box center [1246, 218] width 29 height 25
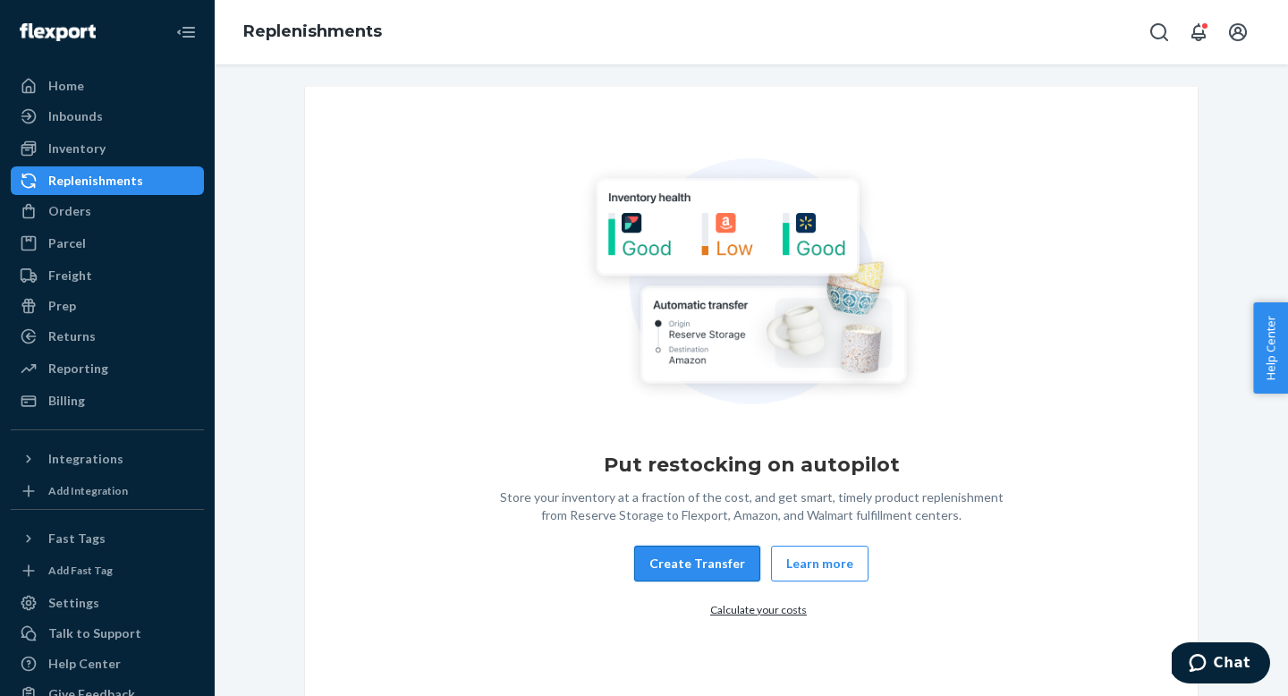
click at [742, 567] on button "Create Transfer" at bounding box center [697, 564] width 126 height 36
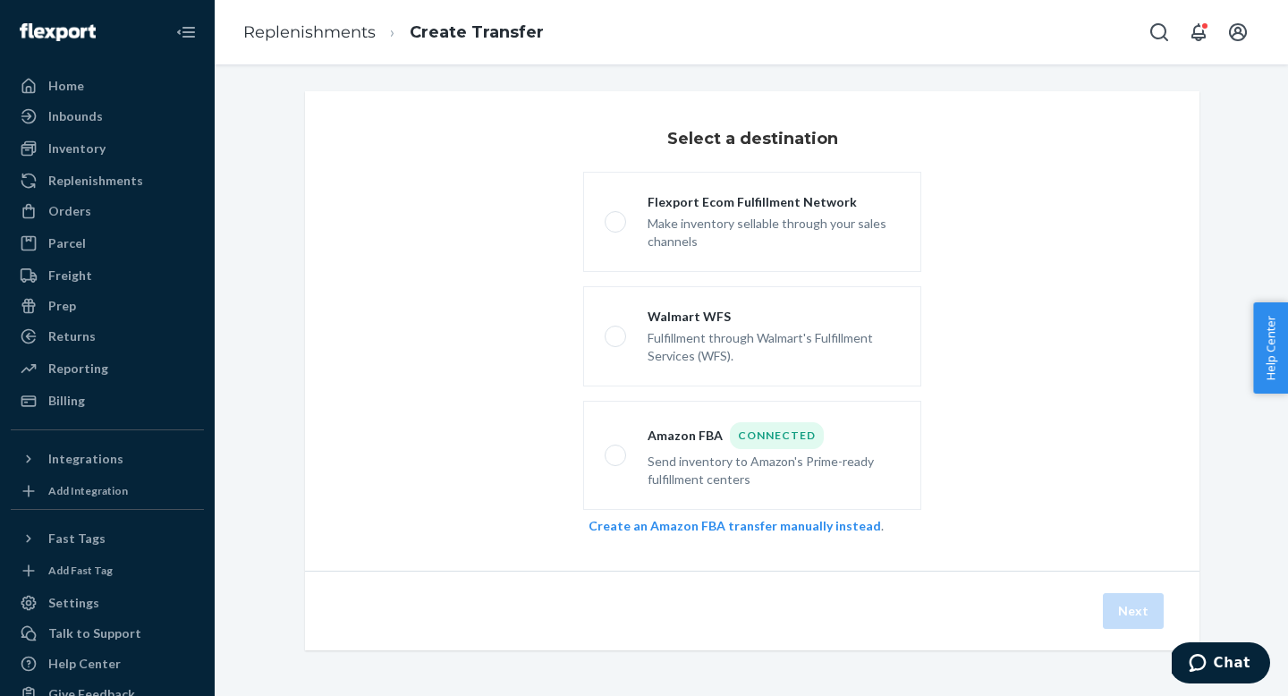
click at [748, 536] on div "Flexport Ecom Fulfillment Network Make inventory sellable through your sales ch…" at bounding box center [752, 357] width 596 height 370
click at [746, 519] on link "Create an Amazon FBA transfer manually instead" at bounding box center [734, 525] width 292 height 15
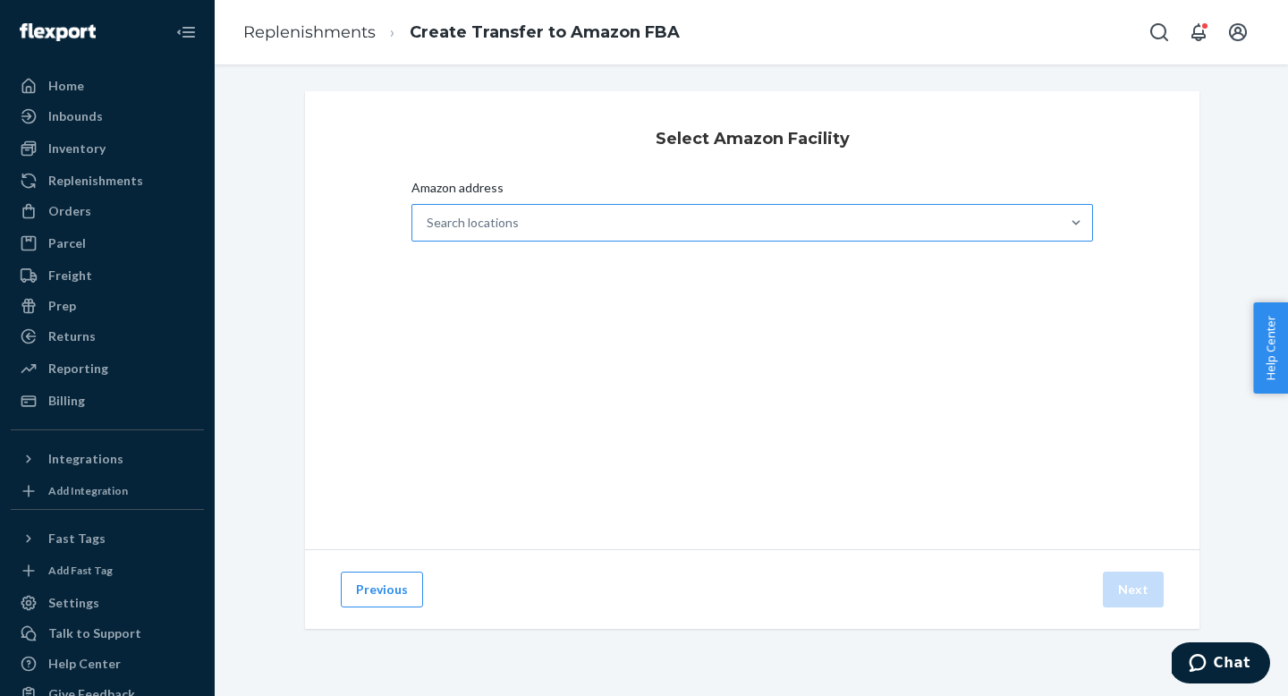
click at [626, 229] on div "Search locations" at bounding box center [735, 223] width 647 height 36
click at [428, 229] on input "Amazon address Search locations" at bounding box center [428, 223] width 2 height 18
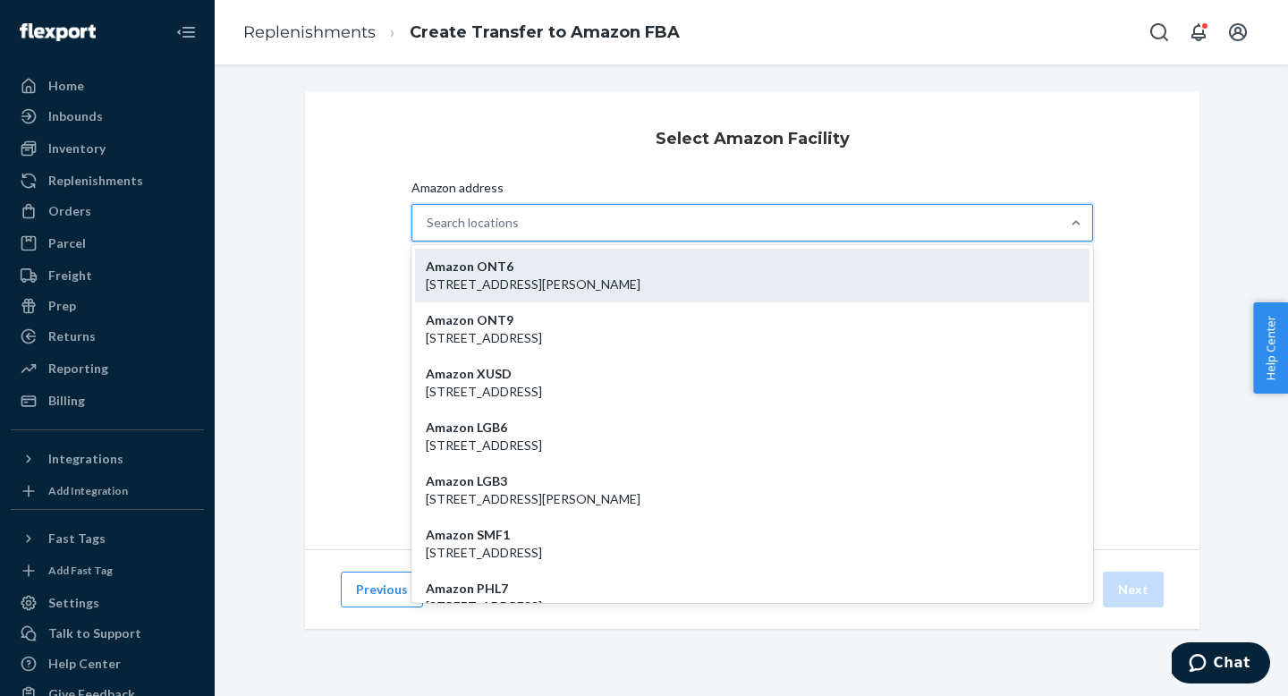
click at [583, 267] on div "Amazon ONT6 [STREET_ADDRESS][PERSON_NAME]" at bounding box center [752, 276] width 674 height 54
click at [428, 232] on input "Amazon address option Amazon ONT6 - [STREET_ADDRESS][PERSON_NAME] focused, 1 of…" at bounding box center [428, 223] width 2 height 18
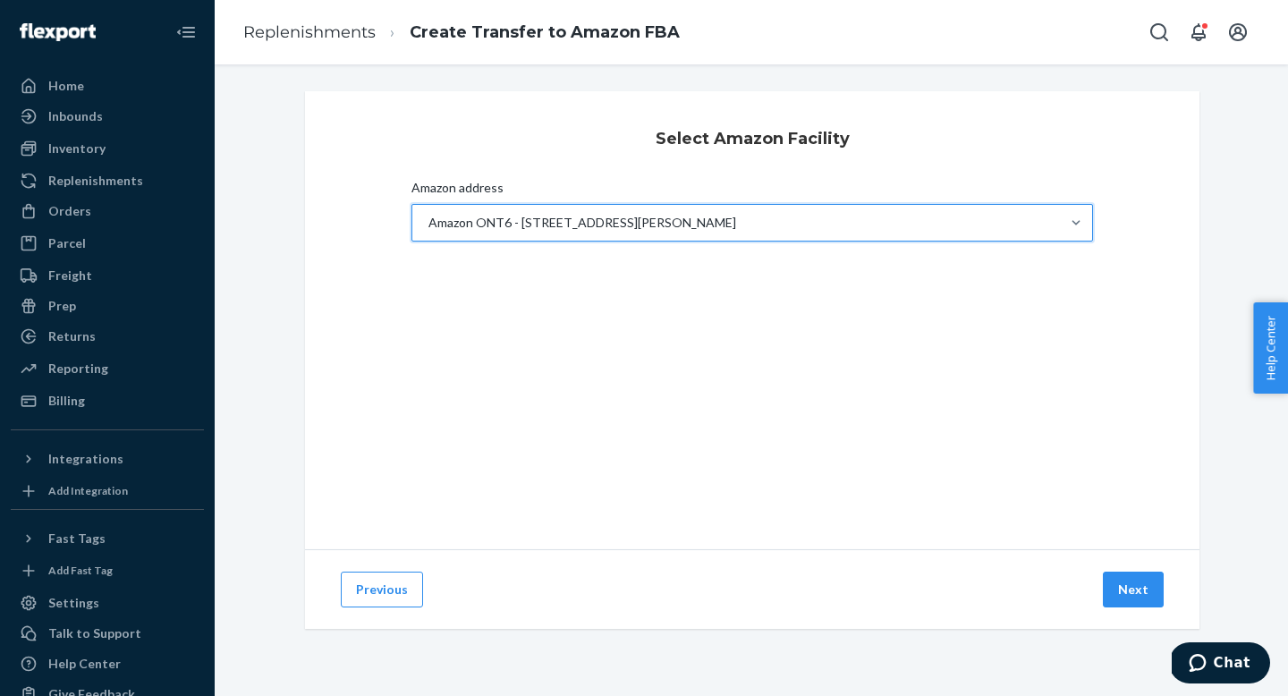
click at [608, 221] on div "Amazon ONT6 - [STREET_ADDRESS][PERSON_NAME]" at bounding box center [582, 223] width 308 height 18
click at [428, 221] on input "Amazon address option Amazon ONT6 - [STREET_ADDRESS][PERSON_NAME]. 0 results av…" at bounding box center [428, 223] width 2 height 18
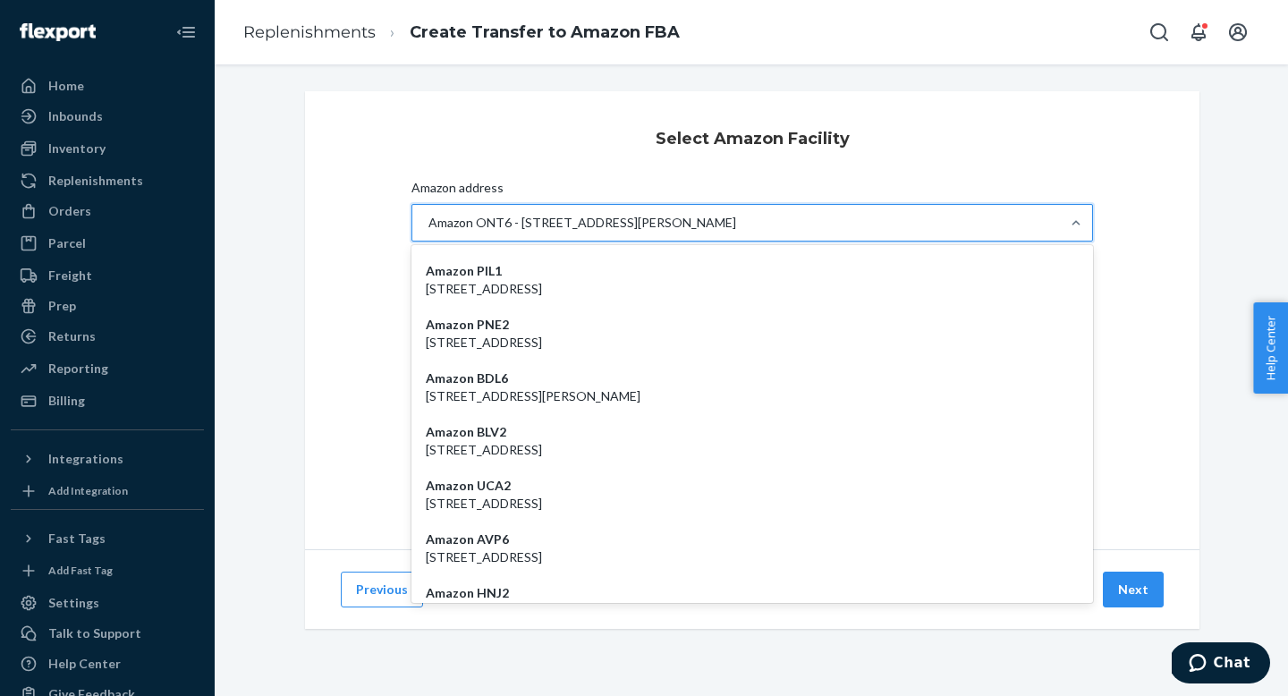
scroll to position [2407, 0]
click at [393, 585] on button "Previous" at bounding box center [382, 589] width 82 height 36
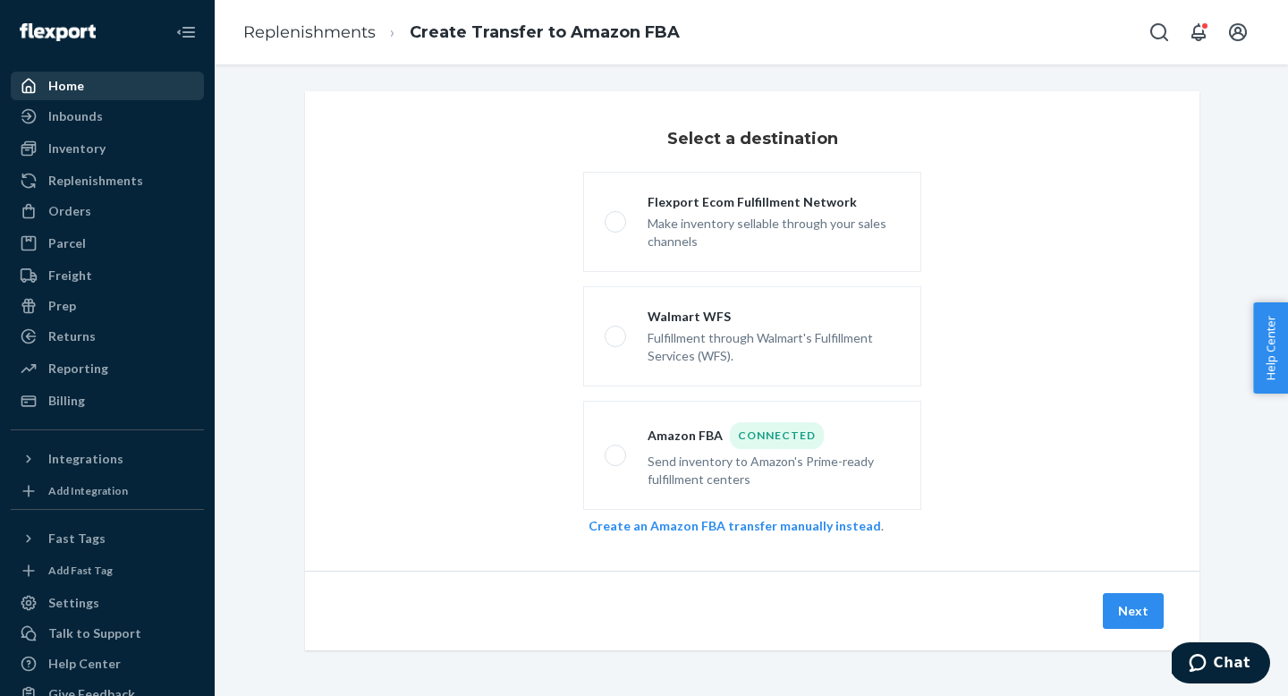
click at [65, 83] on div "Home" at bounding box center [66, 86] width 36 height 18
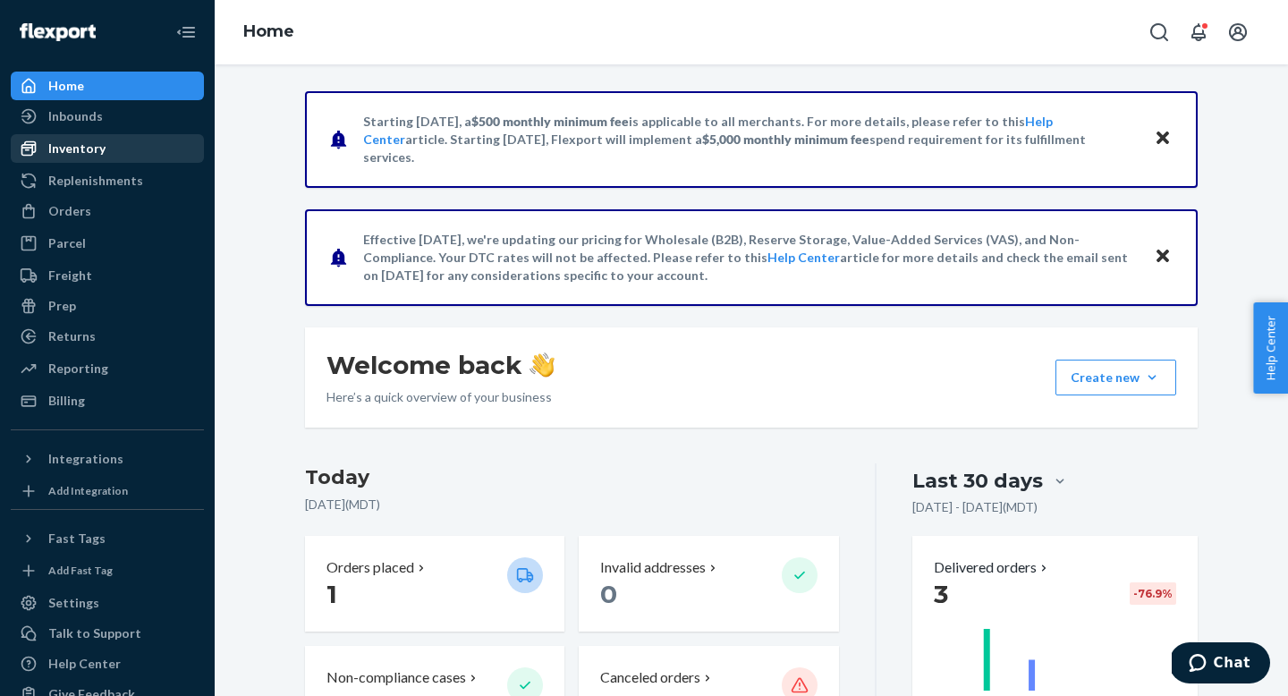
click at [91, 153] on div "Inventory" at bounding box center [76, 149] width 57 height 18
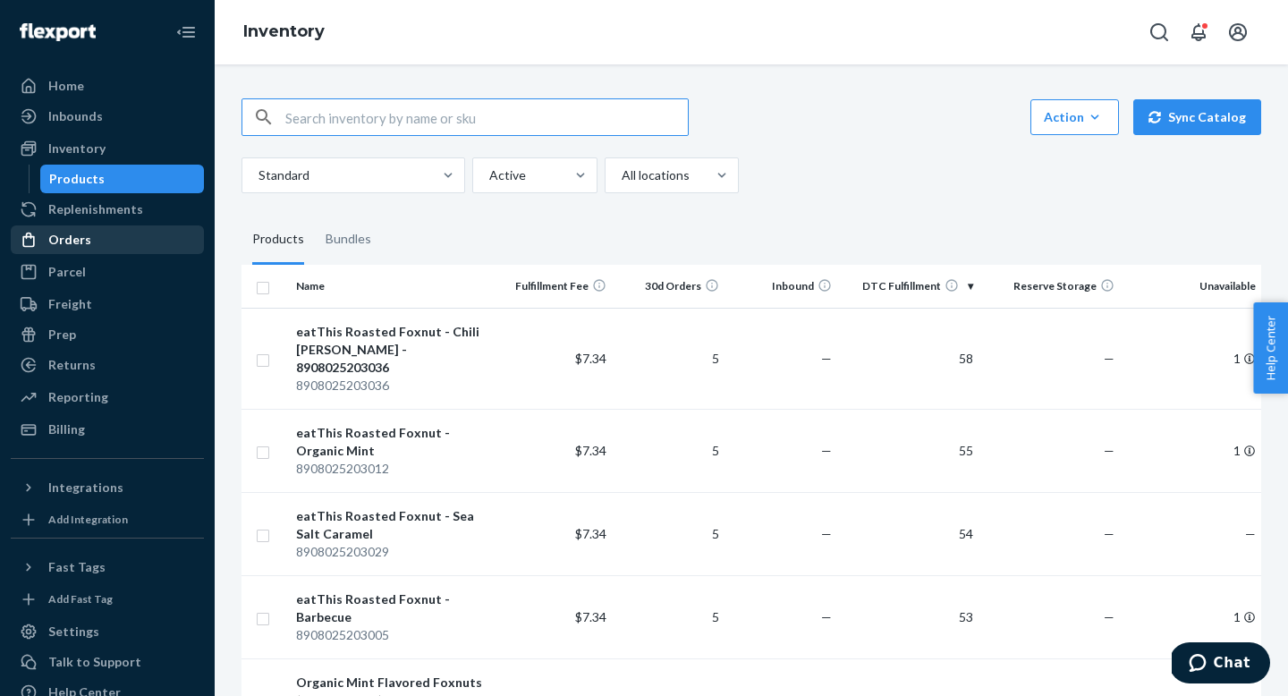
click at [91, 241] on div "Orders" at bounding box center [108, 239] width 190 height 25
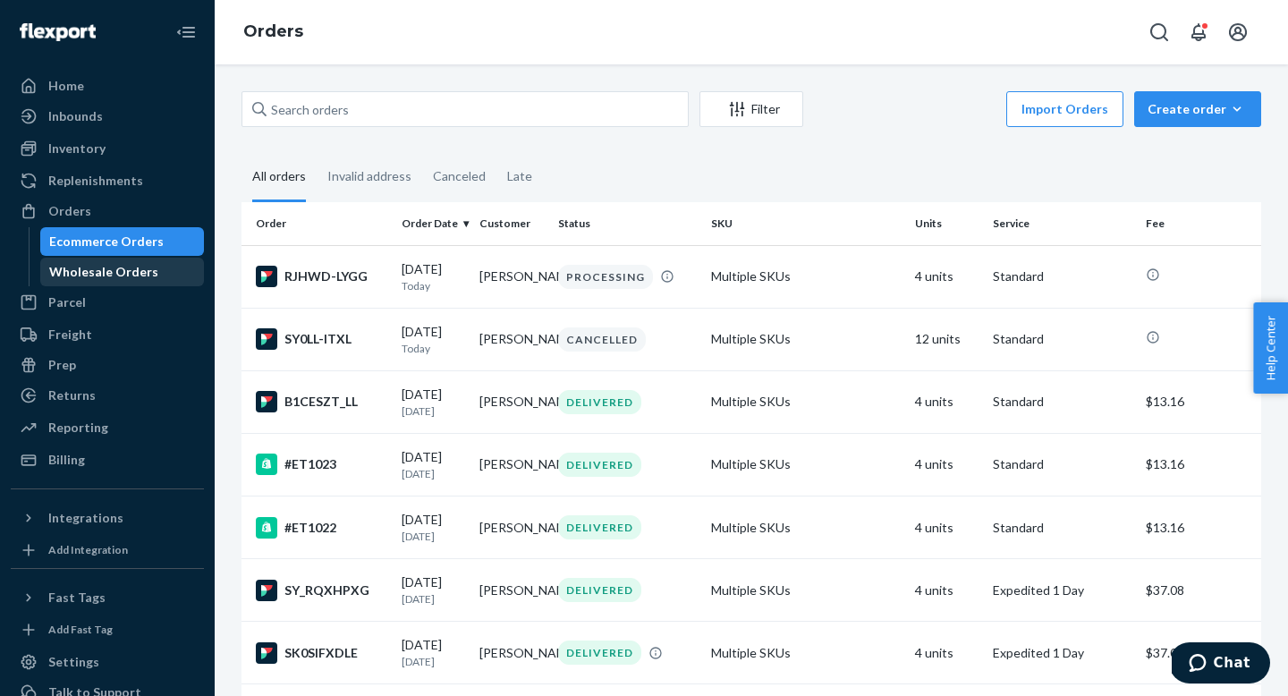
click at [97, 267] on div "Wholesale Orders" at bounding box center [103, 272] width 109 height 18
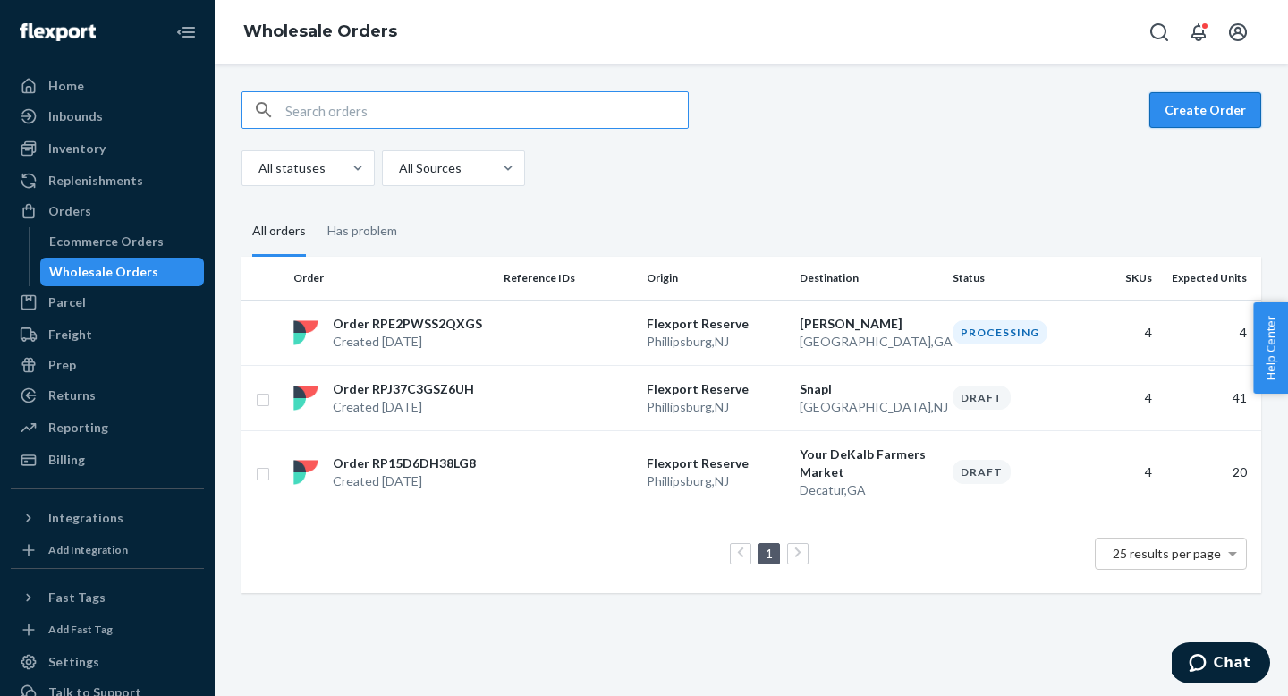
click at [1161, 113] on button "Create Order" at bounding box center [1205, 110] width 112 height 36
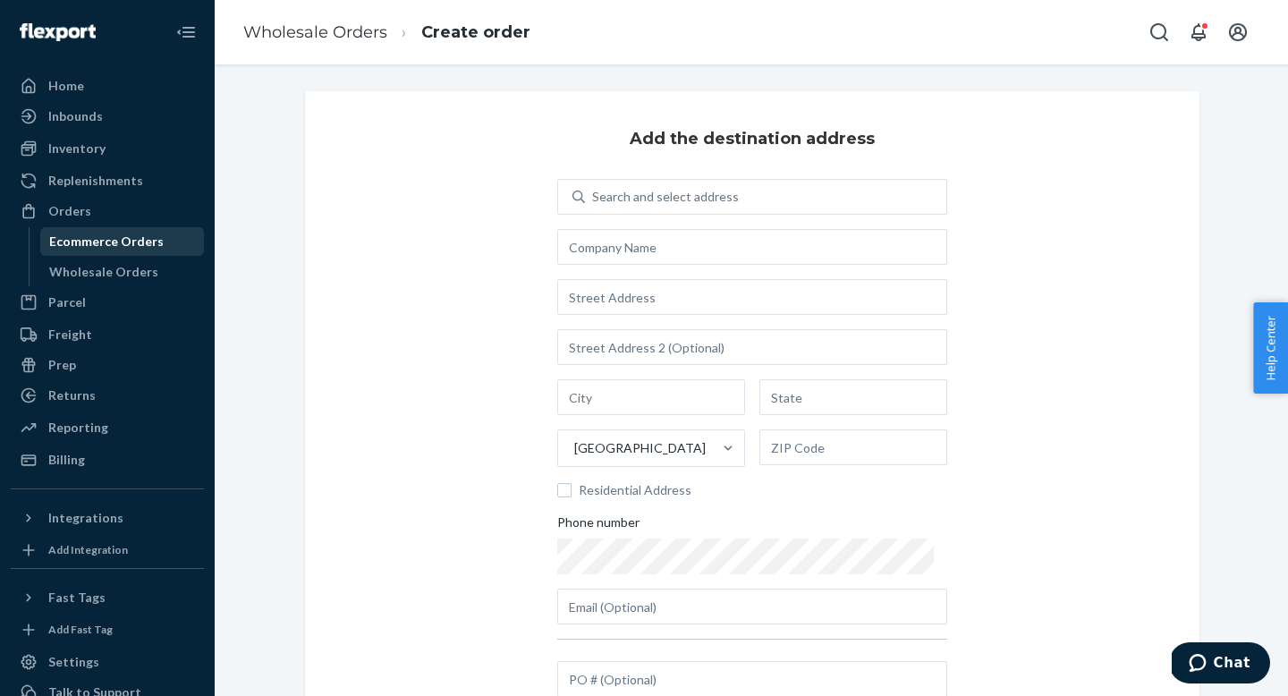
click at [90, 233] on div "Ecommerce Orders" at bounding box center [106, 242] width 114 height 18
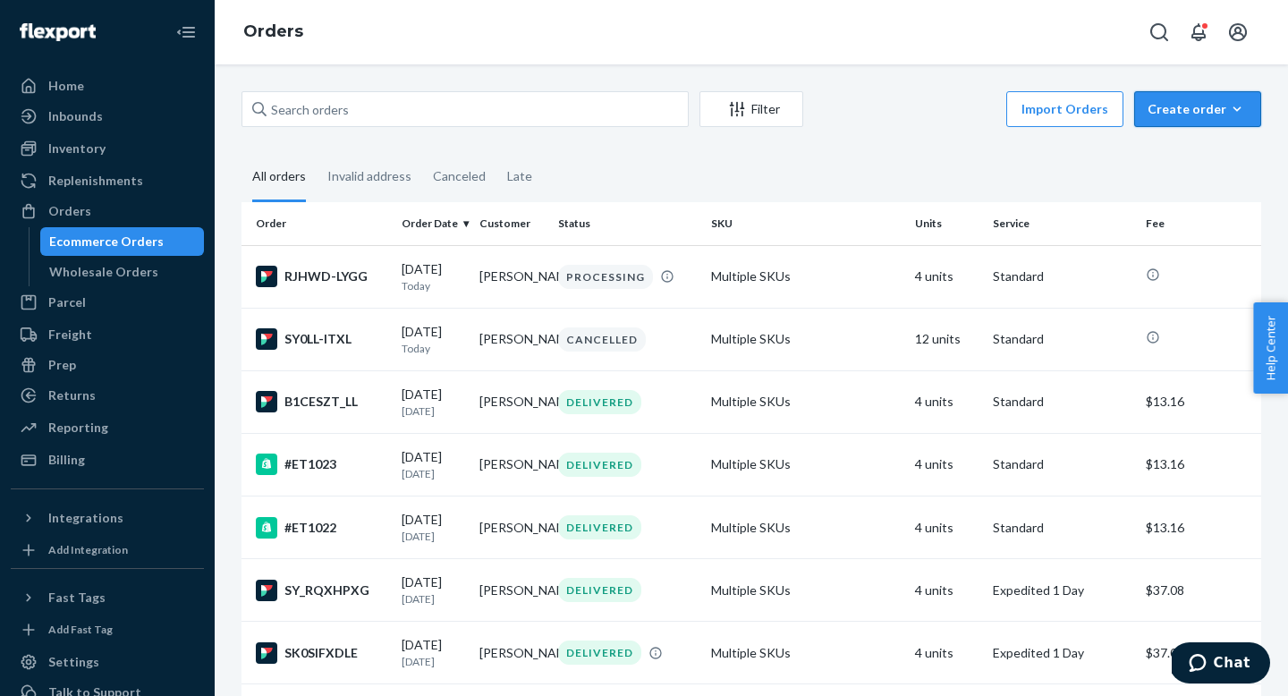
click at [1209, 103] on div "Create order" at bounding box center [1197, 109] width 100 height 18
click at [1183, 185] on span "Removal order" at bounding box center [1208, 190] width 111 height 13
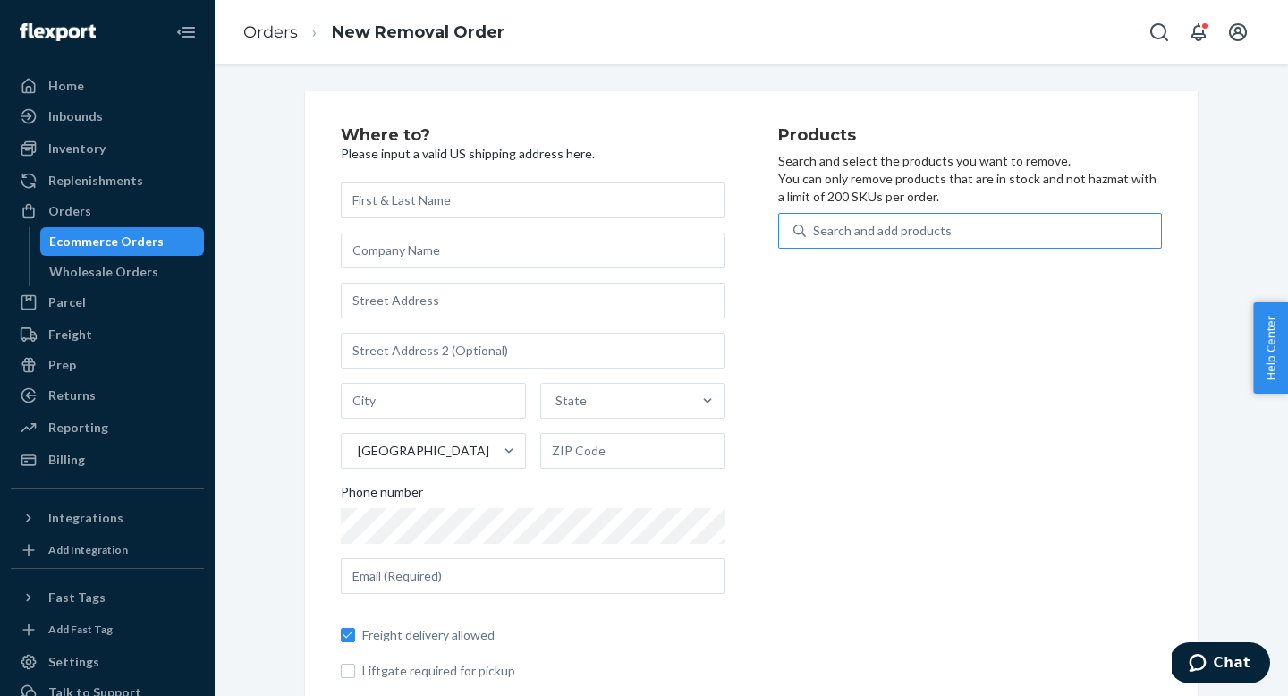
click at [880, 217] on div "Search and add products" at bounding box center [983, 231] width 355 height 32
click at [815, 222] on input "Search and add products" at bounding box center [814, 231] width 2 height 18
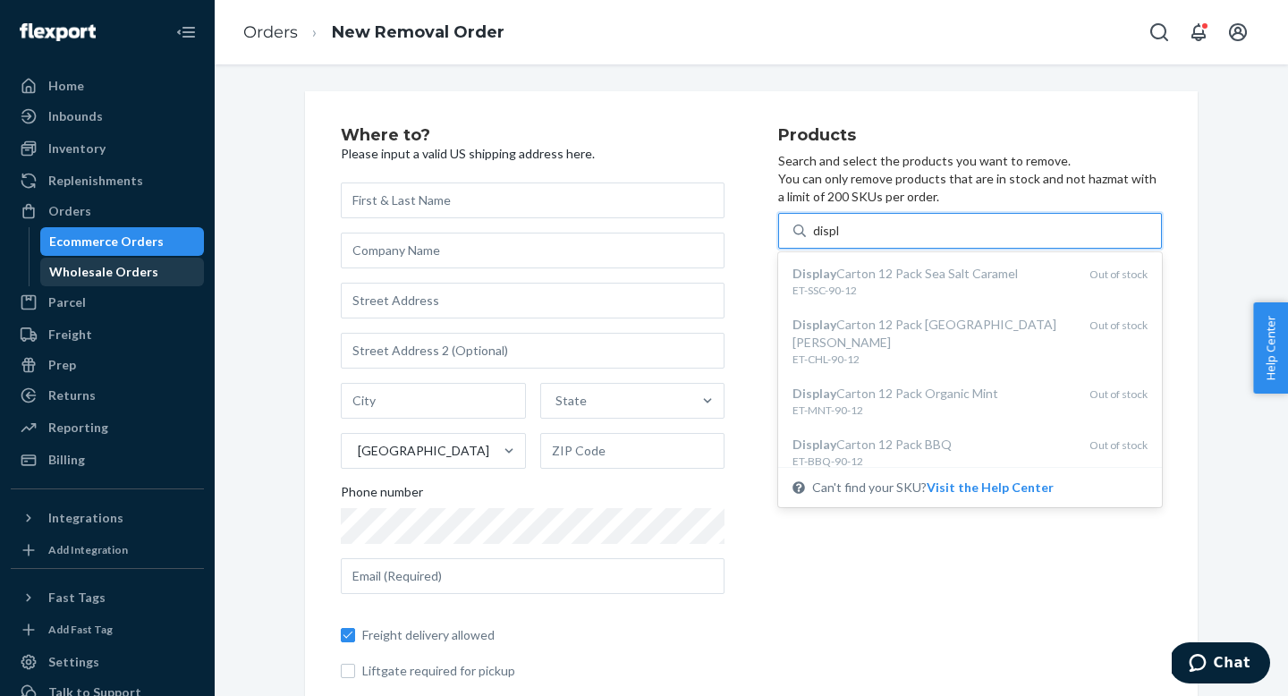
type input "displ"
click at [161, 276] on div "Wholesale Orders" at bounding box center [122, 271] width 161 height 25
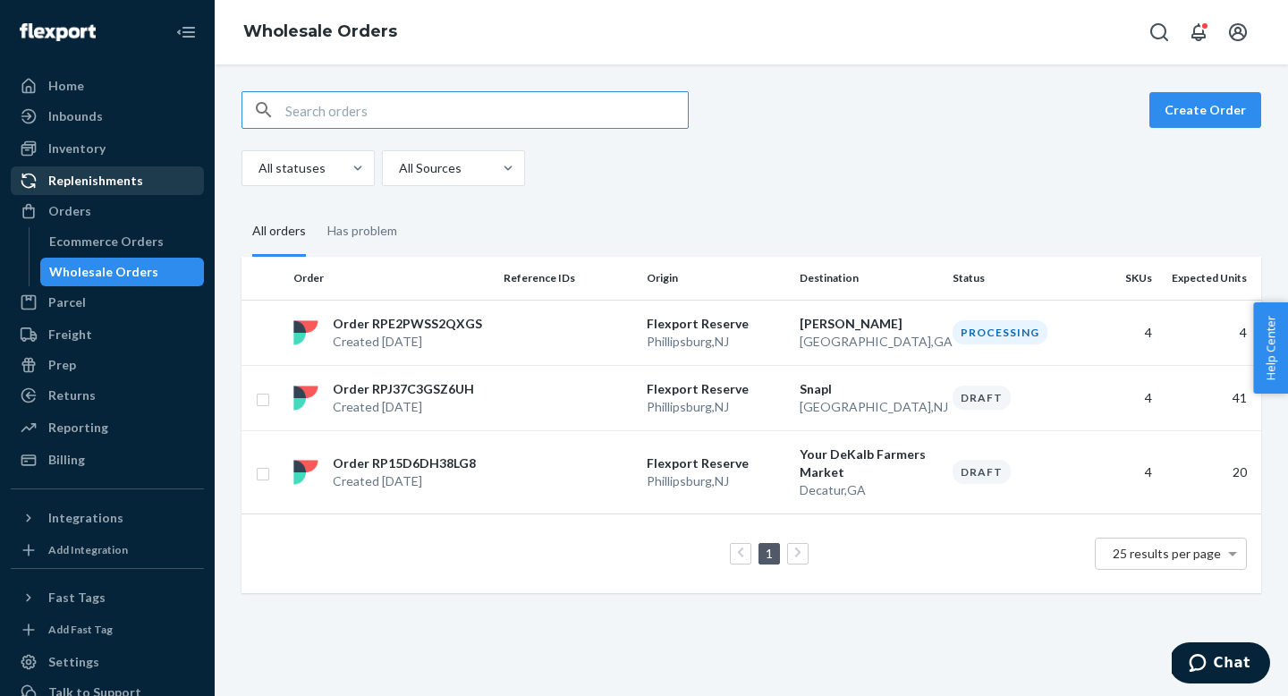
click at [114, 192] on div "Replenishments" at bounding box center [108, 180] width 190 height 25
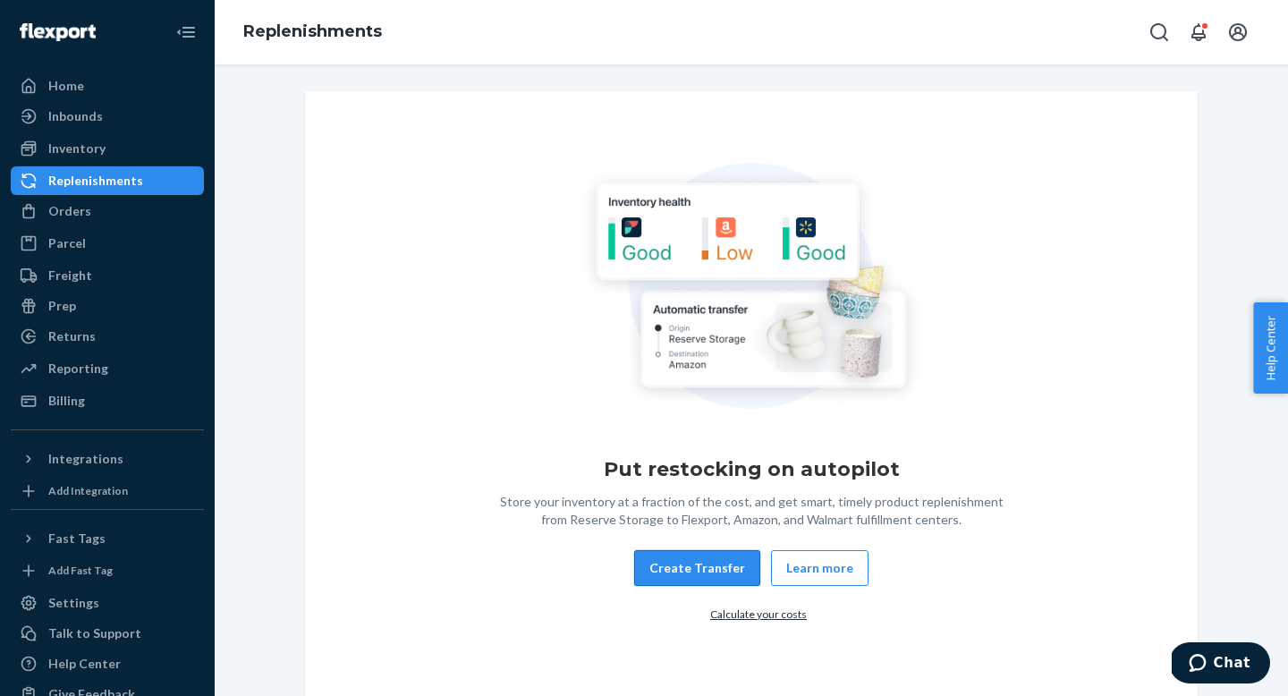
click at [664, 559] on button "Create Transfer" at bounding box center [697, 568] width 126 height 36
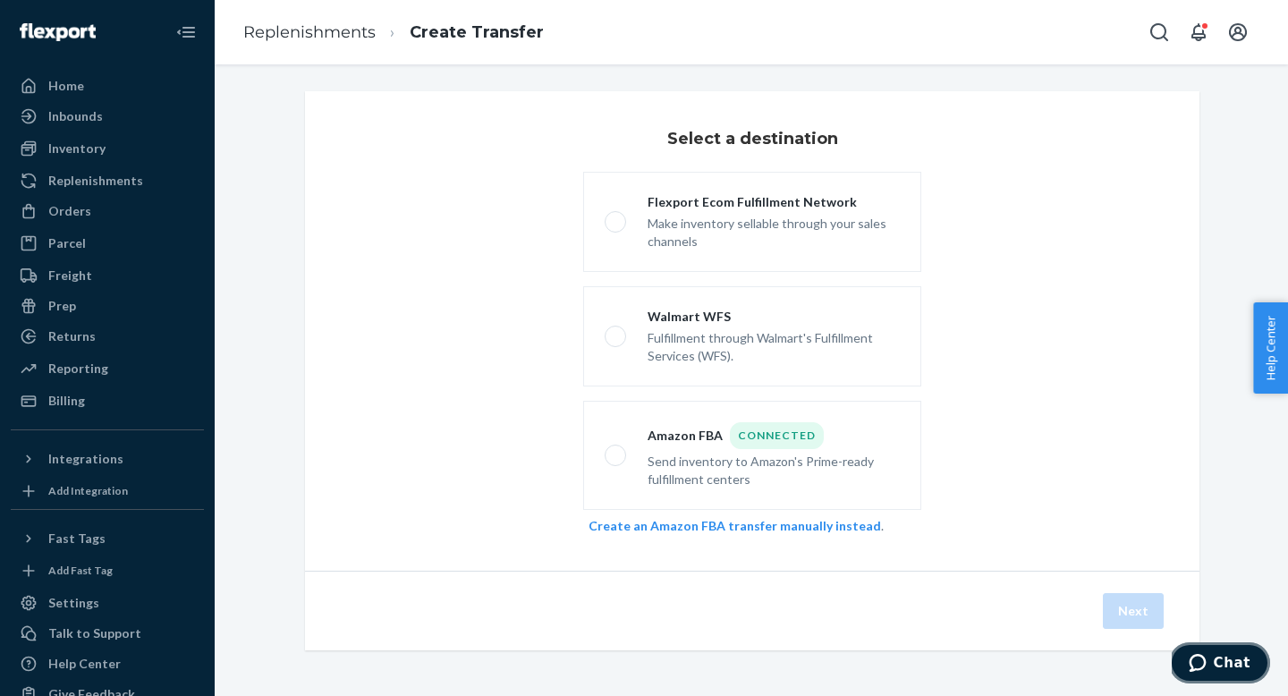
click at [1228, 659] on span "Chat" at bounding box center [1232, 663] width 37 height 16
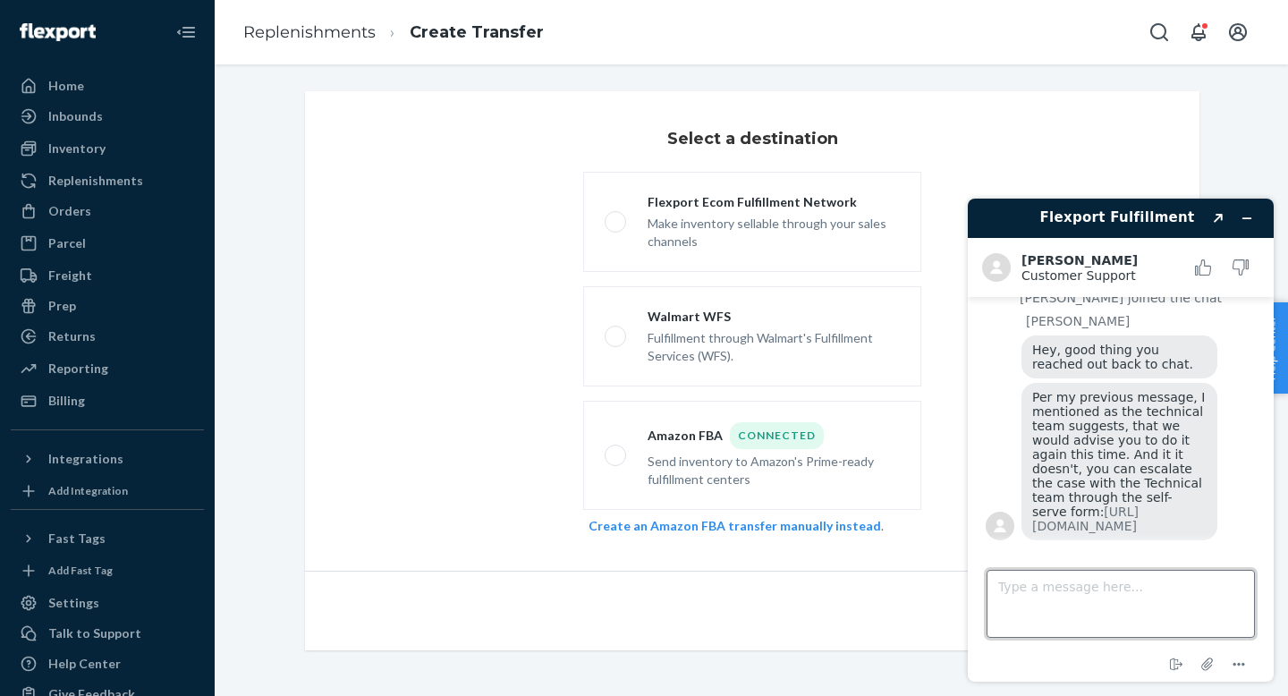
click at [1135, 605] on textarea "Type a message here..." at bounding box center [1120, 604] width 268 height 68
type textarea "Ok"
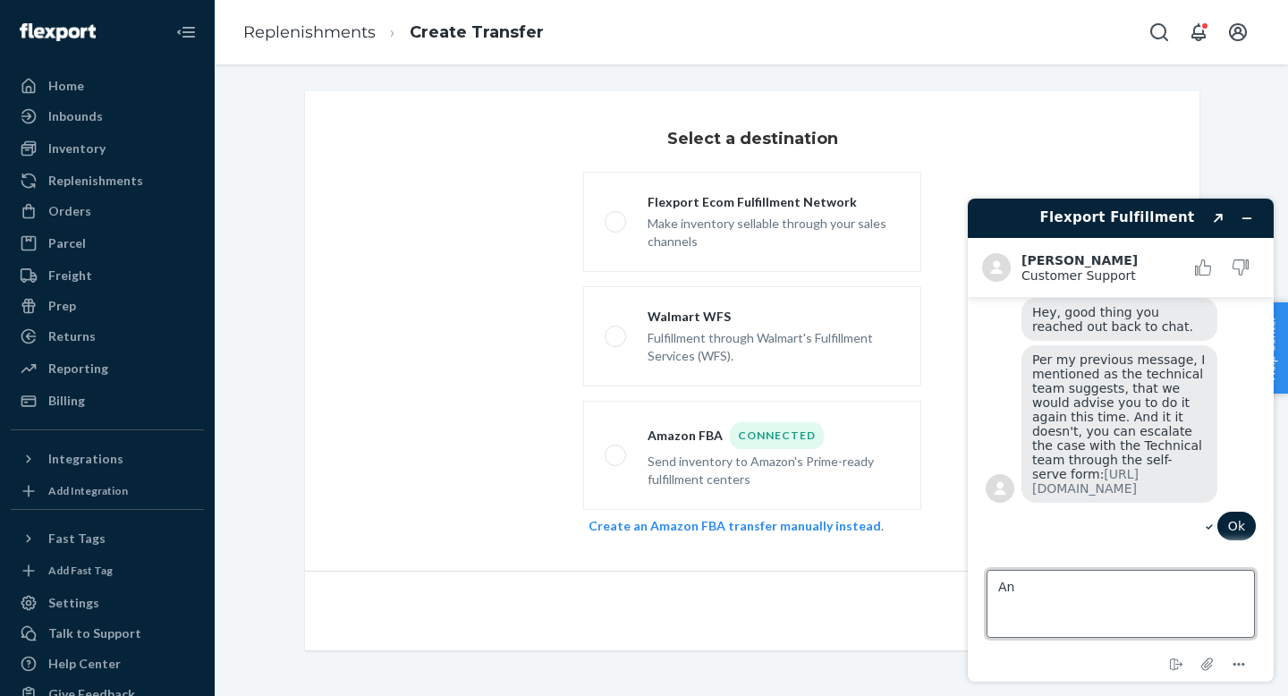
type textarea "A"
type textarea "I"
type textarea "One more thing, if I want to remove all of my current inventory in the reserve …"
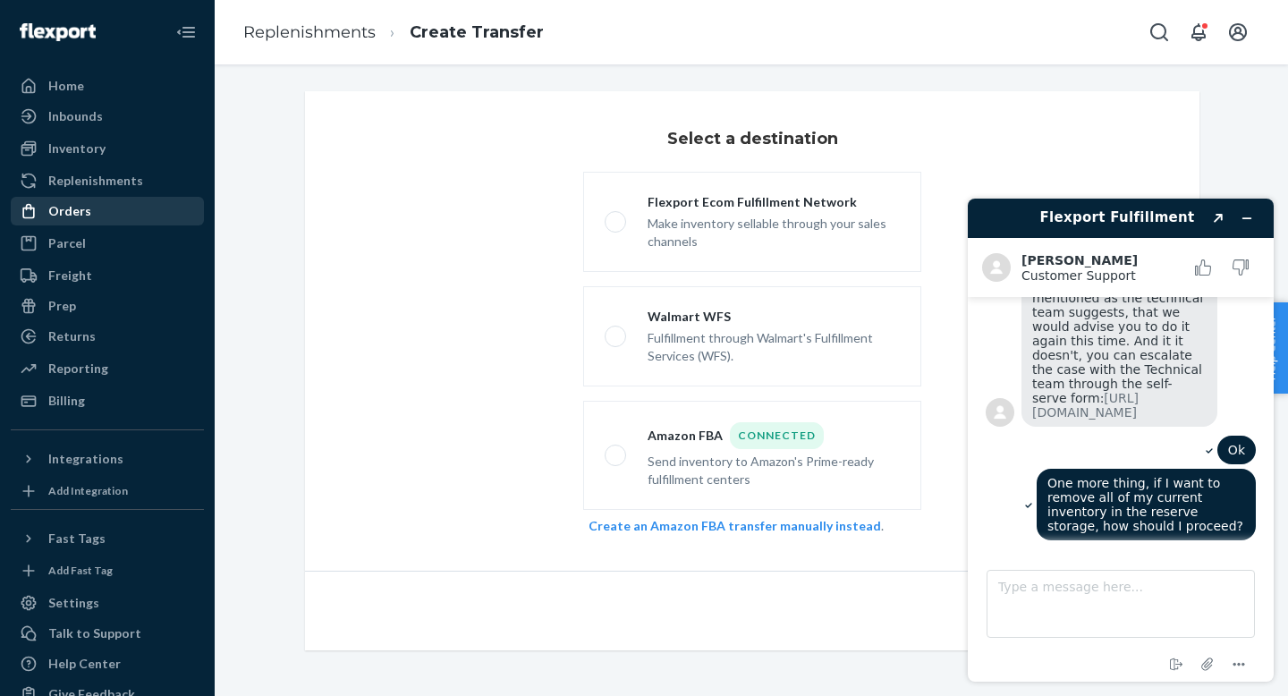
click at [110, 219] on div "Orders" at bounding box center [108, 211] width 190 height 25
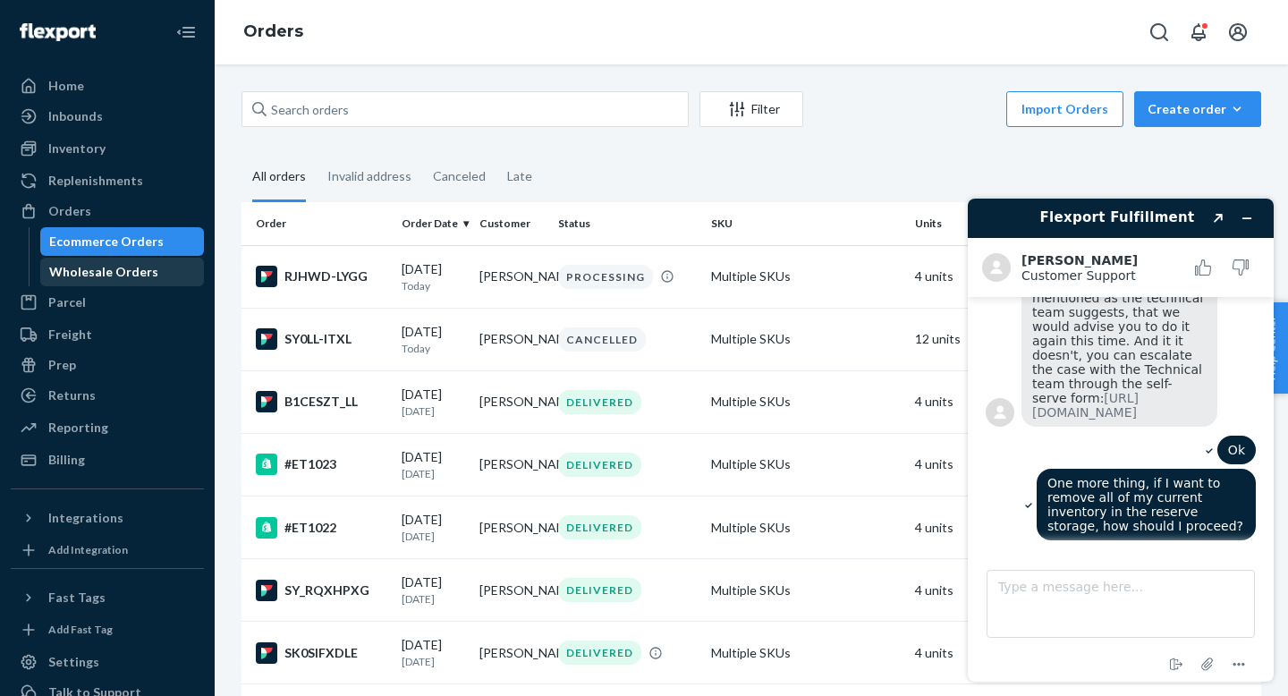
click at [123, 265] on div "Wholesale Orders" at bounding box center [103, 272] width 109 height 18
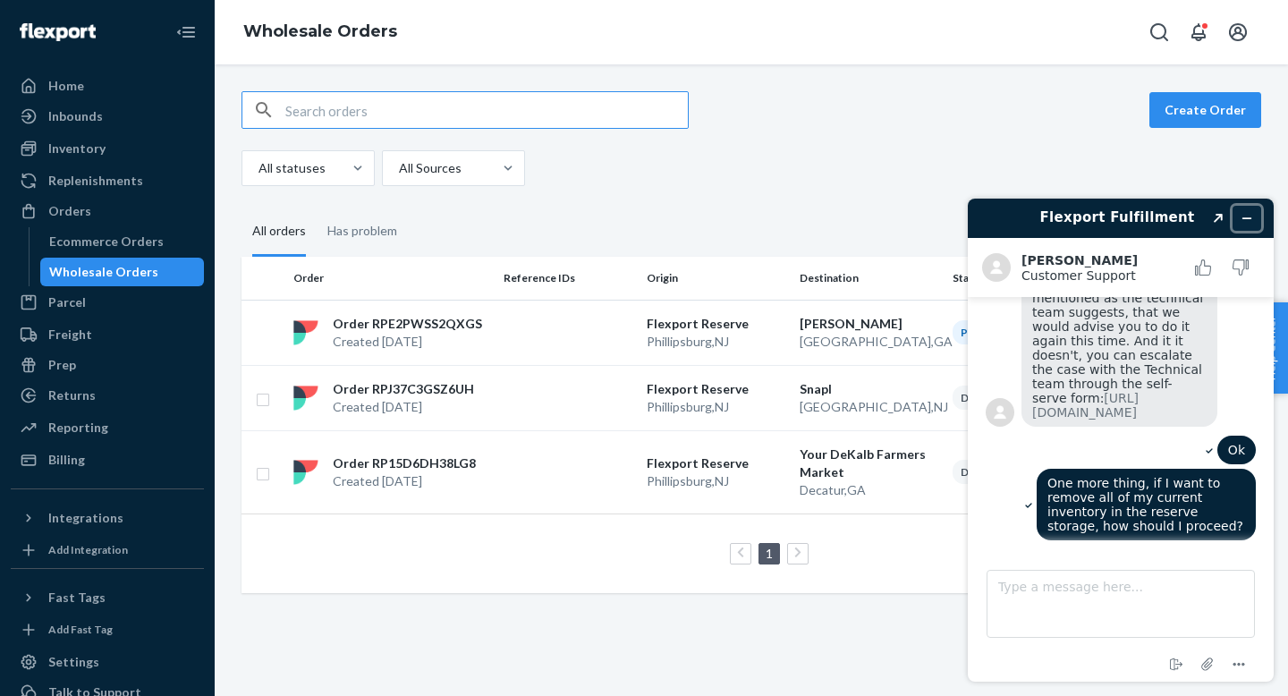
click at [1254, 215] on button "Minimize widget" at bounding box center [1246, 218] width 29 height 25
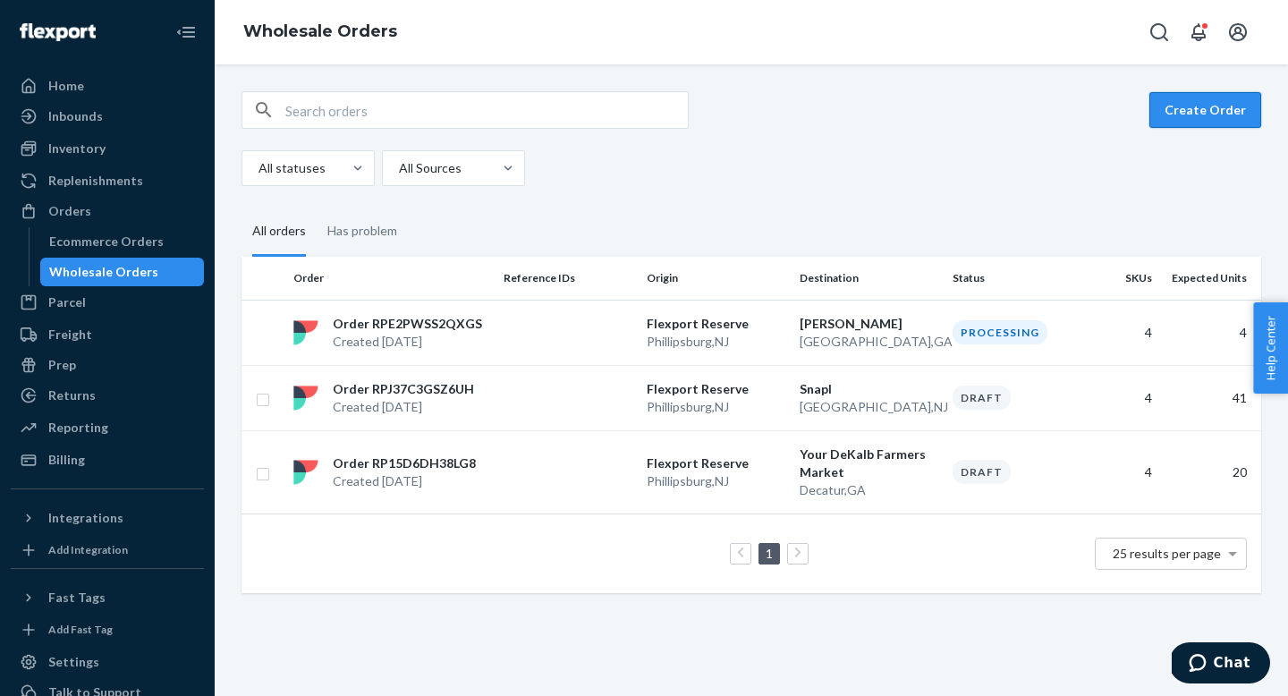
click at [1226, 115] on button "Create Order" at bounding box center [1205, 110] width 112 height 36
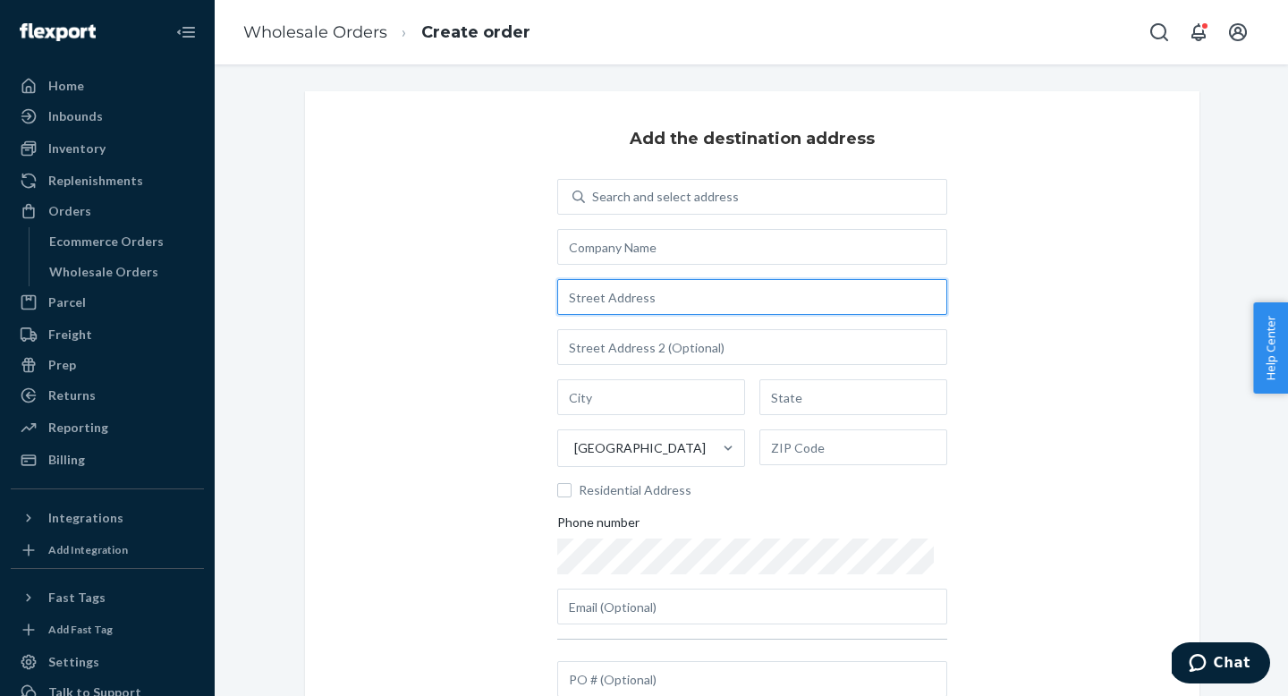
click at [613, 299] on input "text" at bounding box center [752, 297] width 390 height 36
paste input "[STREET_ADDRESS] [GEOGRAPHIC_DATA]"
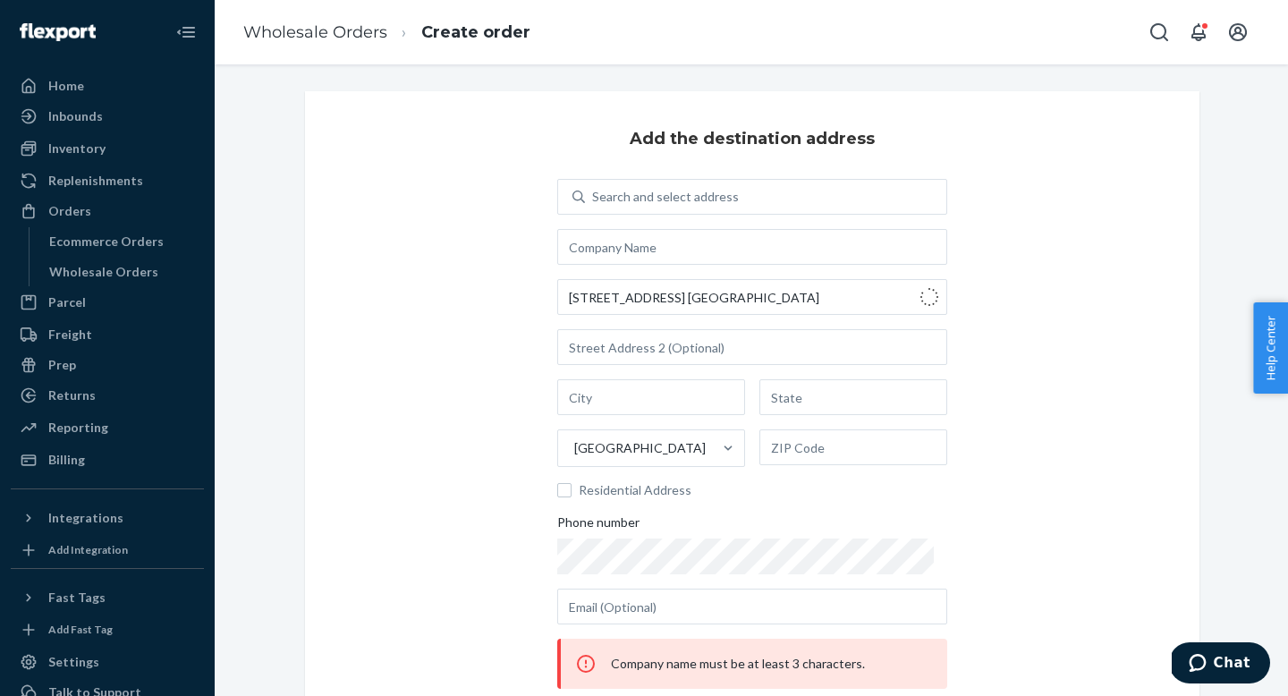
type input "[STREET_ADDRESS]"
type input "[GEOGRAPHIC_DATA]"
type input "NJ"
type input "08030"
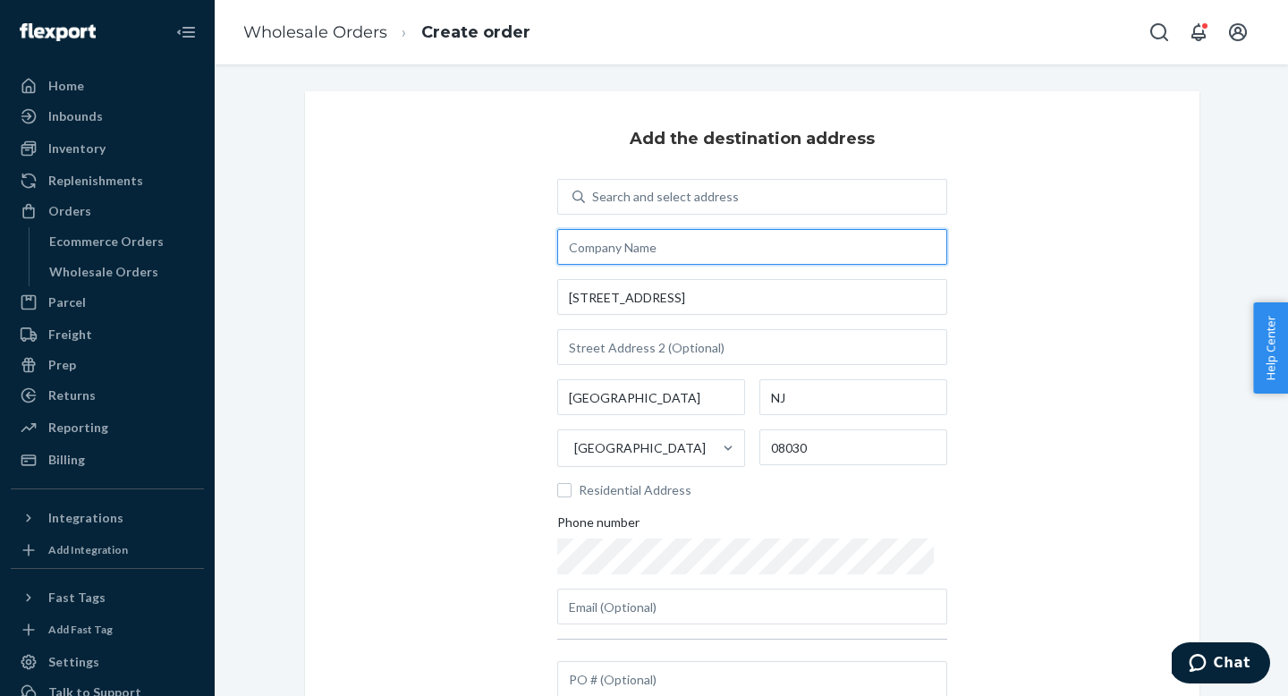
click at [677, 247] on input "text" at bounding box center [752, 247] width 390 height 36
type input "Snapl 3PL"
click at [1015, 351] on div "Add the destination address Search and select address Snapl [GEOGRAPHIC_DATA][S…" at bounding box center [752, 414] width 894 height 646
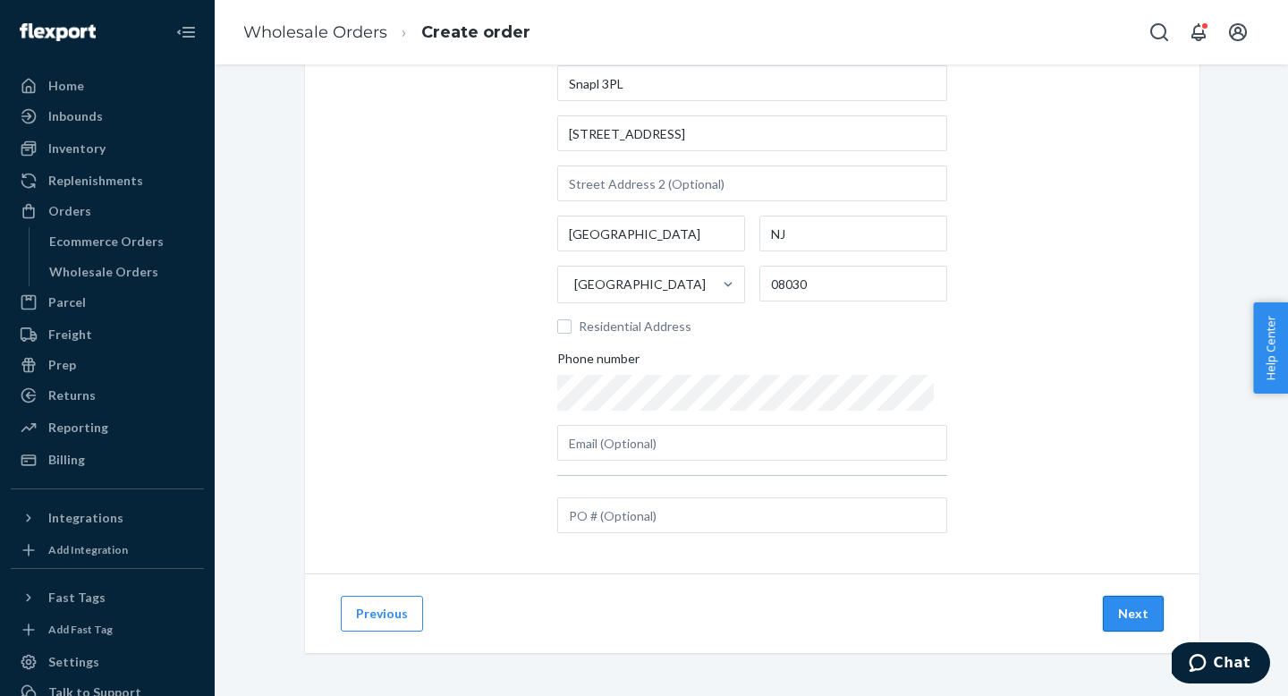
click at [1124, 604] on button "Next" at bounding box center [1133, 614] width 61 height 36
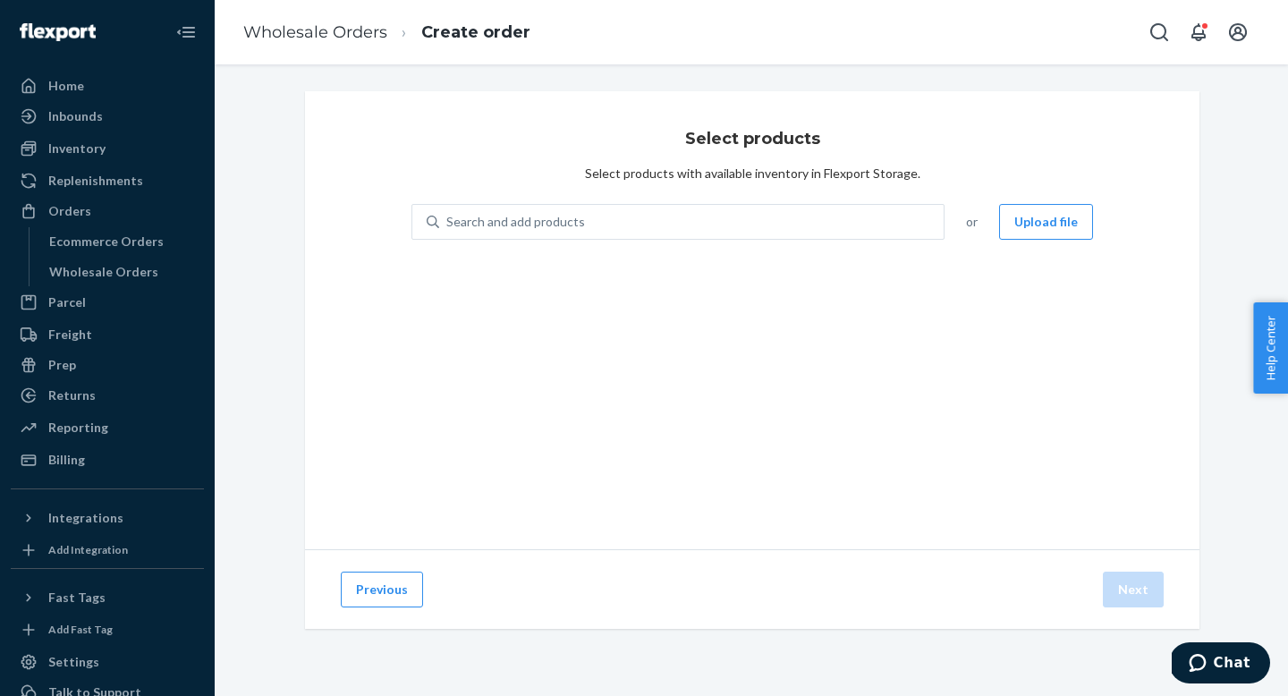
scroll to position [0, 0]
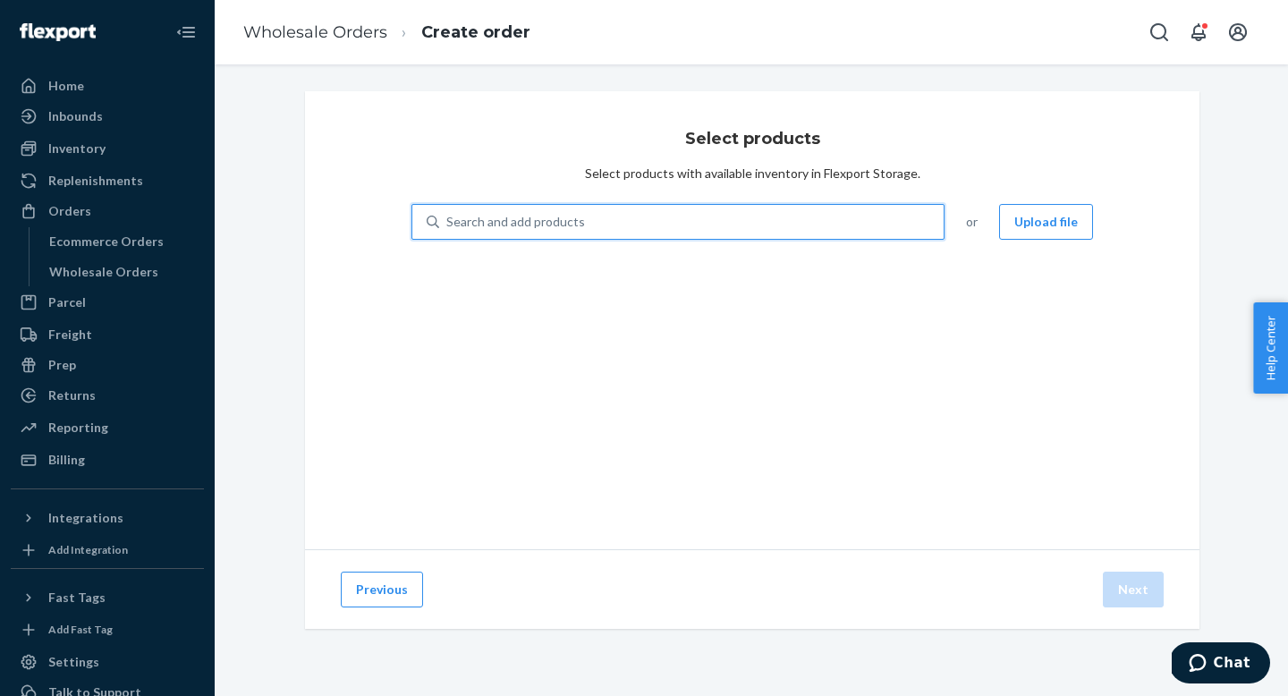
click at [648, 224] on div "Search and add products" at bounding box center [691, 222] width 504 height 32
click at [448, 224] on input "0 results available. Use Up and Down to choose options, press Enter to select t…" at bounding box center [447, 222] width 2 height 18
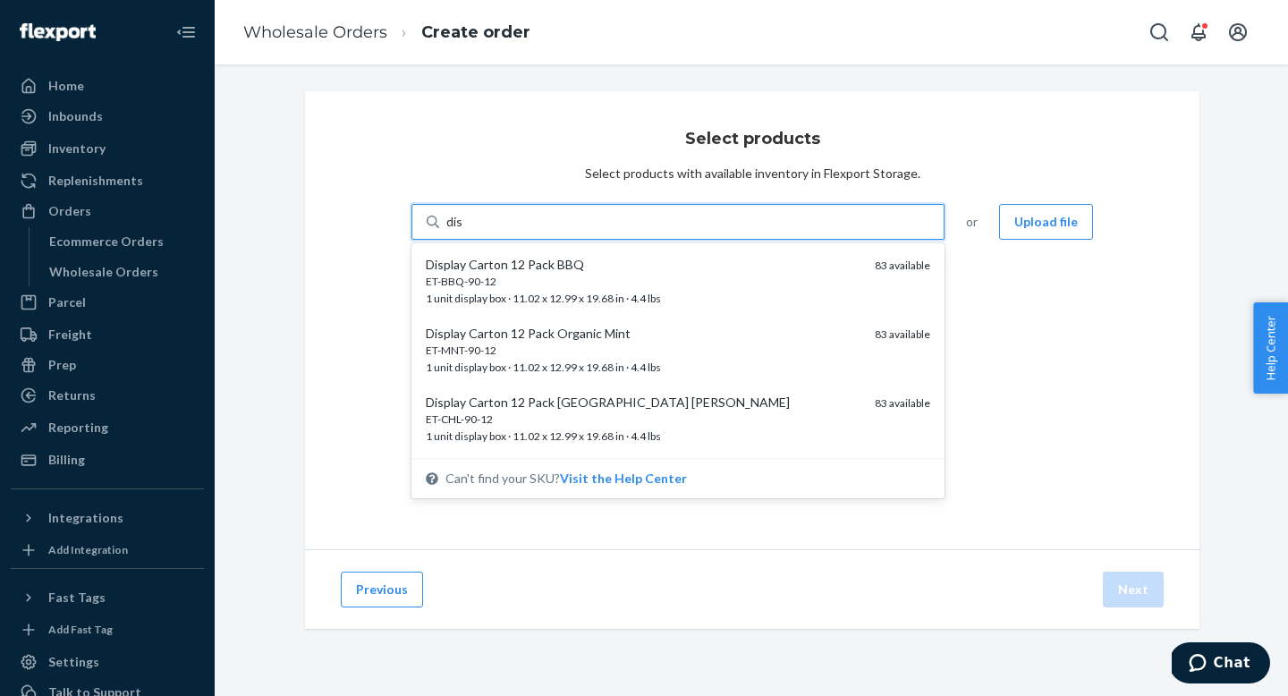
type input "dis"
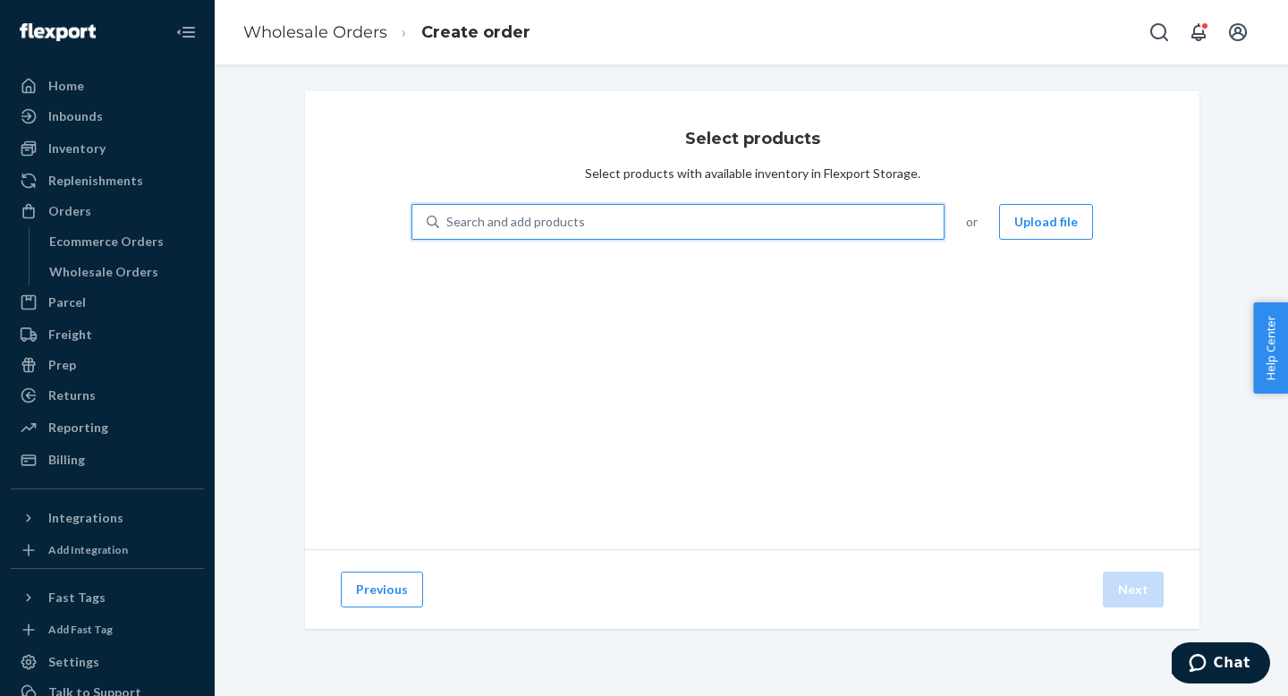
click at [731, 228] on div "Search and add products" at bounding box center [691, 222] width 504 height 32
click at [448, 228] on input "0 results available. Select is focused ,type to refine list, press Down to open…" at bounding box center [447, 222] width 2 height 18
type input "dis"
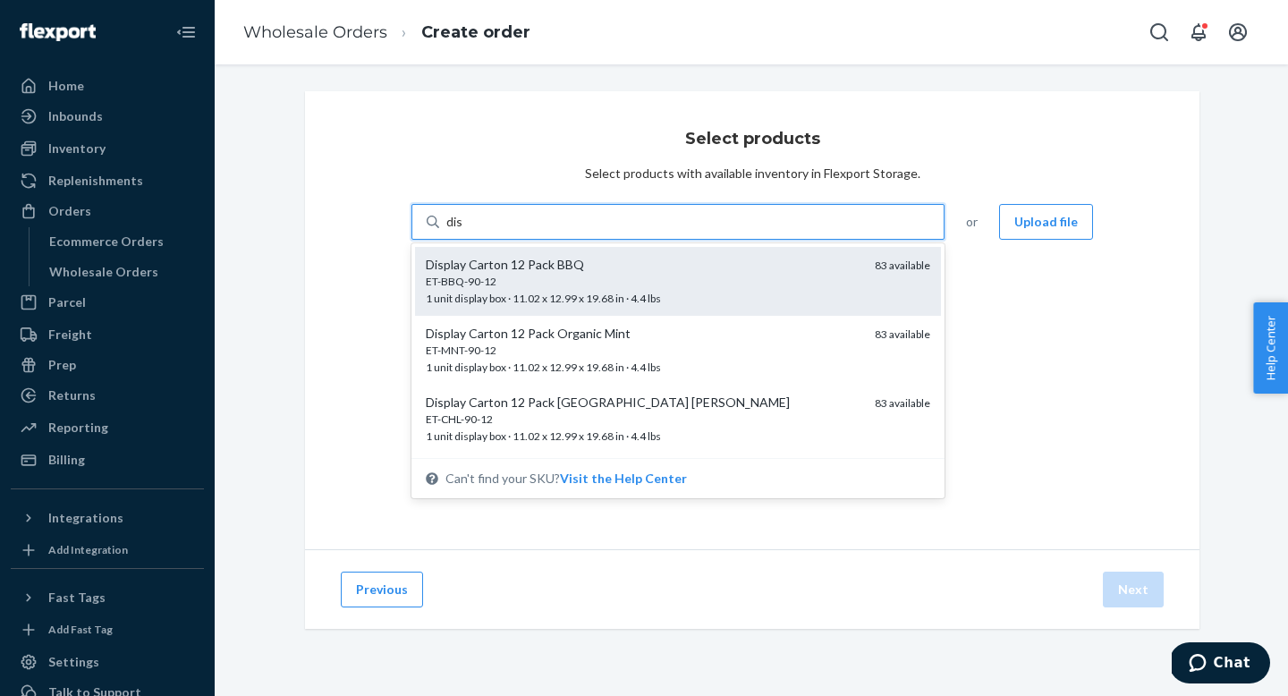
click at [630, 279] on div "ET-BBQ-90-12" at bounding box center [643, 281] width 435 height 15
click at [463, 231] on input "dis" at bounding box center [454, 222] width 17 height 18
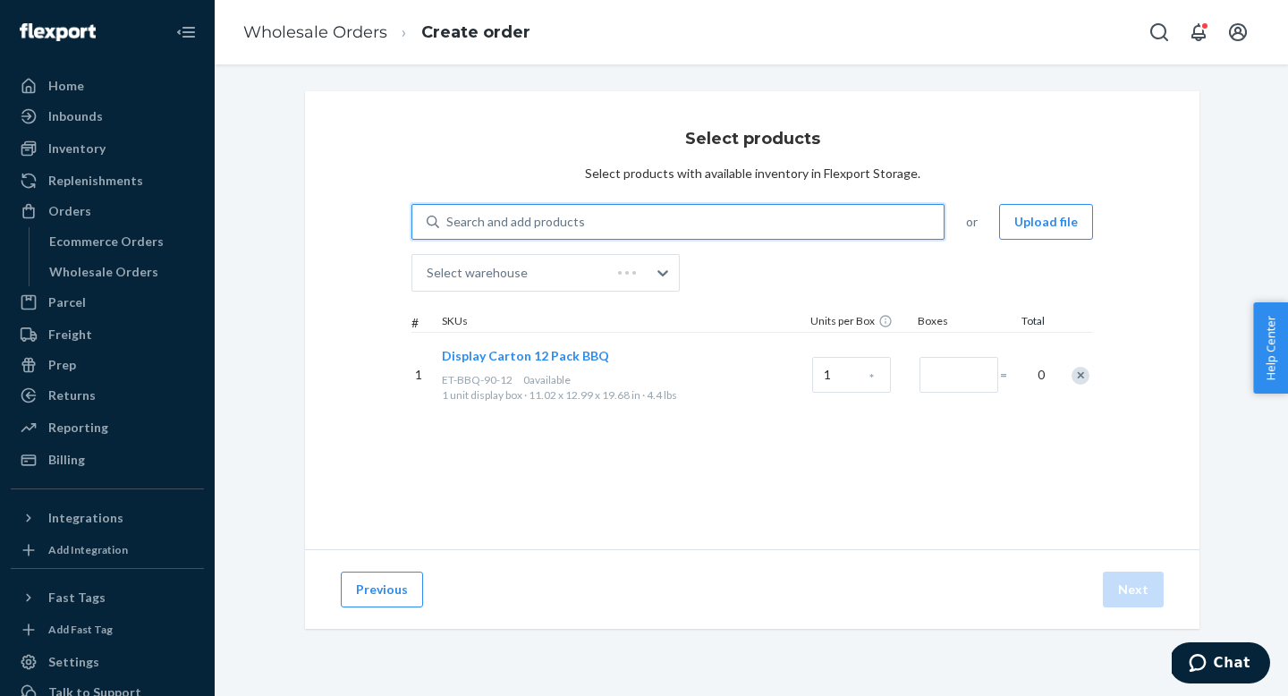
click at [651, 223] on div "Search and add products" at bounding box center [691, 222] width 504 height 32
click at [448, 223] on input "0 results available. Select is focused ,type to refine list, press Down to open…" at bounding box center [447, 222] width 2 height 18
type input "dis"
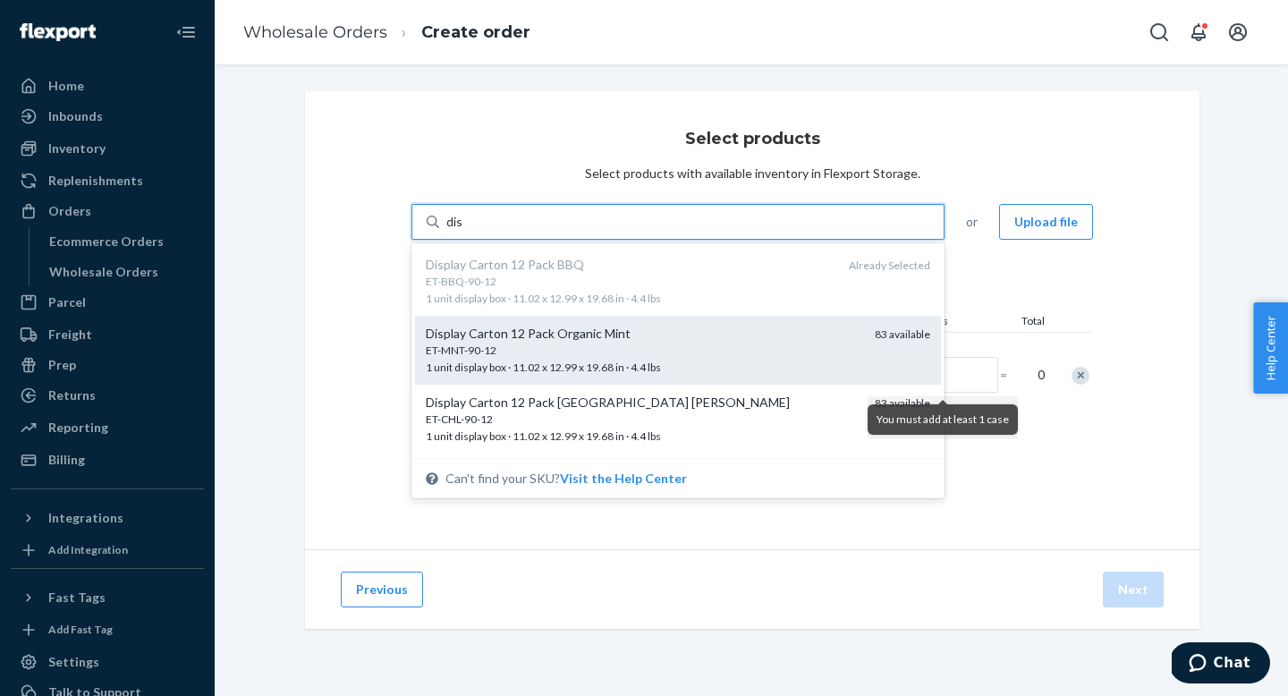
click at [596, 345] on div "ET-MNT-90-12" at bounding box center [643, 350] width 435 height 15
click at [463, 231] on input "dis" at bounding box center [454, 222] width 17 height 18
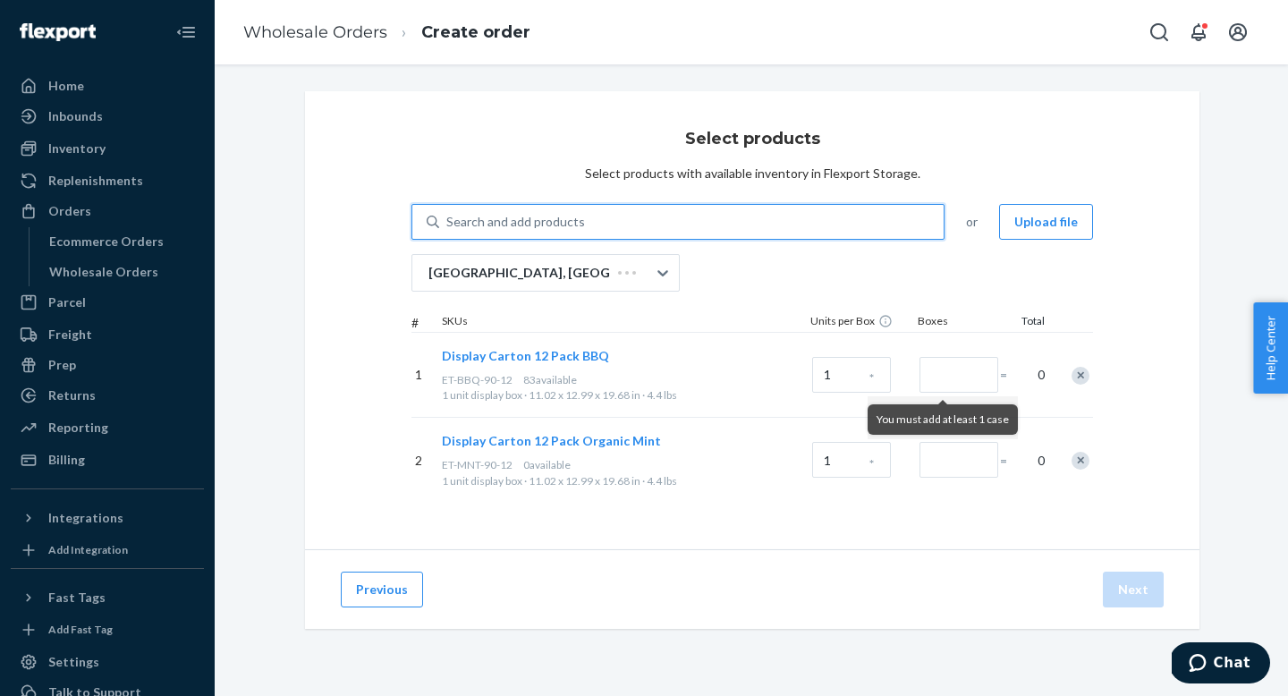
click at [618, 216] on div "Search and add products" at bounding box center [691, 222] width 504 height 32
click at [448, 216] on input "0 results available. Use Up and Down to choose options, press Enter to select t…" at bounding box center [447, 222] width 2 height 18
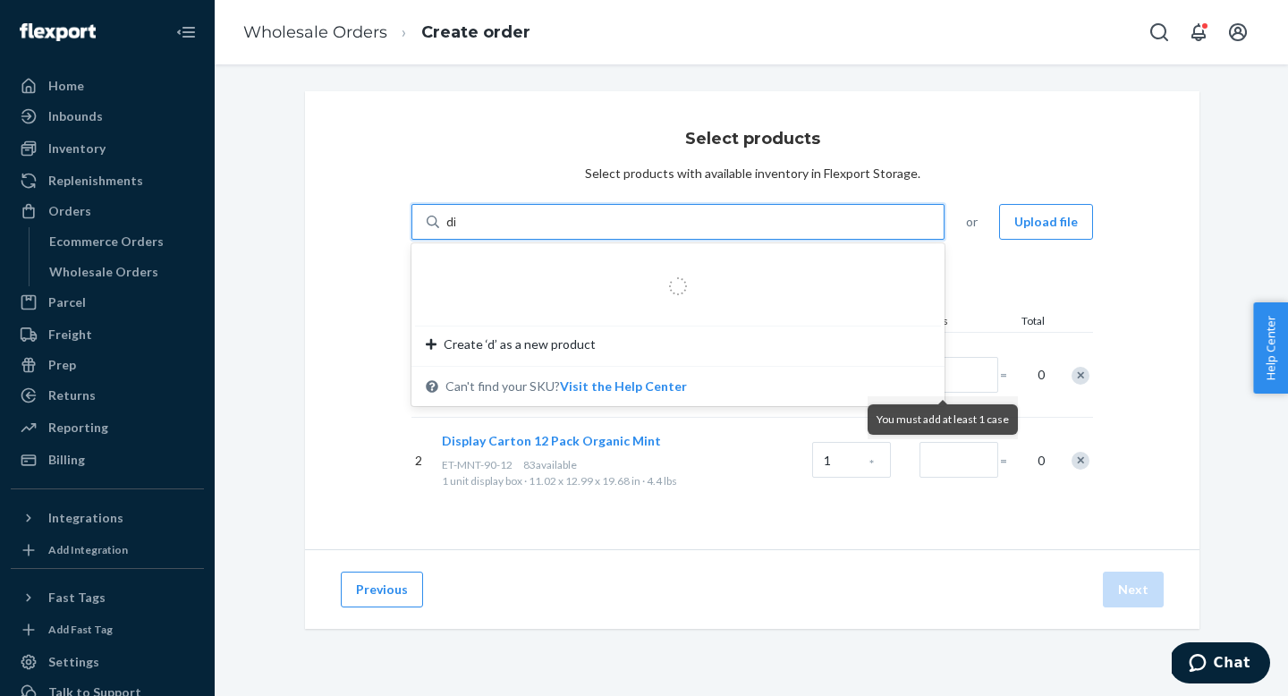
type input "dis"
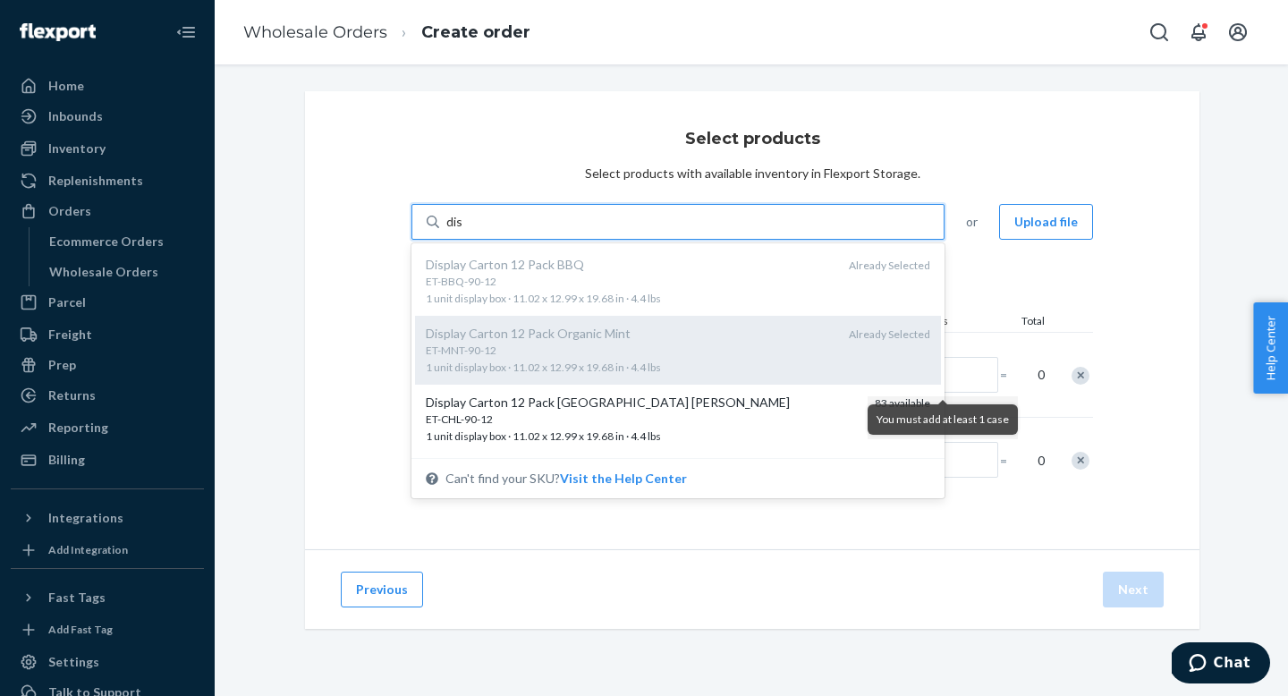
click at [557, 380] on div "Display Carton 12 Pack Organic Mint ET-MNT-90-12 1 unit display box · 11.02 x 1…" at bounding box center [678, 350] width 526 height 69
click at [463, 231] on input "dis" at bounding box center [454, 222] width 17 height 18
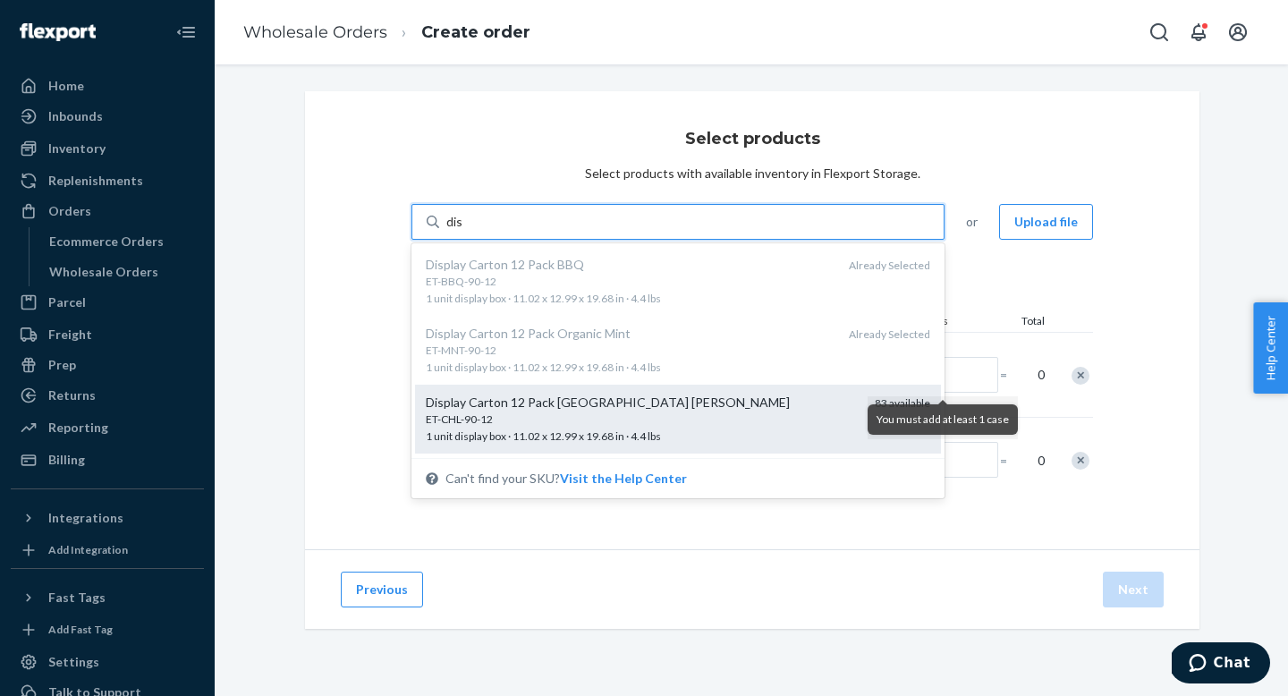
click at [546, 402] on div "Display Carton 12 Pack [GEOGRAPHIC_DATA] [PERSON_NAME]" at bounding box center [643, 402] width 435 height 18
click at [463, 231] on input "dis" at bounding box center [454, 222] width 17 height 18
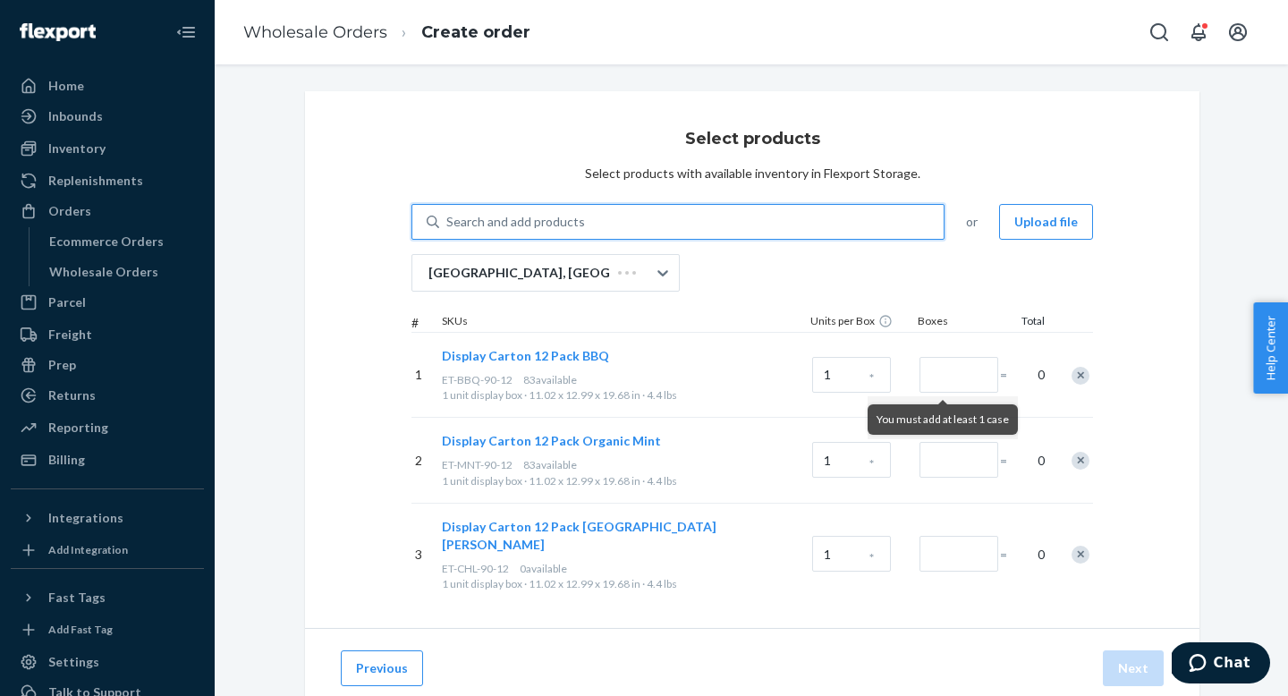
click at [563, 219] on div "Search and add products" at bounding box center [515, 222] width 139 height 18
click at [448, 219] on input "0 results available. Select is focused ,type to refine list, press Down to open…" at bounding box center [447, 222] width 2 height 18
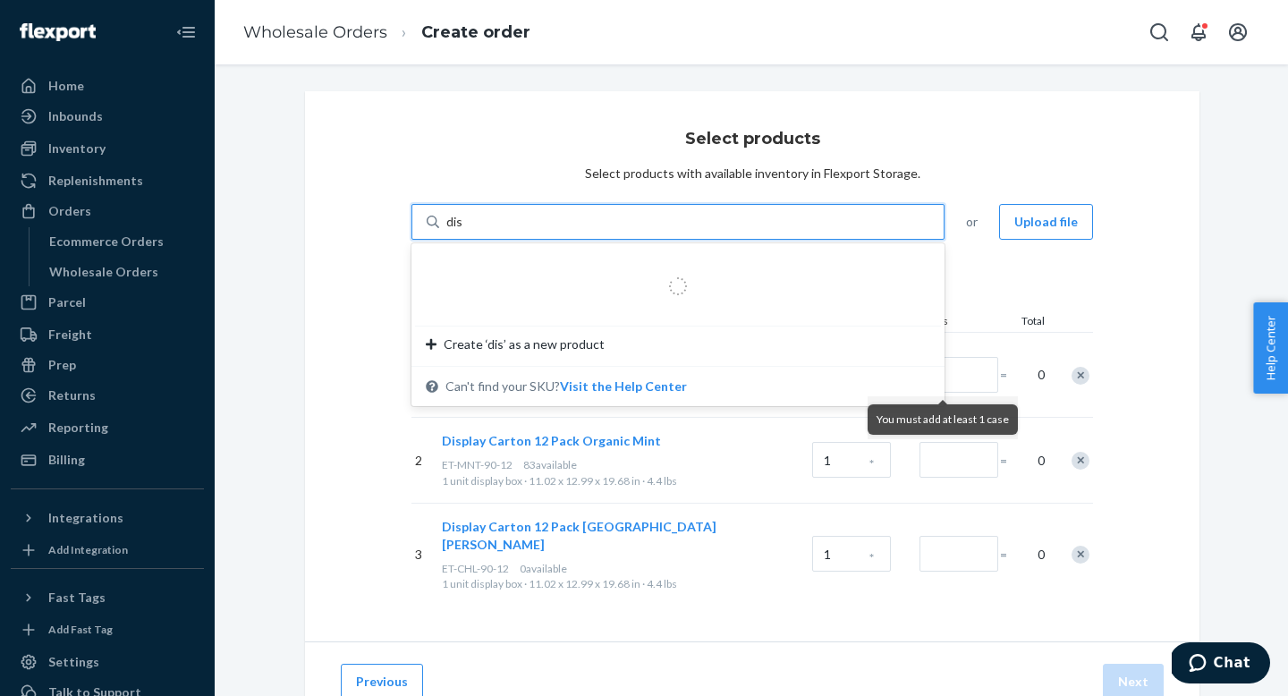
type input "disp"
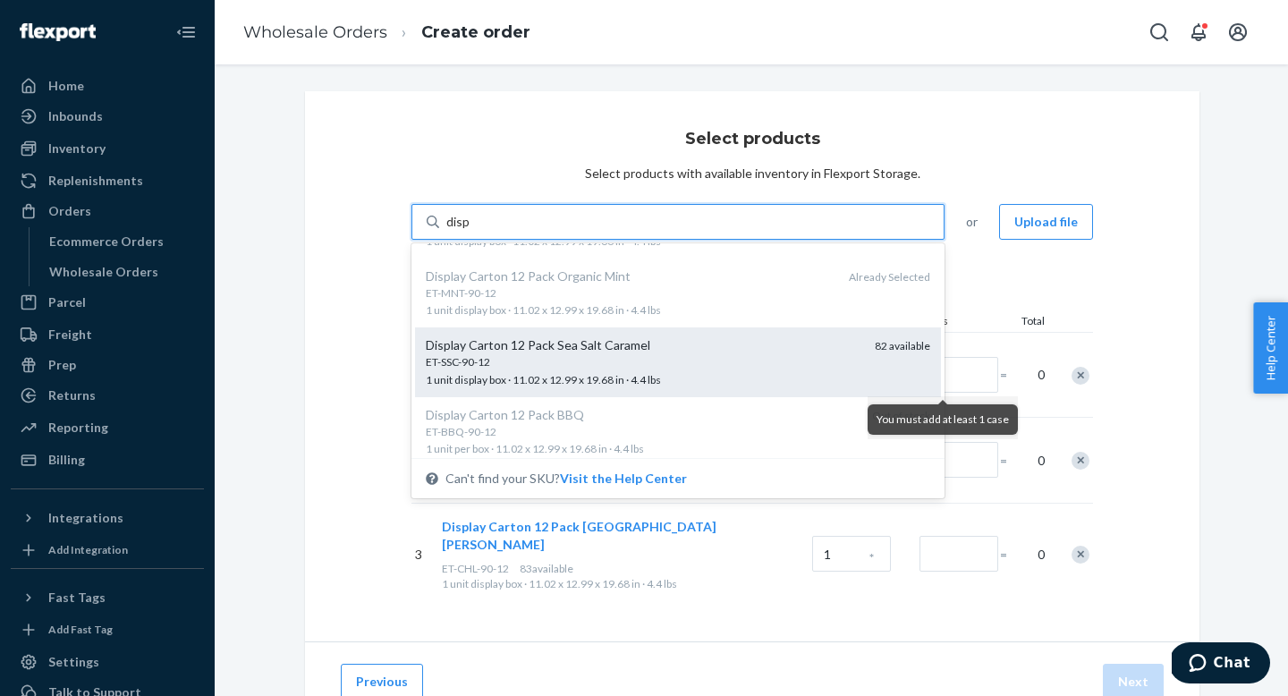
scroll to position [133, 0]
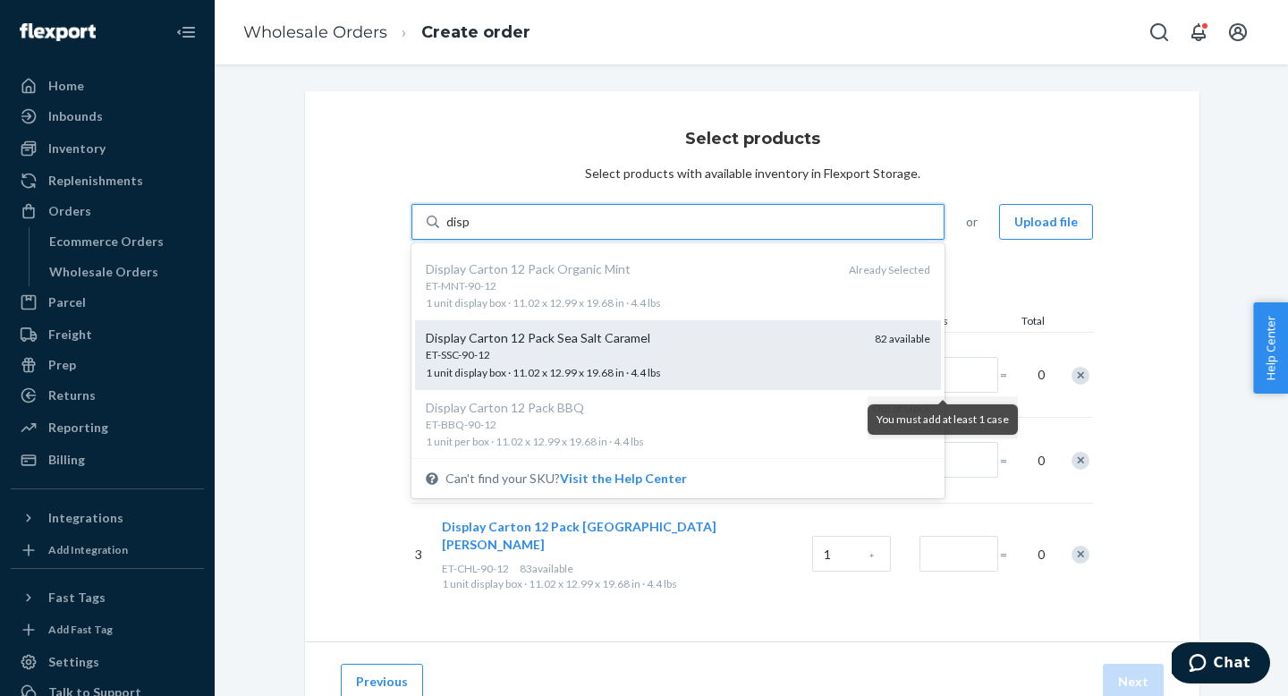
click at [524, 360] on div "ET-SSC-90-12" at bounding box center [643, 354] width 435 height 15
click at [470, 231] on input "disp" at bounding box center [458, 222] width 24 height 18
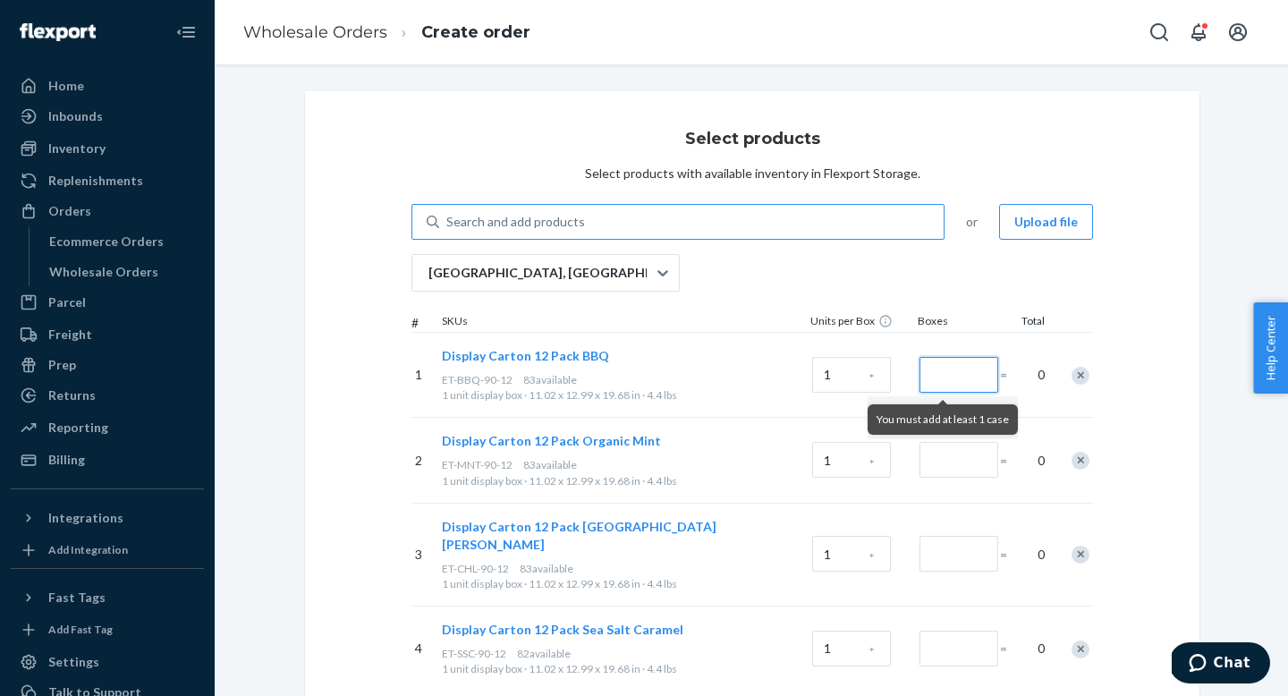
click at [948, 376] on input "Number of boxes" at bounding box center [958, 375] width 79 height 36
type input "12"
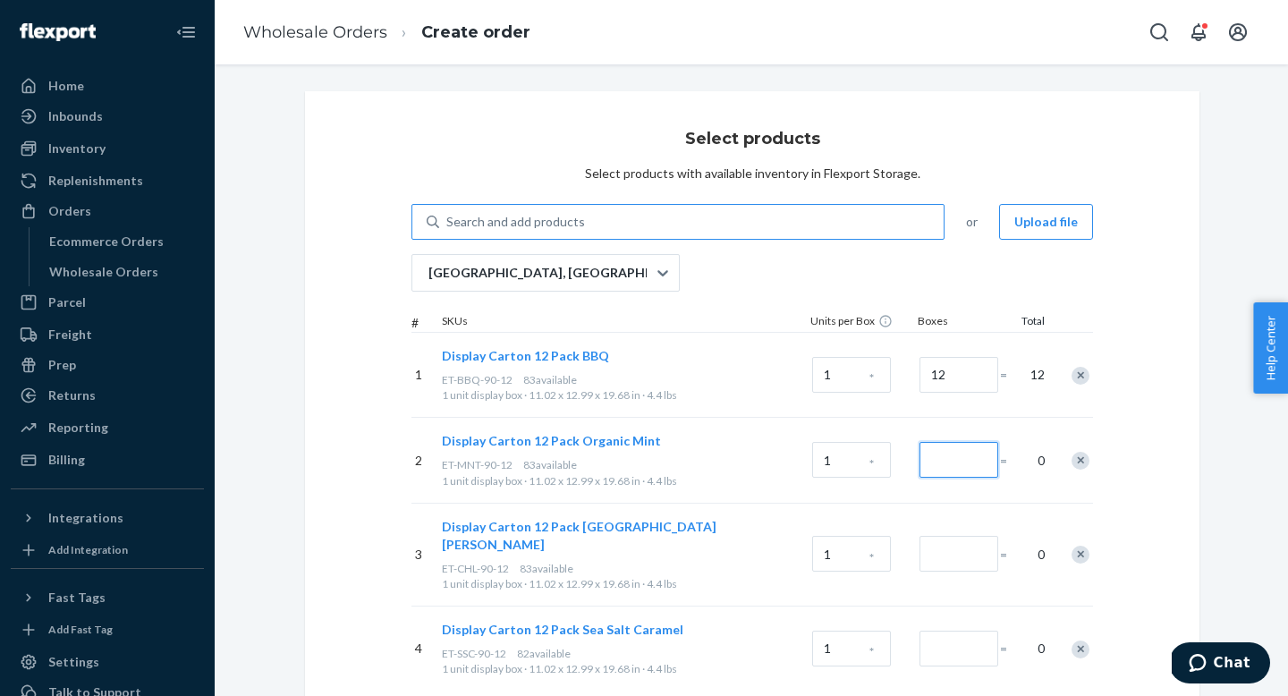
click at [955, 464] on input "Number of boxes" at bounding box center [958, 460] width 79 height 36
type input "12"
click at [949, 546] on input "Number of boxes" at bounding box center [958, 554] width 79 height 36
type input "12"
click at [948, 630] on input "Number of boxes" at bounding box center [958, 648] width 79 height 36
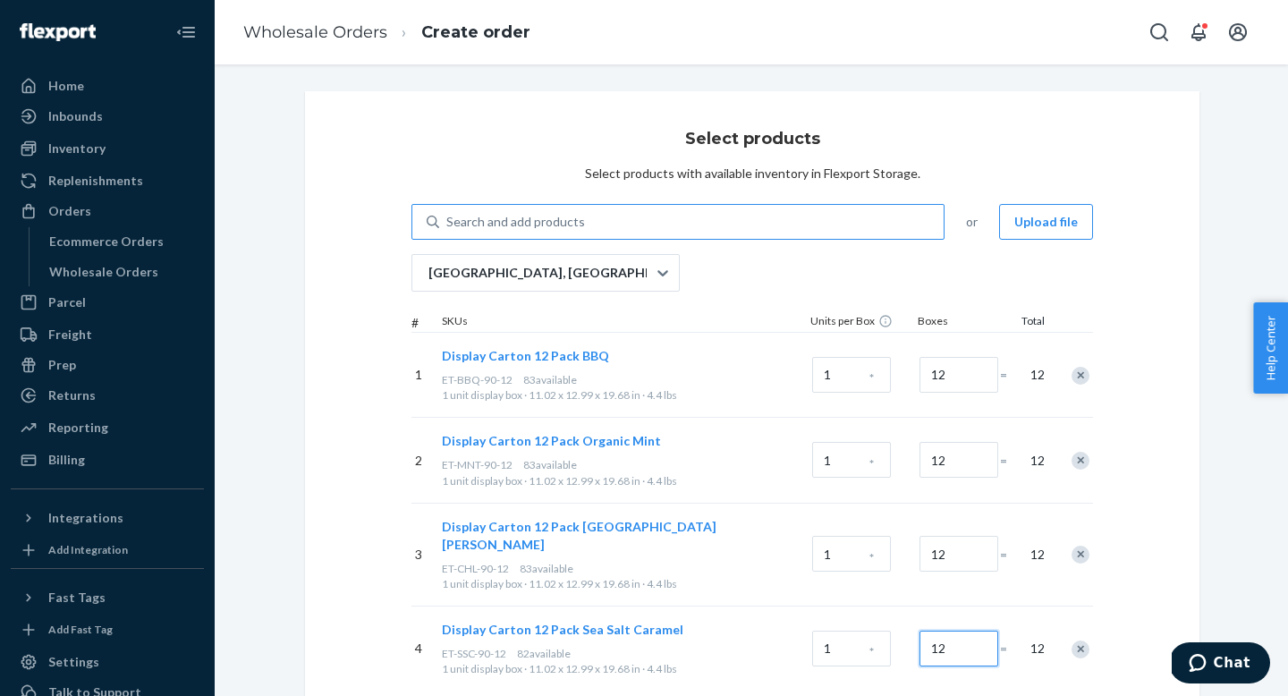
type input "12"
click at [1168, 560] on div "Select products Select products with available inventory in Flexport Storage. S…" at bounding box center [752, 408] width 894 height 635
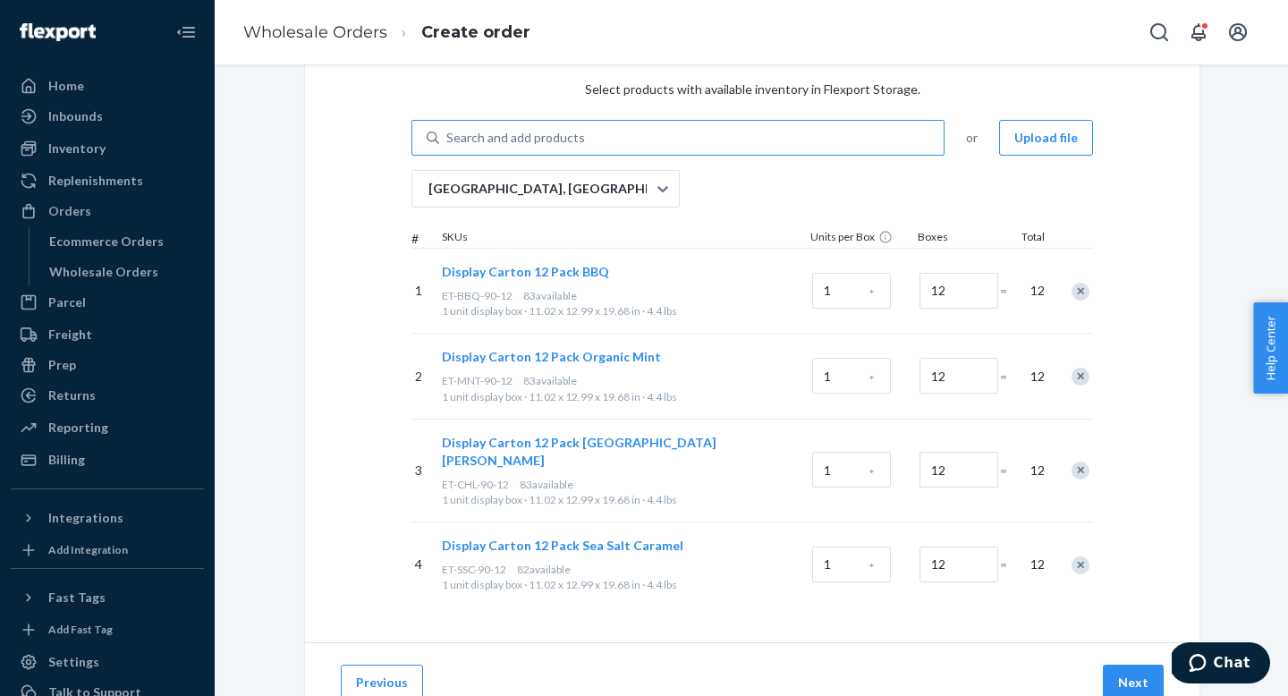
scroll to position [85, 0]
click at [952, 286] on input "12" at bounding box center [958, 290] width 79 height 36
type input "11"
click at [952, 375] on input "12" at bounding box center [958, 375] width 79 height 36
type input "11"
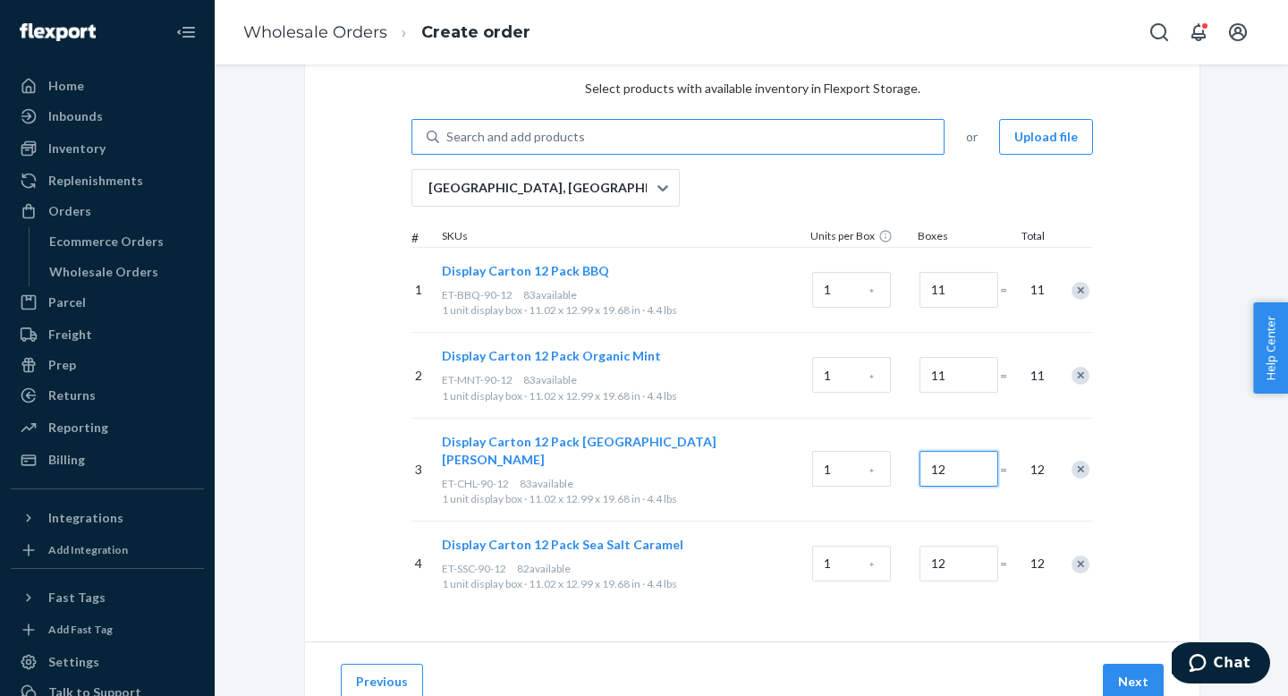
click at [960, 467] on input "12" at bounding box center [958, 469] width 79 height 36
type input "11"
click at [958, 553] on input "12" at bounding box center [958, 564] width 79 height 36
type input "11"
click at [1133, 664] on button "Next" at bounding box center [1133, 682] width 61 height 36
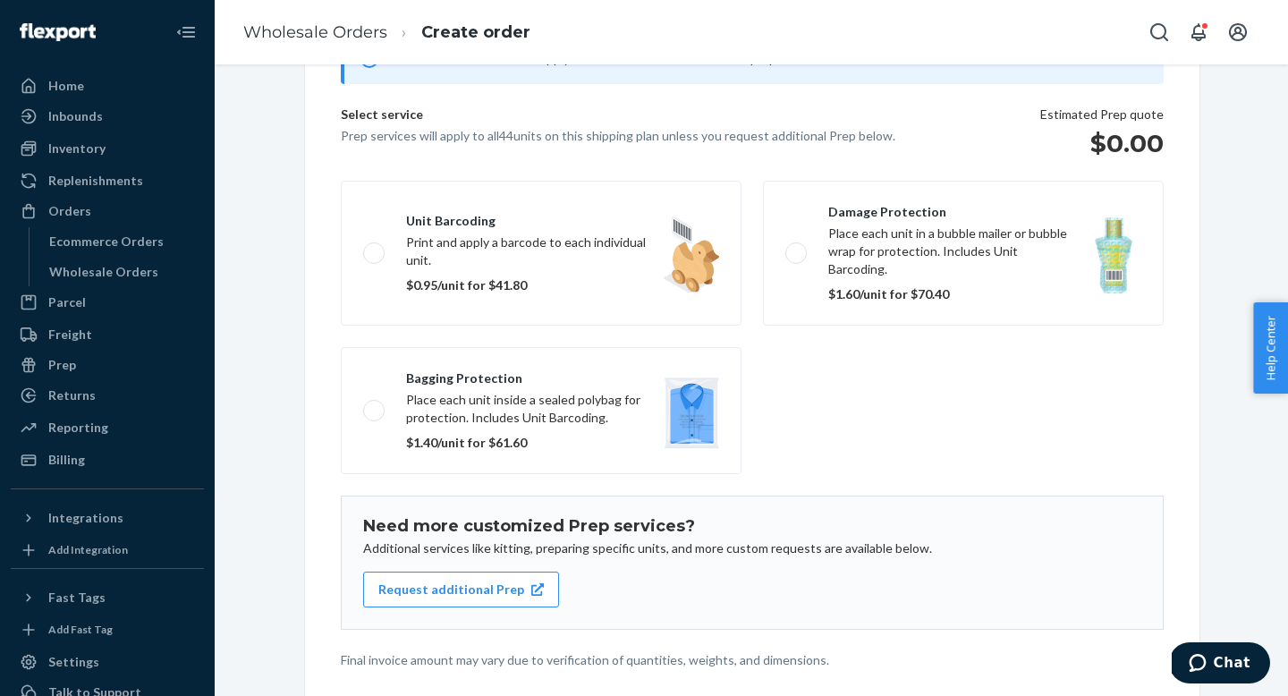
scroll to position [216, 0]
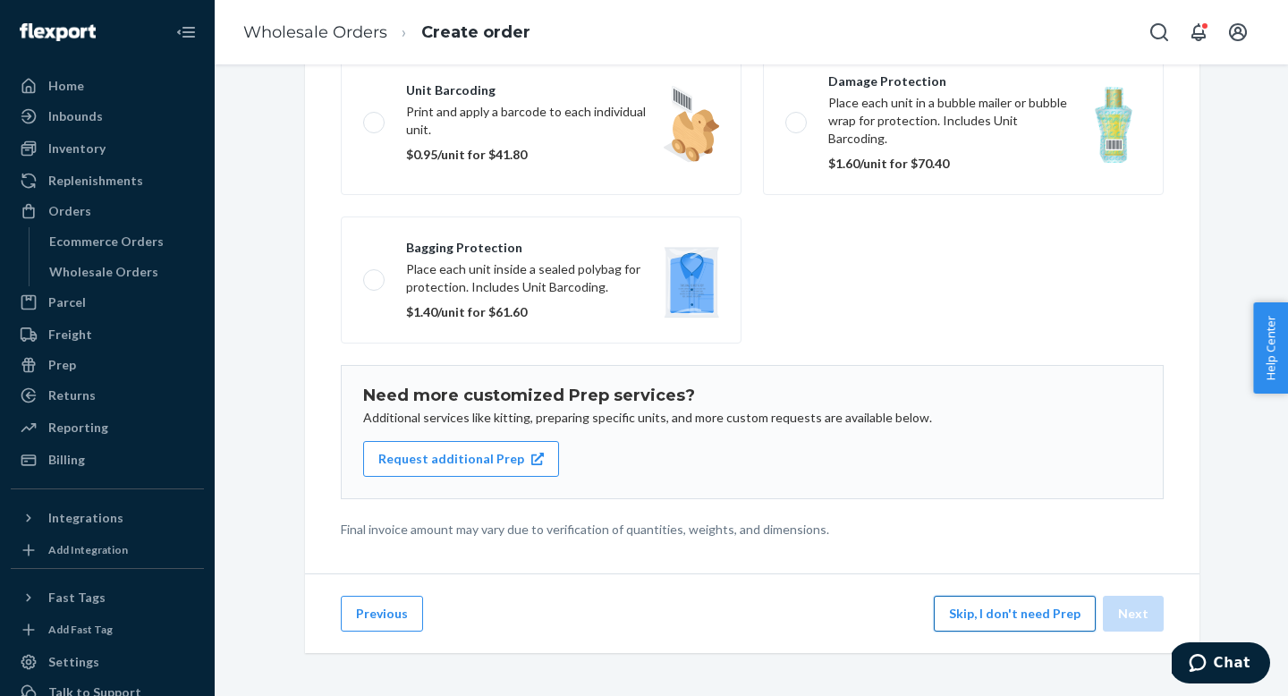
click at [1014, 613] on button "Skip, I don't need Prep" at bounding box center [1015, 614] width 162 height 36
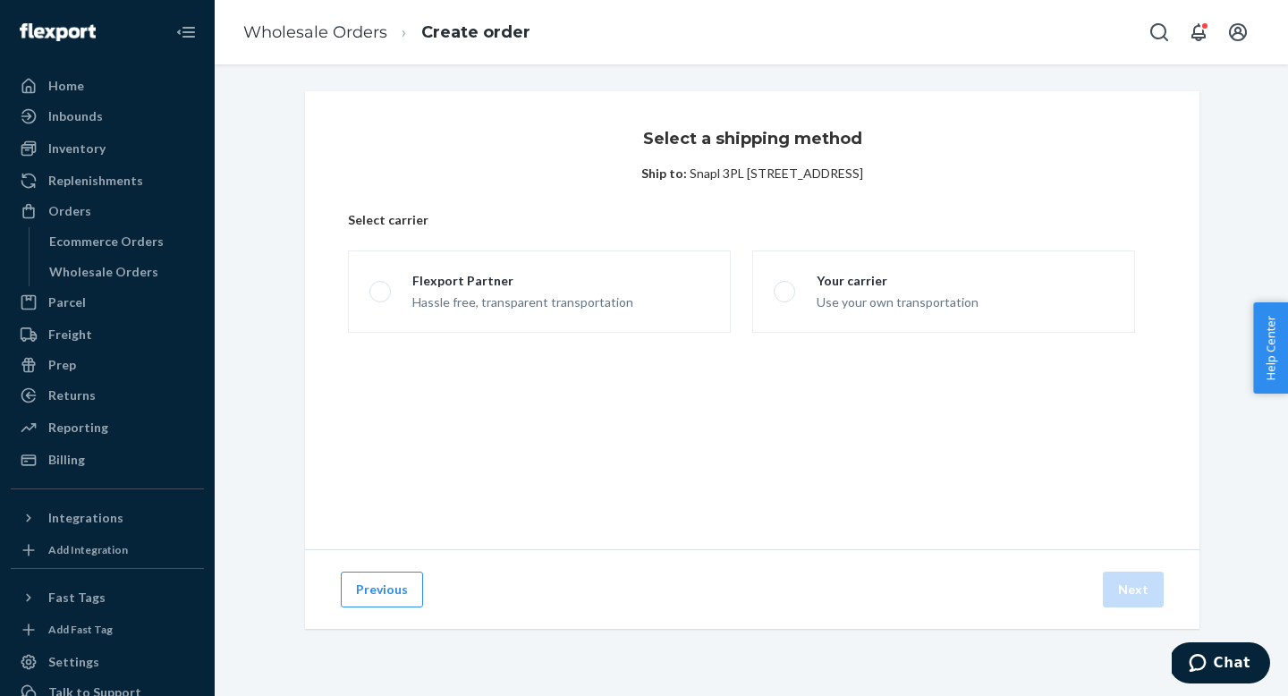
scroll to position [0, 0]
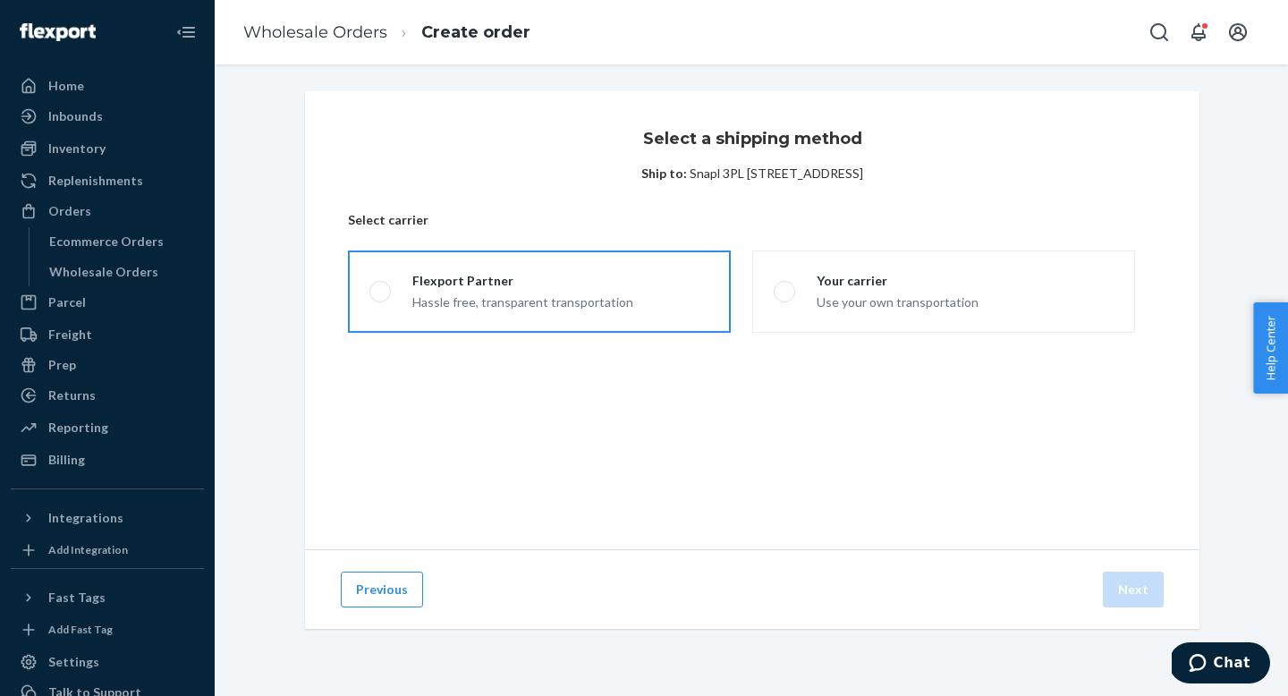
click at [592, 295] on div "Hassle free, transparent transportation" at bounding box center [522, 300] width 221 height 21
click at [381, 295] on input "Flexport Partner Hassle free, transparent transportation" at bounding box center [375, 292] width 12 height 12
radio input "true"
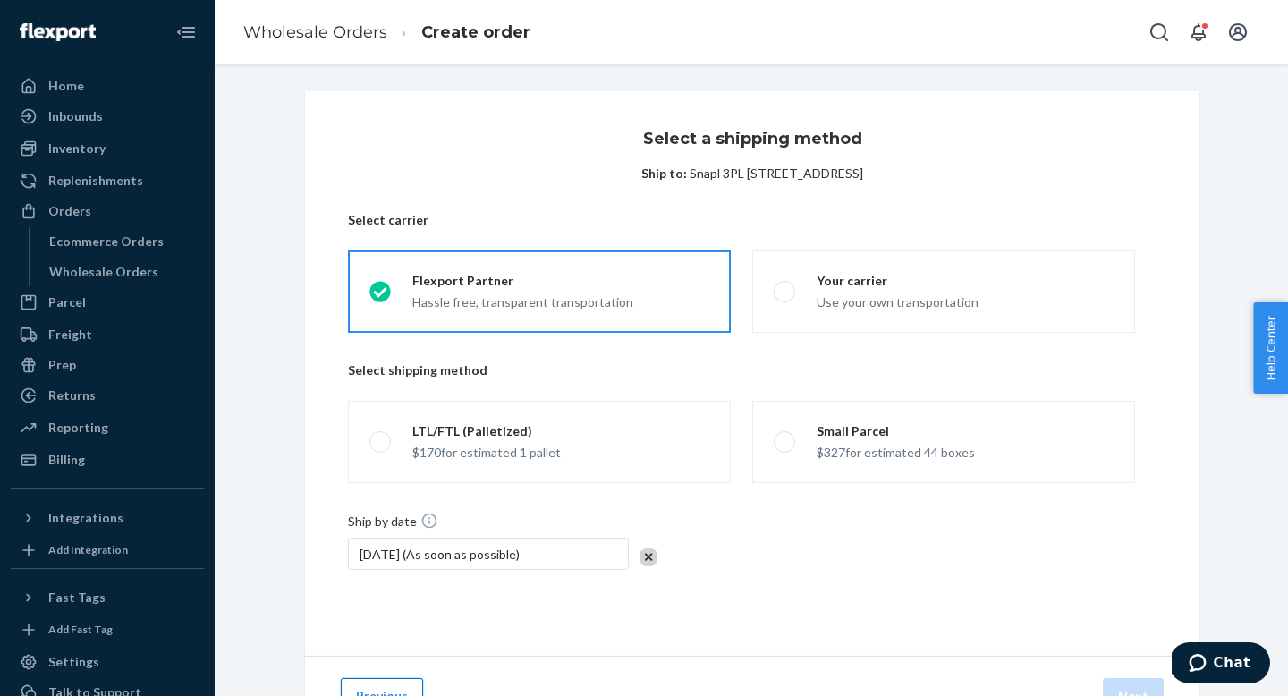
click at [403, 686] on button "Previous" at bounding box center [382, 696] width 82 height 36
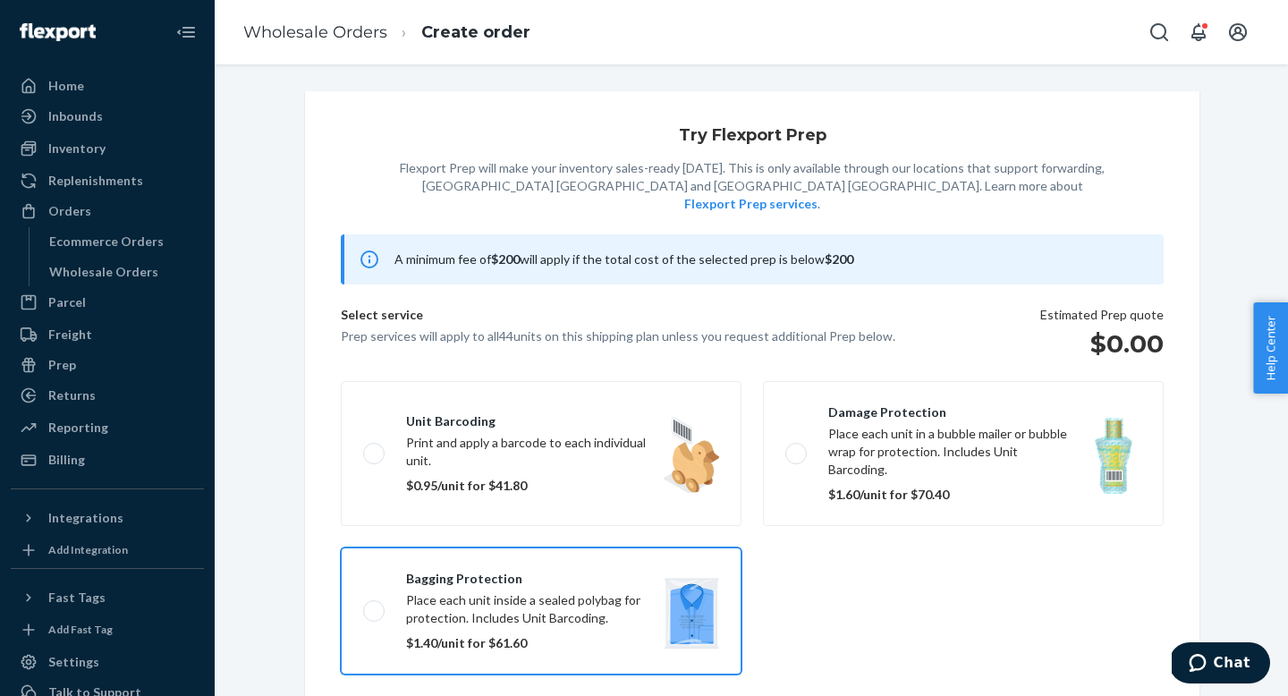
scroll to position [115, 0]
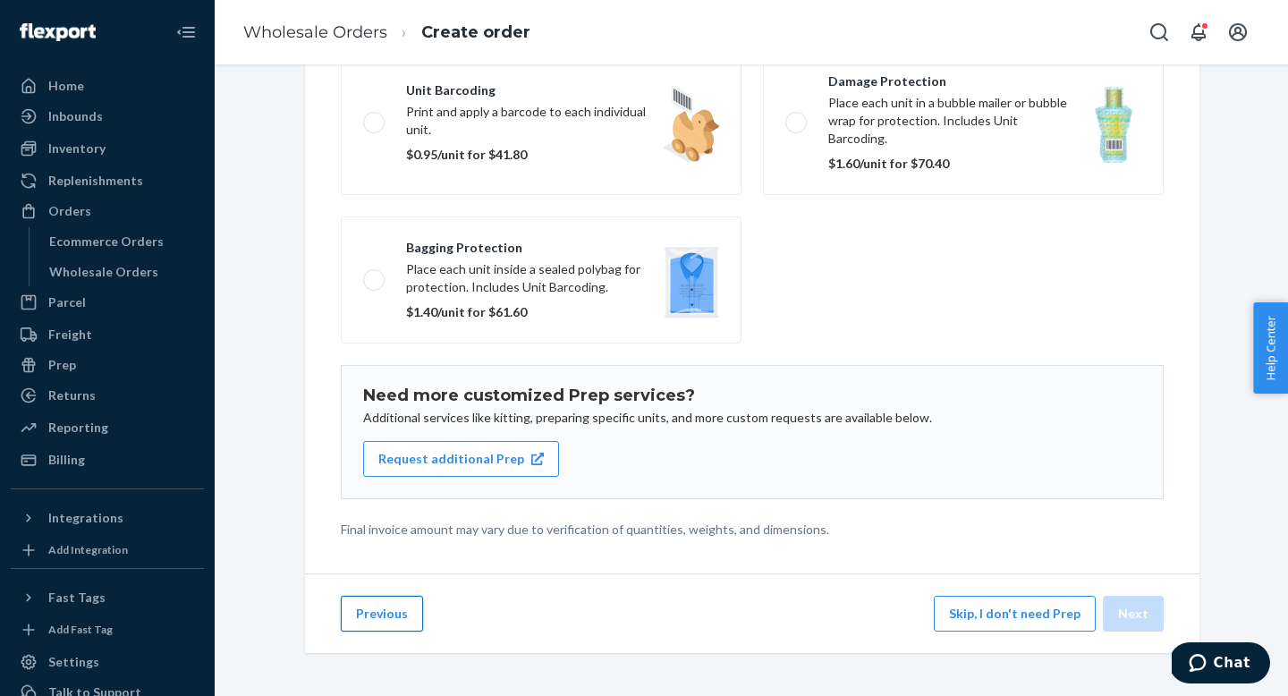
click at [395, 626] on button "Previous" at bounding box center [382, 614] width 82 height 36
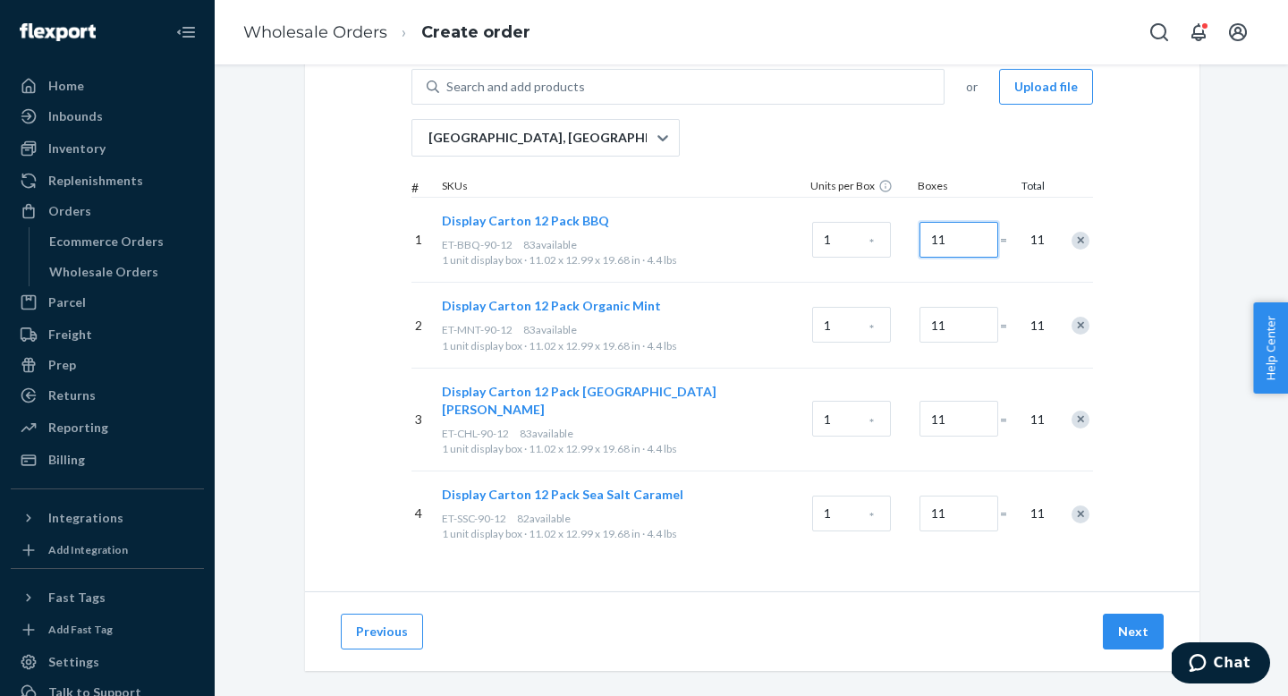
click at [950, 246] on input "11" at bounding box center [958, 240] width 79 height 36
type input "83"
click at [960, 335] on input "11" at bounding box center [958, 325] width 79 height 36
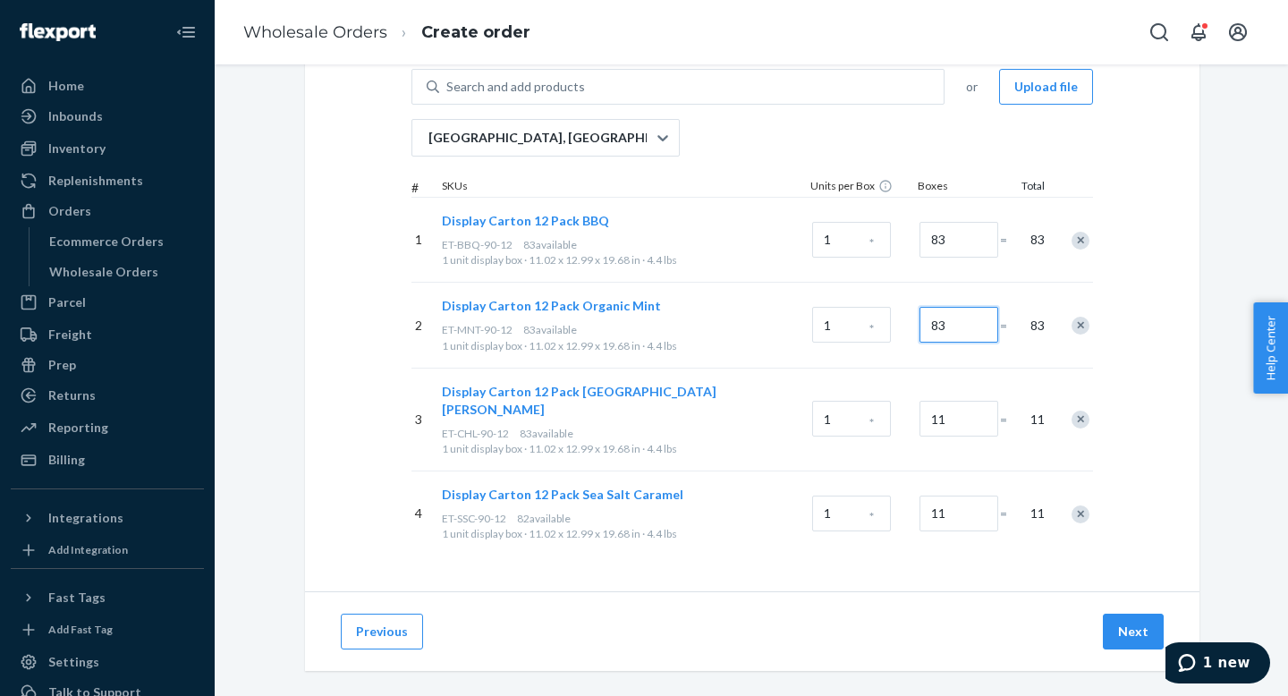
type input "83"
click at [970, 417] on input "11" at bounding box center [958, 419] width 79 height 36
type input "83"
click at [968, 501] on input "11" at bounding box center [958, 513] width 79 height 36
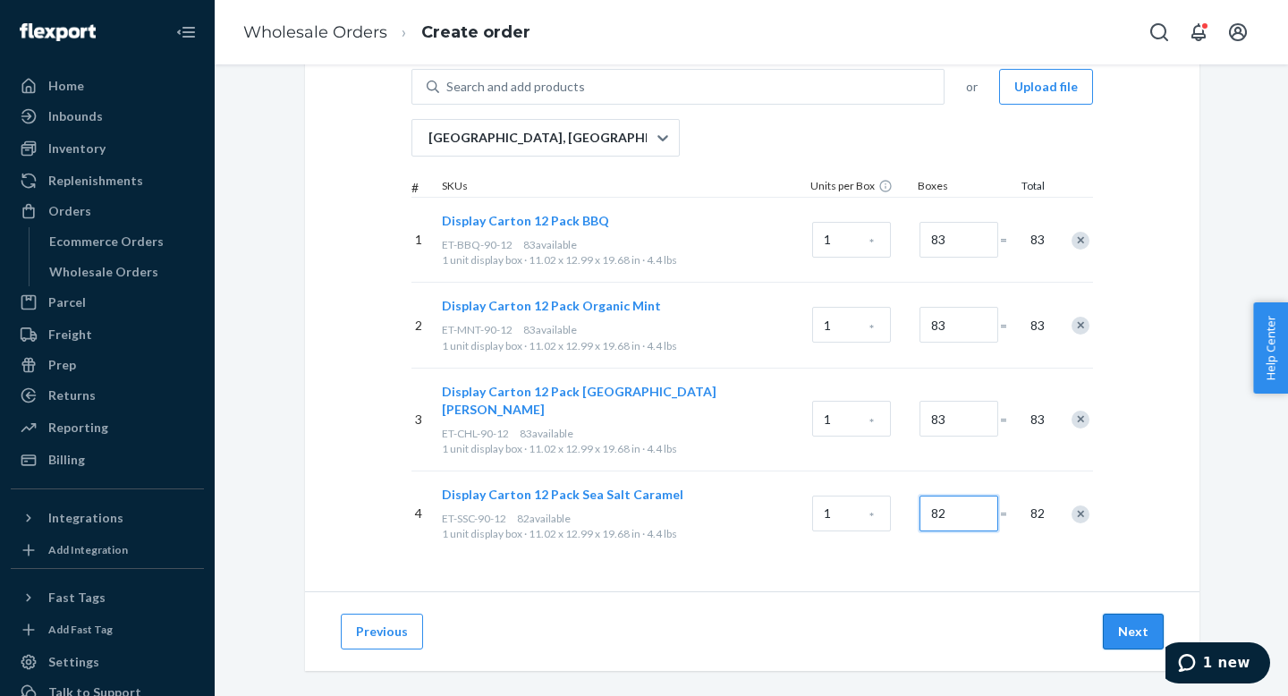
type input "82"
click at [1125, 613] on button "Next" at bounding box center [1133, 631] width 61 height 36
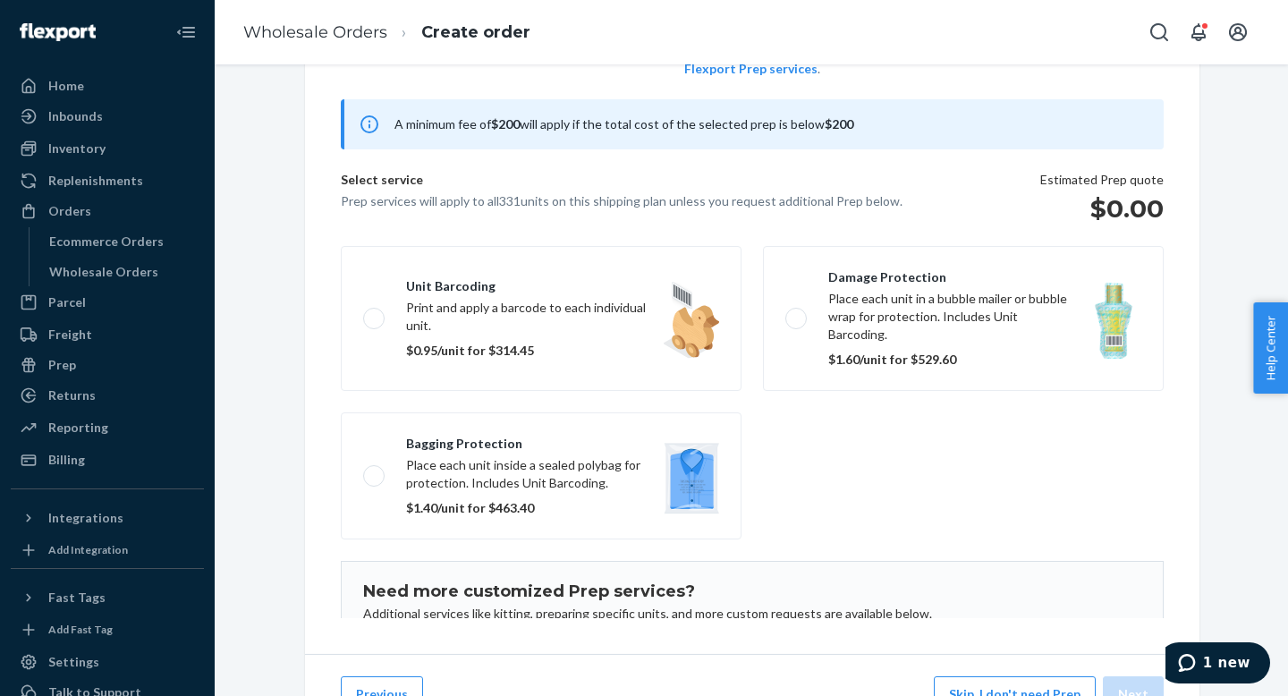
scroll to position [115, 0]
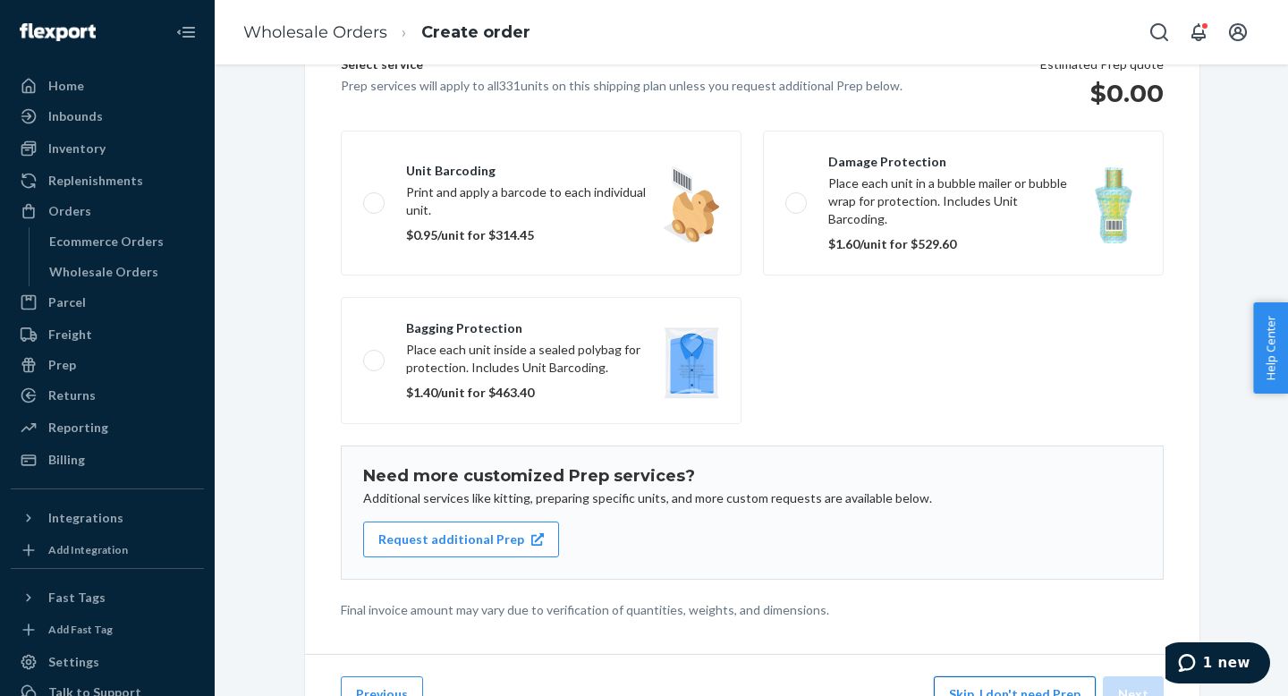
click at [966, 686] on button "Skip, I don't need Prep" at bounding box center [1015, 694] width 162 height 36
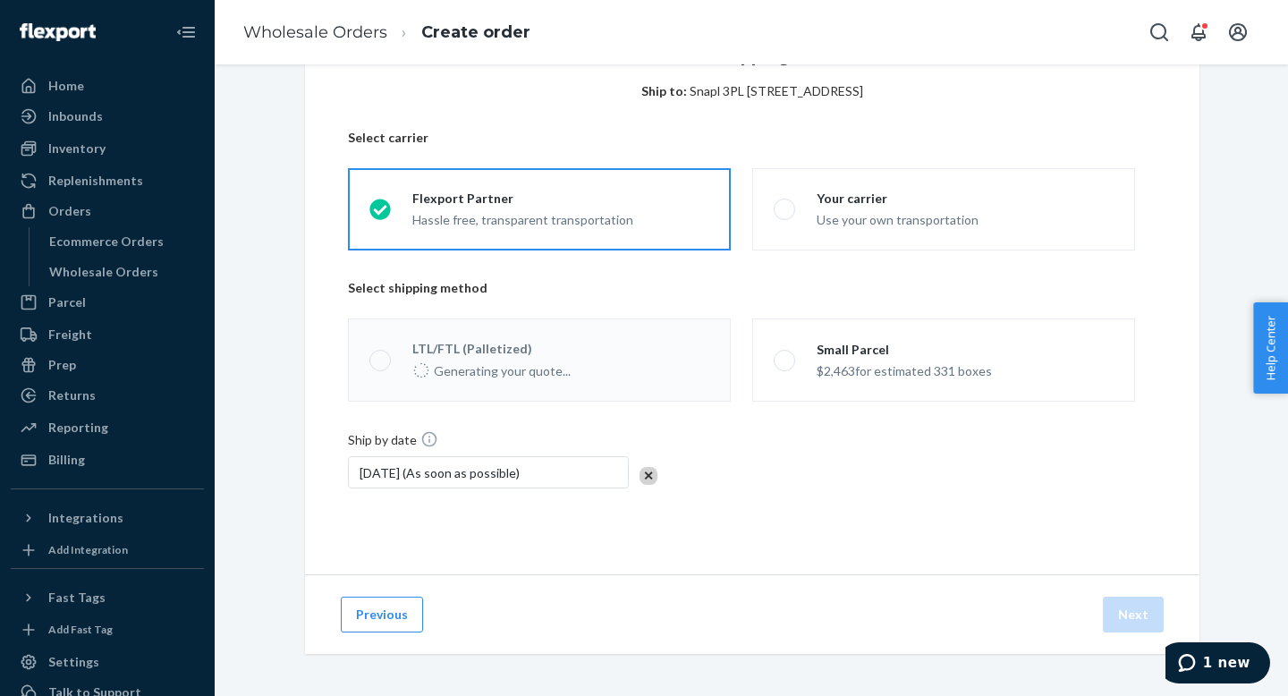
scroll to position [81, 0]
click at [1195, 666] on icon "1 new" at bounding box center [1187, 663] width 18 height 18
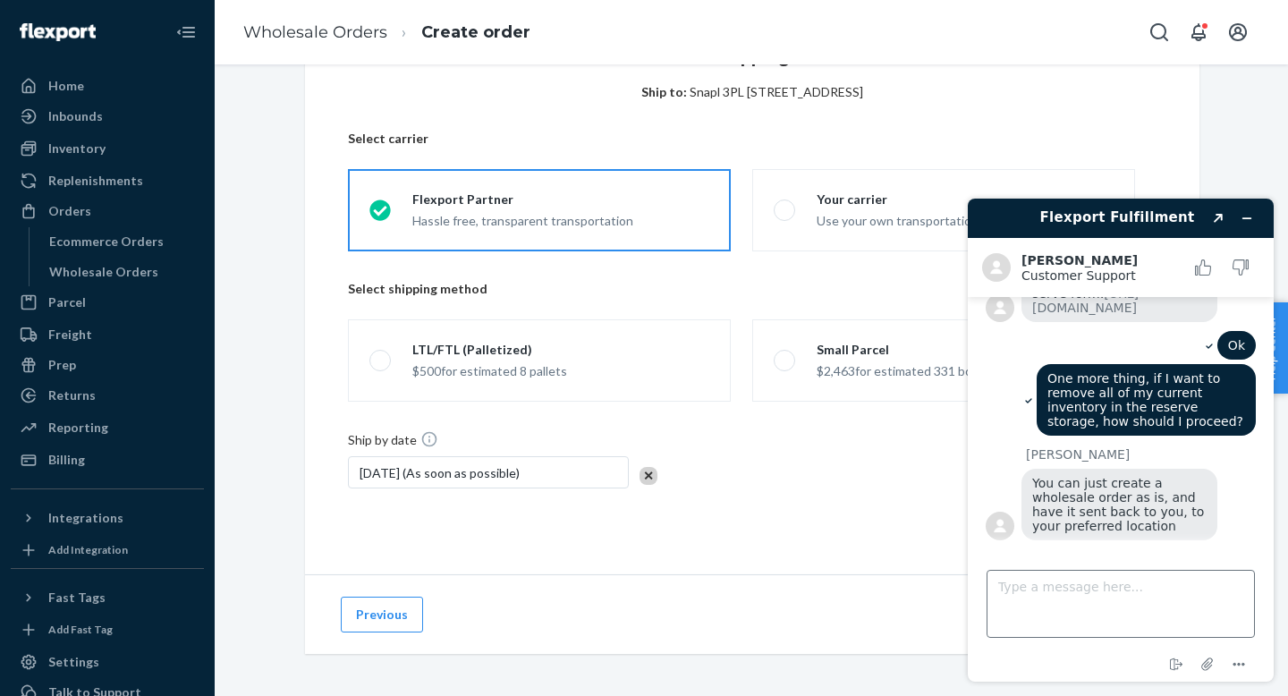
click at [1092, 600] on textarea "Type a message here..." at bounding box center [1120, 604] width 268 height 68
type textarea "ok"
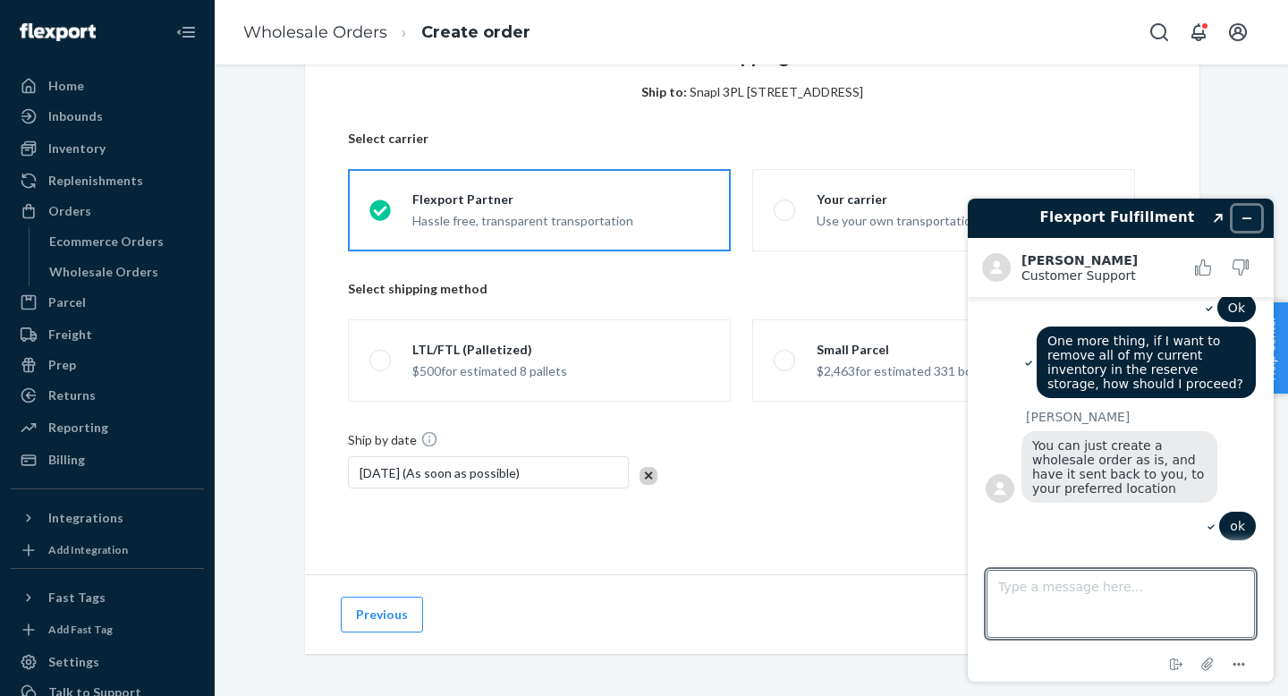
click at [1254, 221] on button "Minimize widget" at bounding box center [1246, 218] width 29 height 25
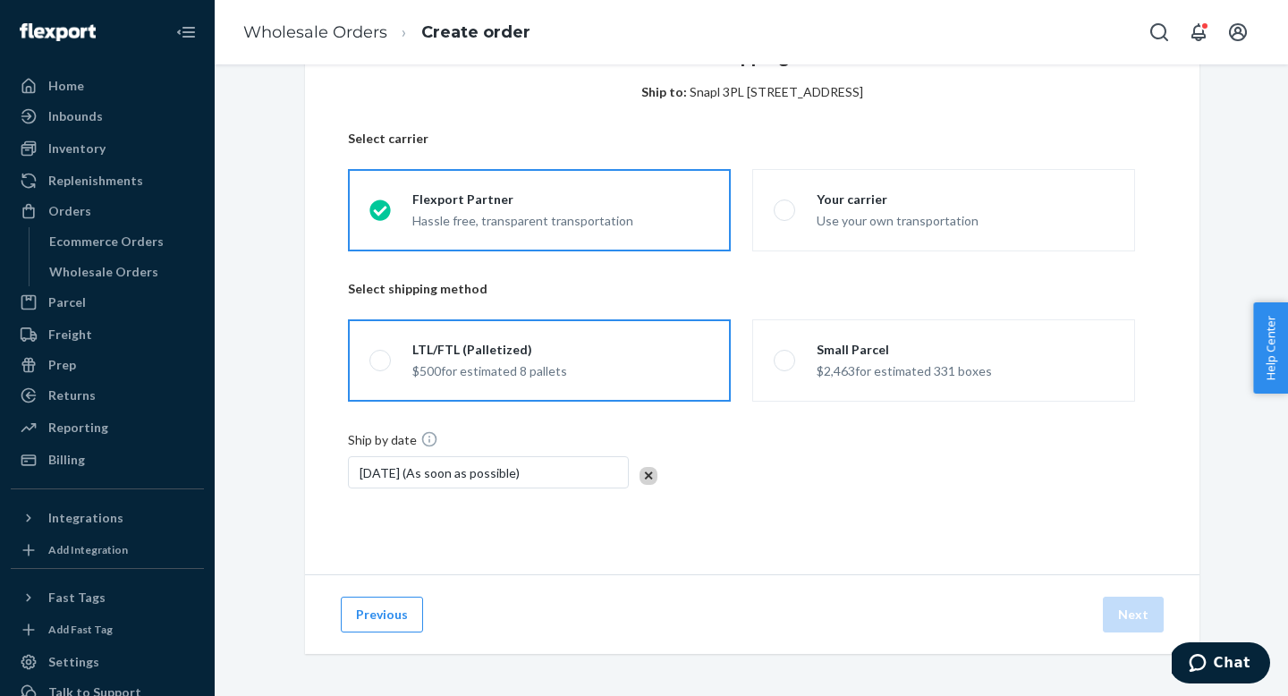
click at [489, 385] on label "LTL/FTL (Palletized) $500 for estimated 8 pallets" at bounding box center [539, 360] width 383 height 82
click at [381, 367] on input "LTL/FTL (Palletized) $500 for estimated 8 pallets" at bounding box center [375, 361] width 12 height 12
radio input "true"
click at [713, 482] on div "Ship by date [DATE] (As soon as possible)" at bounding box center [752, 470] width 808 height 80
click at [1194, 666] on icon "2 new" at bounding box center [1187, 663] width 18 height 18
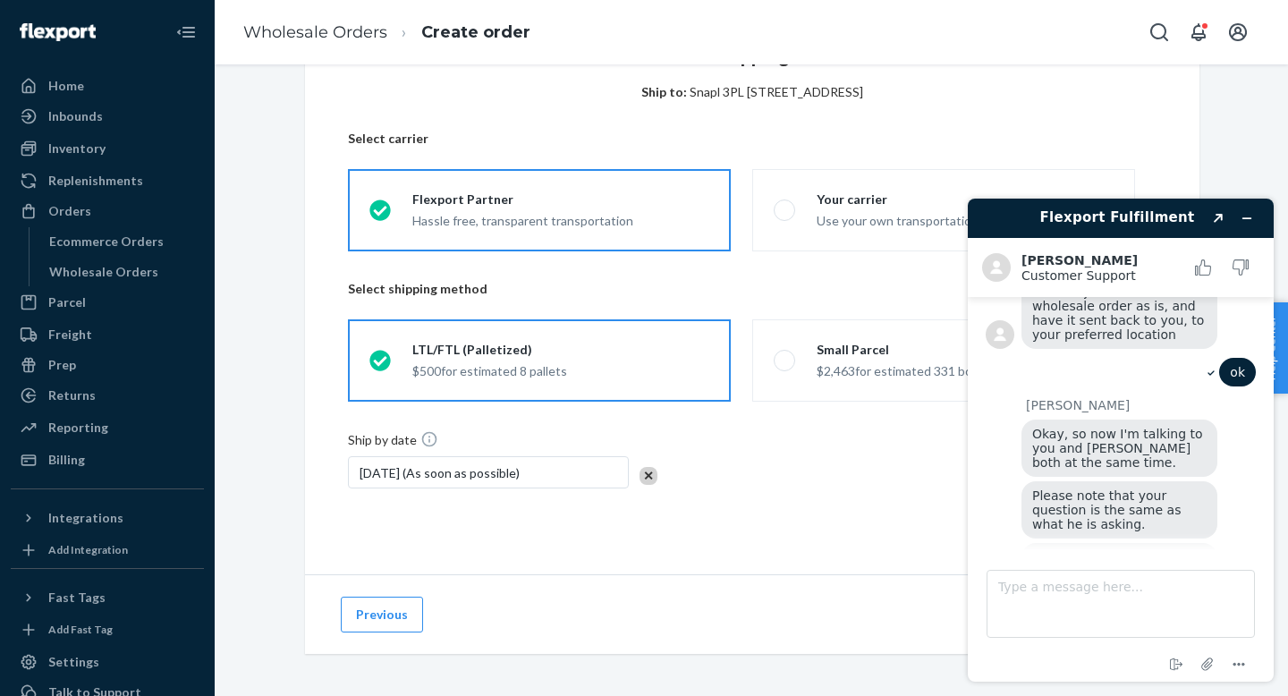
scroll to position [537, 0]
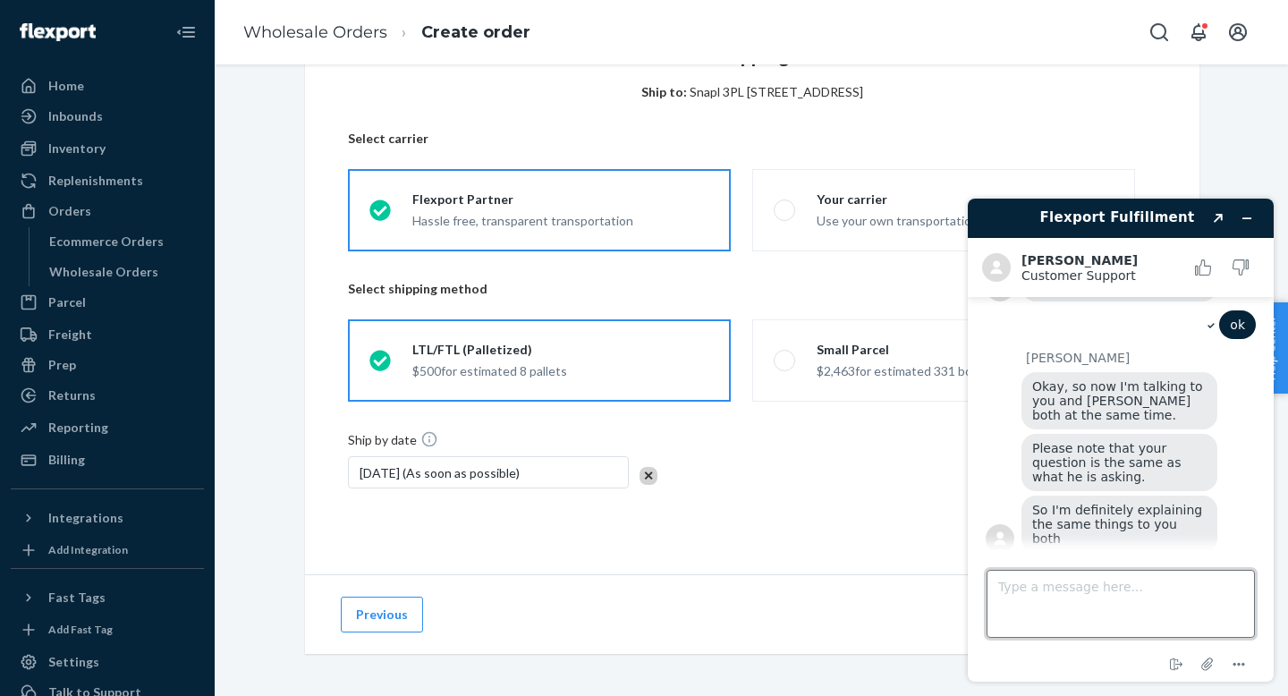
click at [1113, 587] on textarea "Type a message here..." at bounding box center [1120, 604] width 268 height 68
type textarea "we can close this chat"
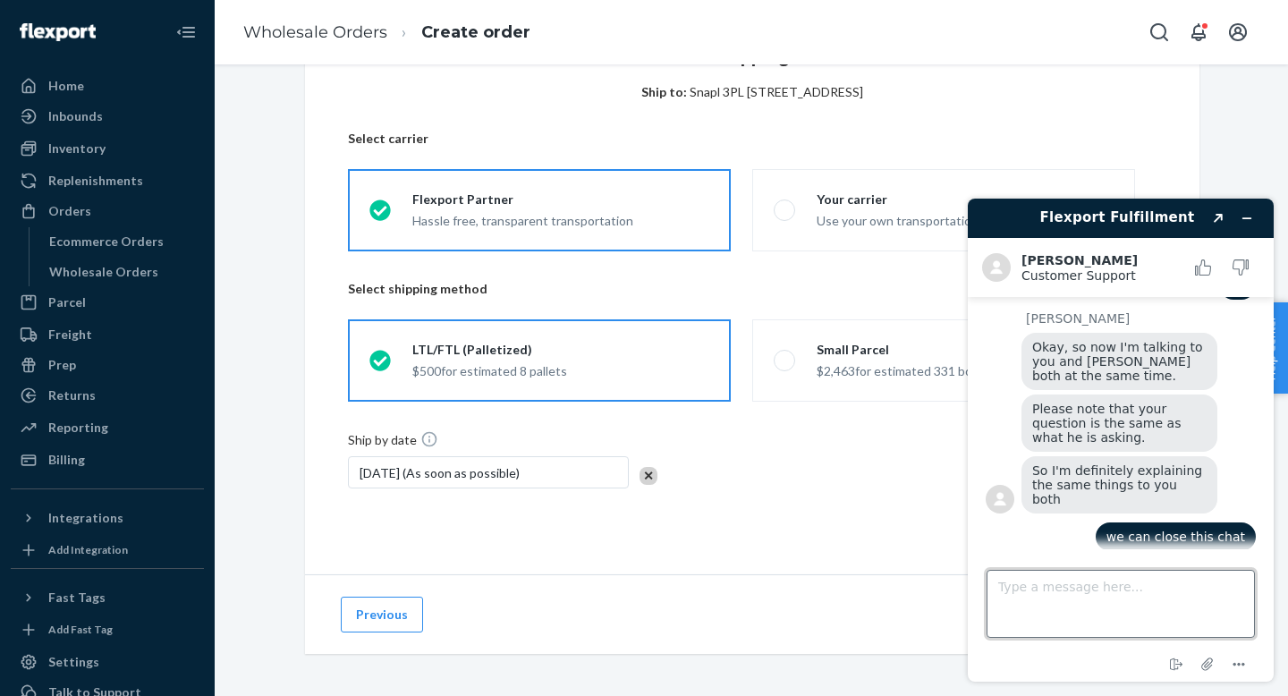
scroll to position [575, 0]
click at [1253, 216] on button "Minimize widget" at bounding box center [1246, 218] width 29 height 25
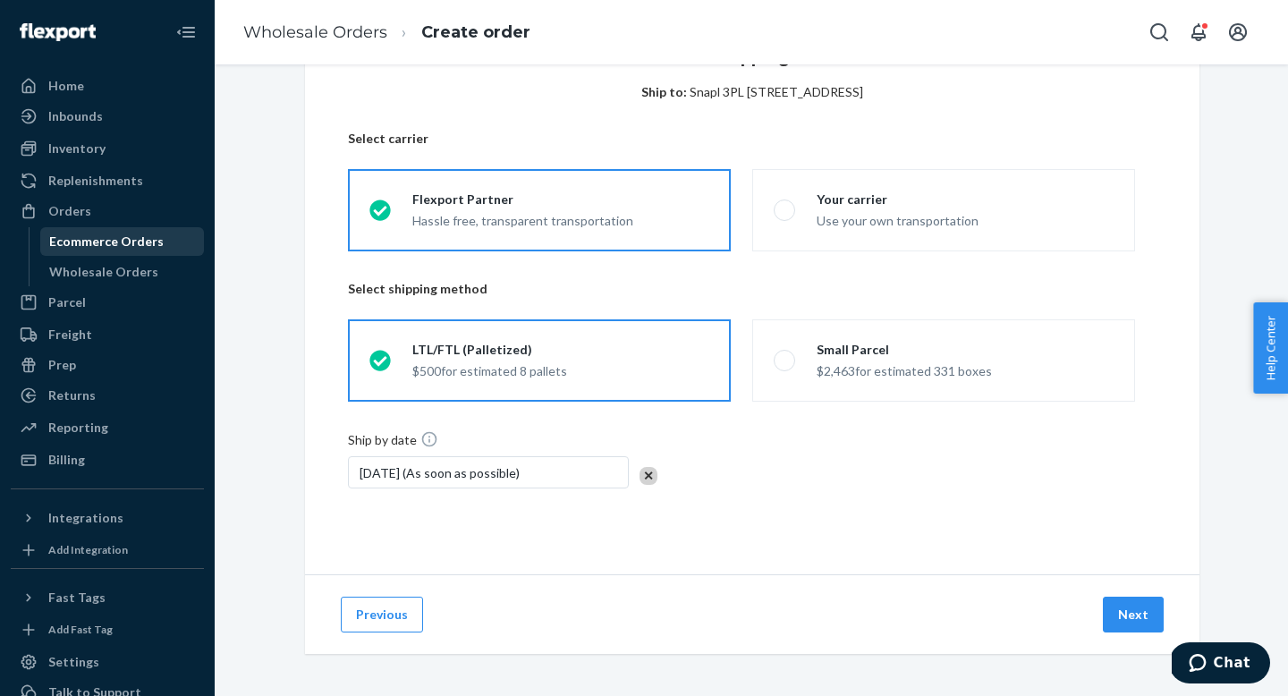
click at [67, 252] on div "Ecommerce Orders" at bounding box center [122, 241] width 161 height 25
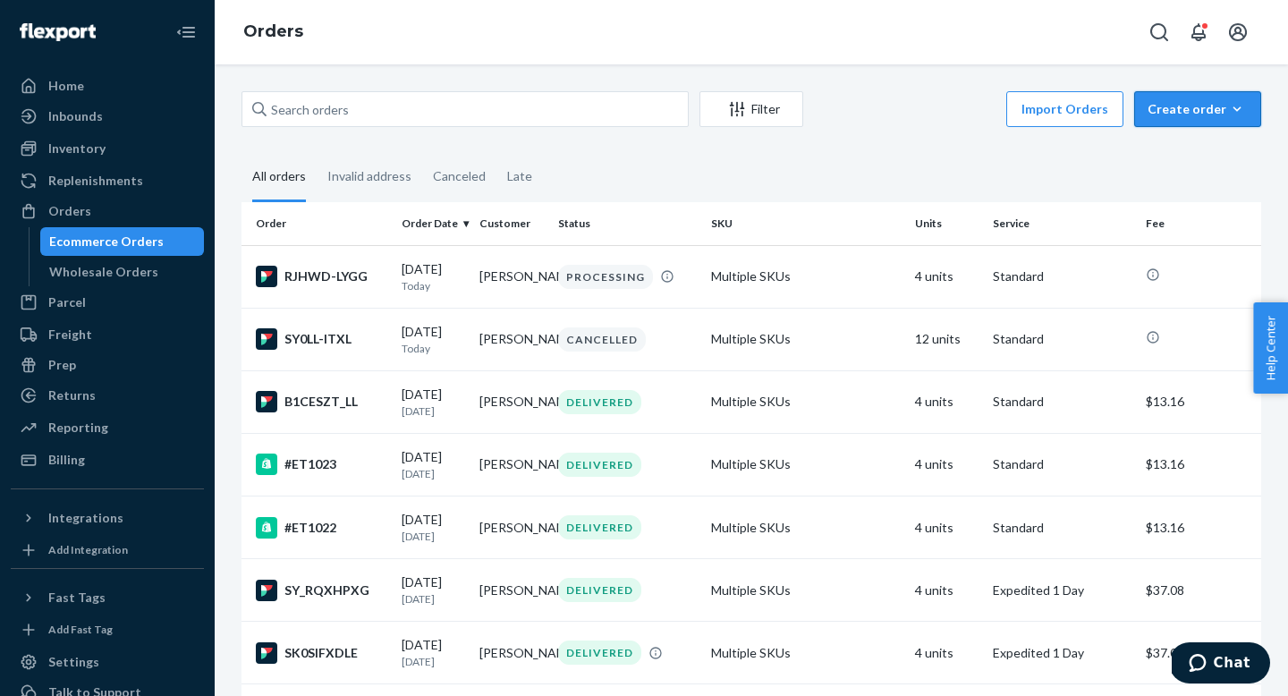
click at [1218, 114] on div "Create order" at bounding box center [1197, 109] width 100 height 18
click at [1210, 196] on span "Removal order" at bounding box center [1208, 190] width 111 height 13
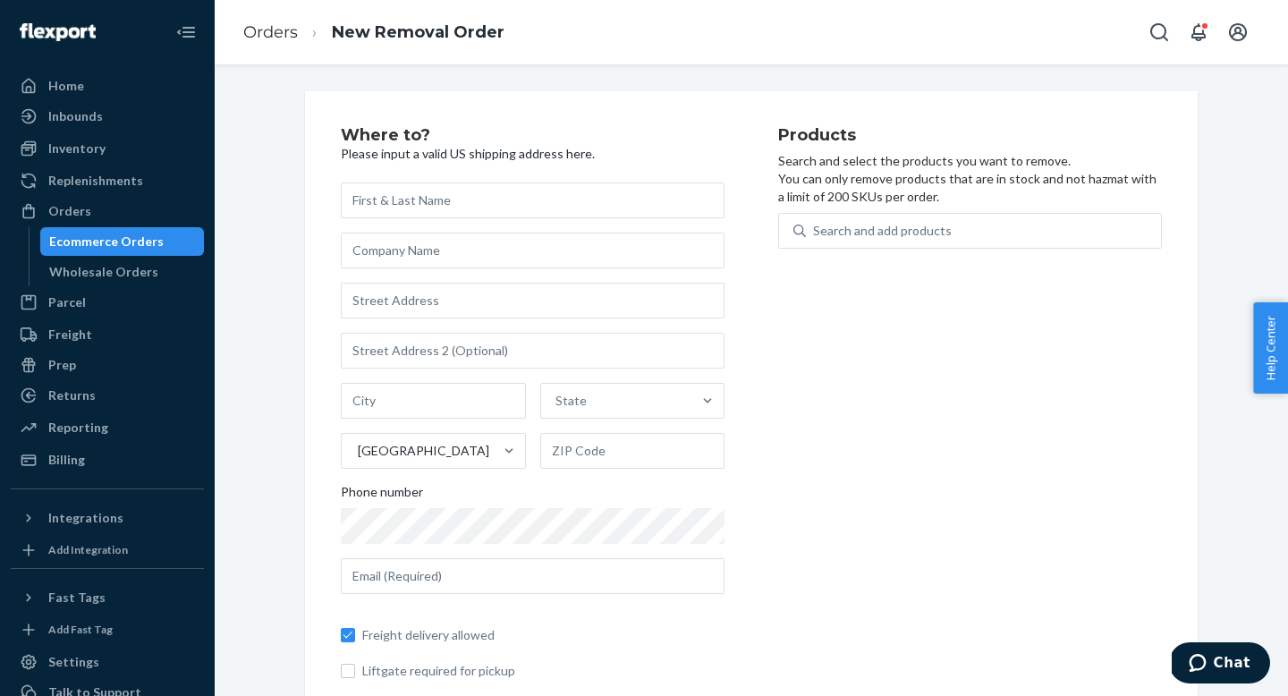
scroll to position [70, 0]
